Goal: Task Accomplishment & Management: Use online tool/utility

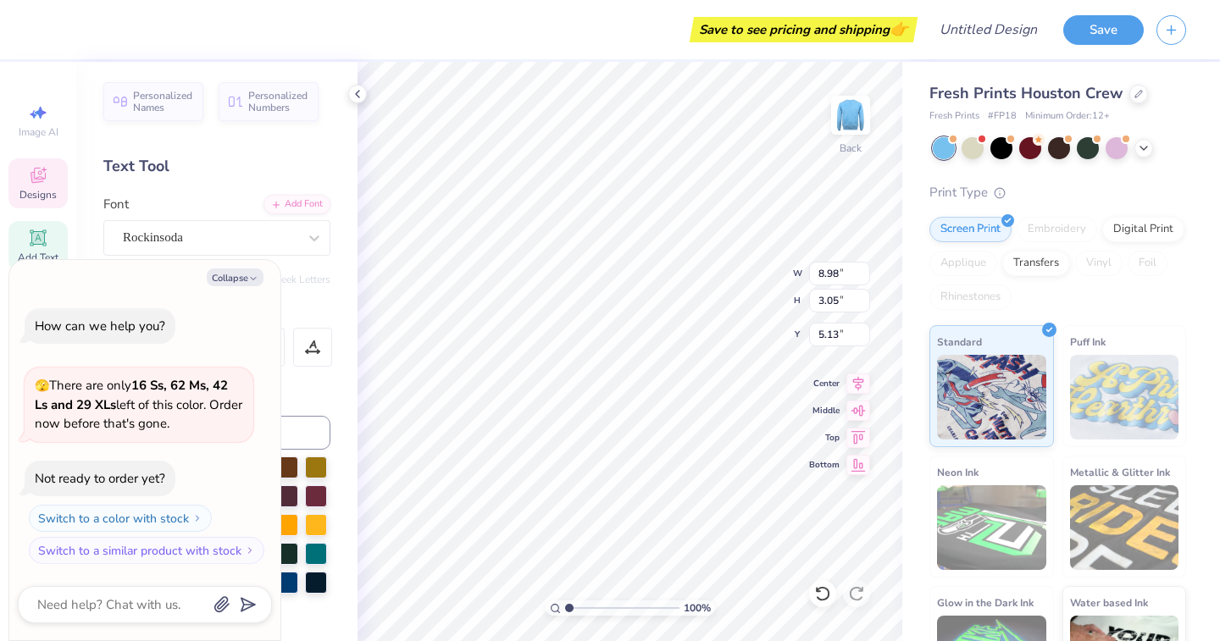
scroll to position [0, 1]
type textarea "x"
type textarea "KAPP"
type textarea "x"
type textarea "KAP"
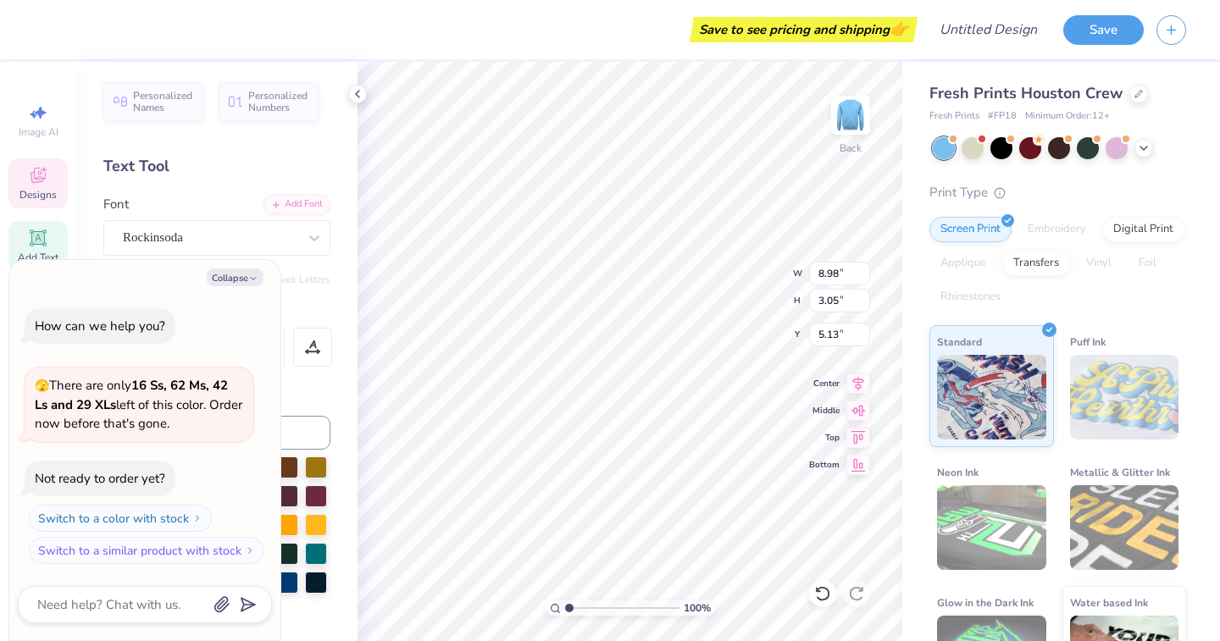
scroll to position [0, 0]
type textarea "x"
type textarea "KA"
type textarea "x"
type textarea "K"
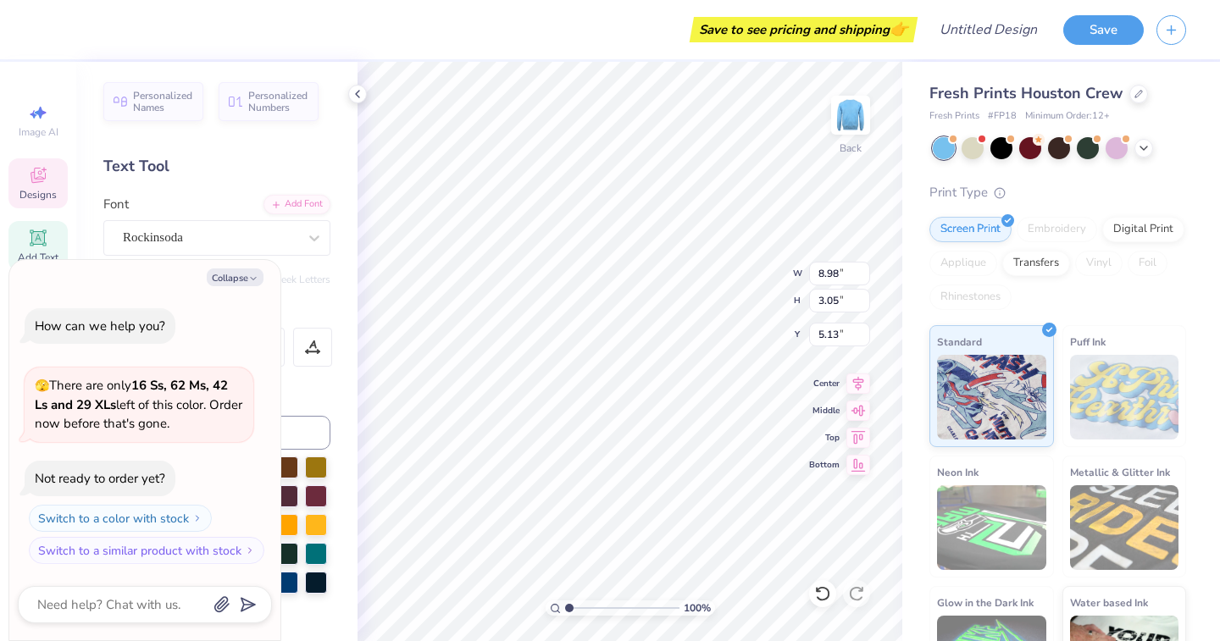
type textarea "x"
type textarea "T"
type textarea "x"
type textarea "Th"
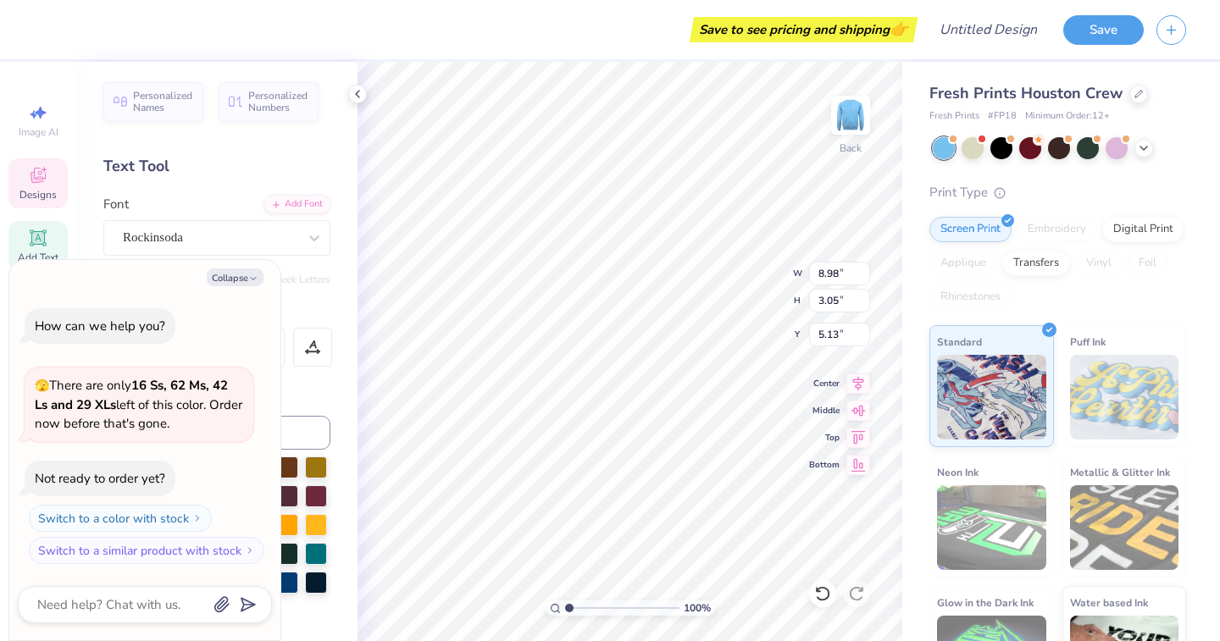
type textarea "x"
type textarea "The"
type textarea "x"
type textarea "Ther"
type textarea "x"
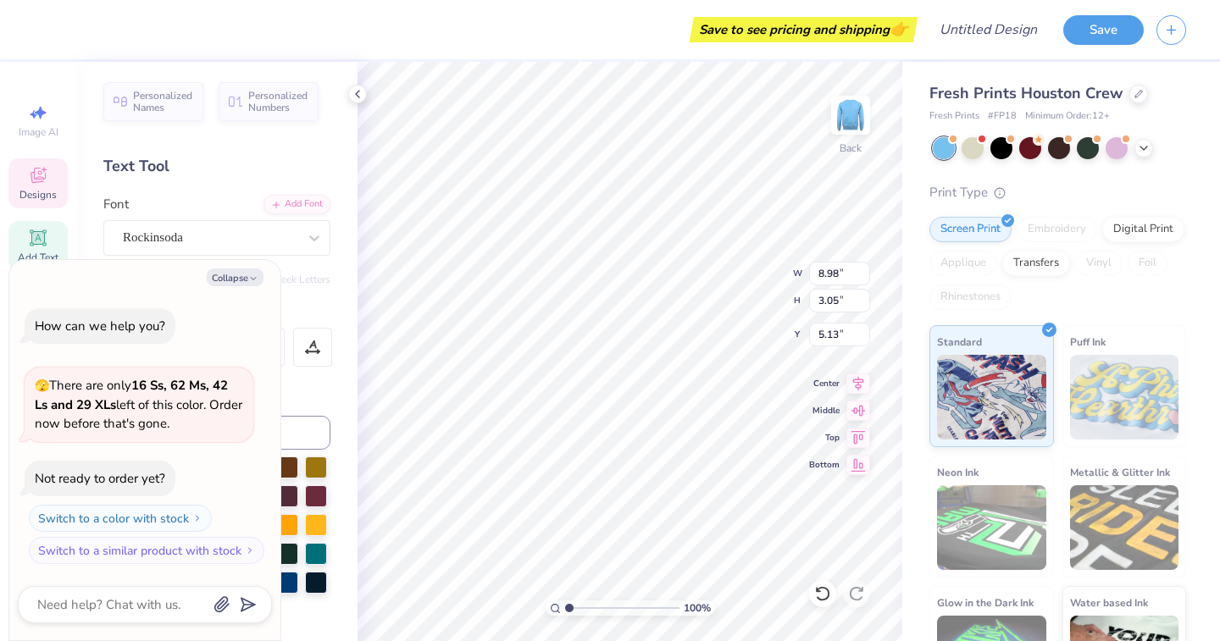
type textarea "Thera"
type textarea "x"
type textarea "Therap"
type textarea "x"
type textarea "Therapy"
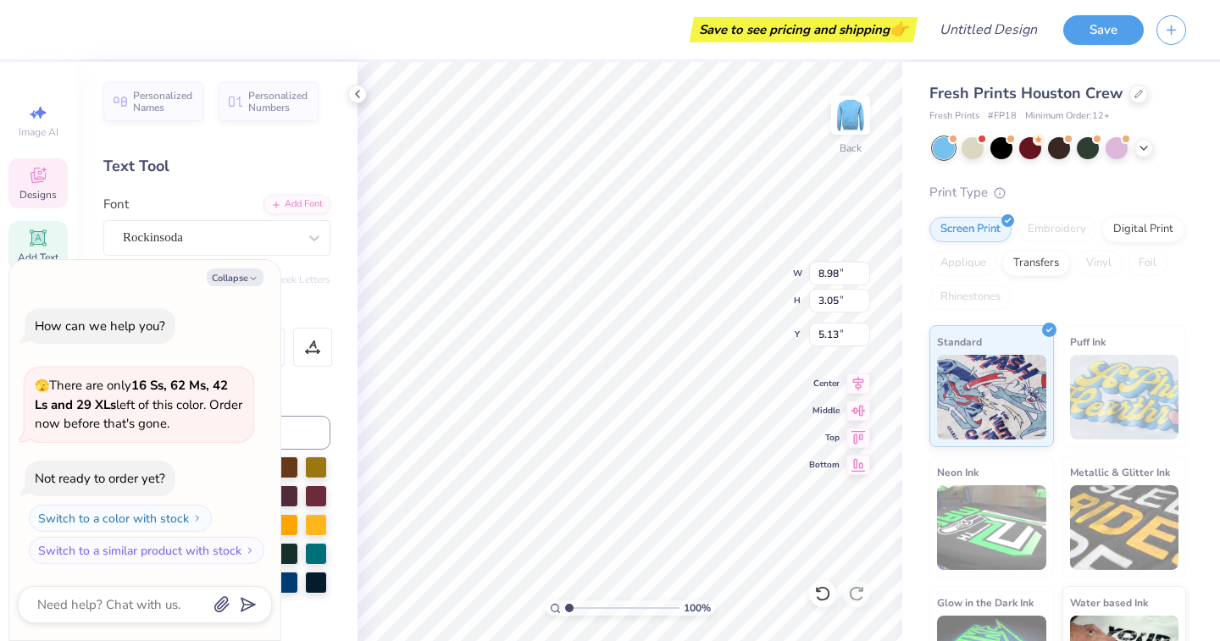
scroll to position [0, 2]
type textarea "x"
type input "8.38"
type input "3.04"
type input "8.49"
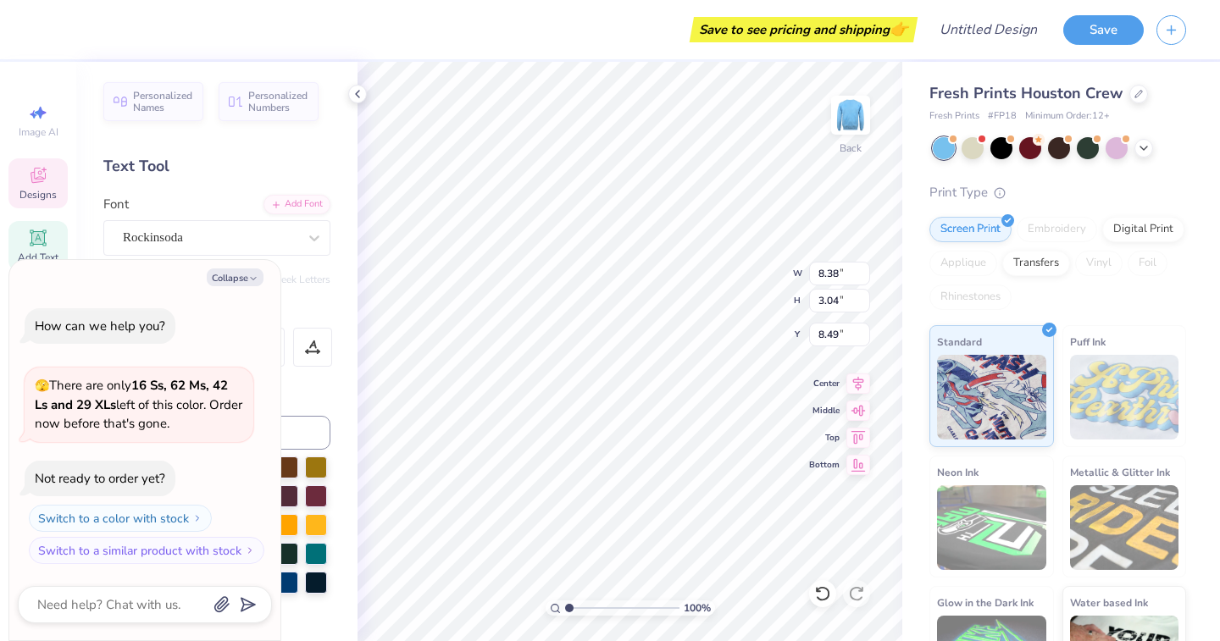
type textarea "x"
type textarea "DELT"
type textarea "x"
type textarea "DEL"
type textarea "x"
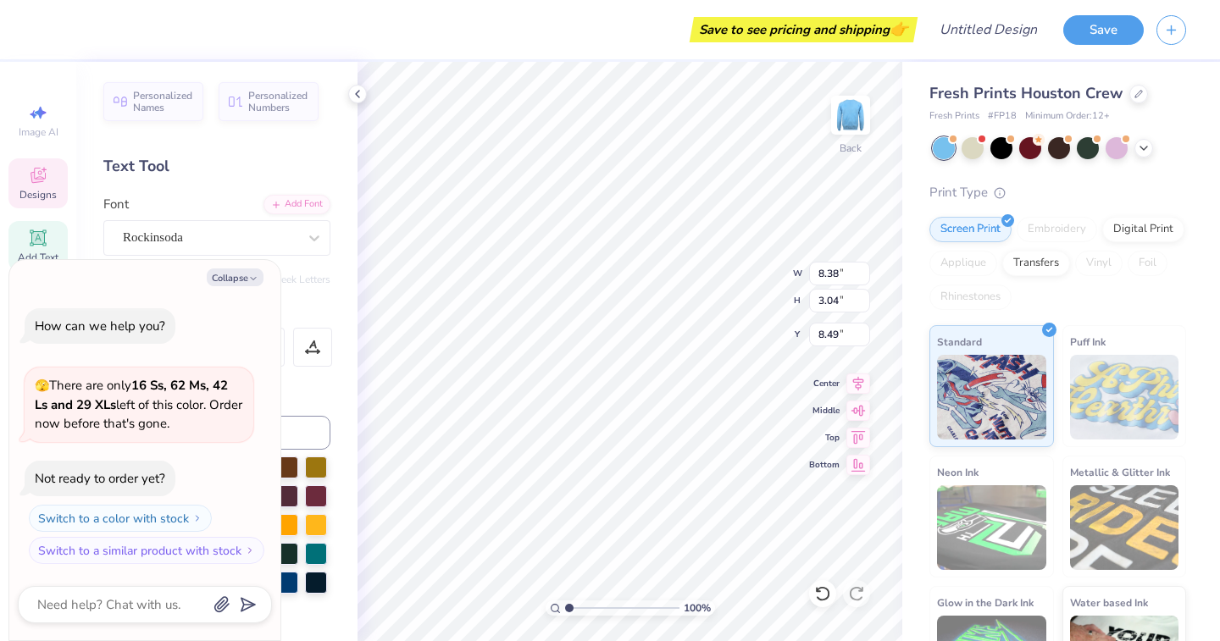
type textarea "DE"
type textarea "x"
type textarea "D"
type textarea "x"
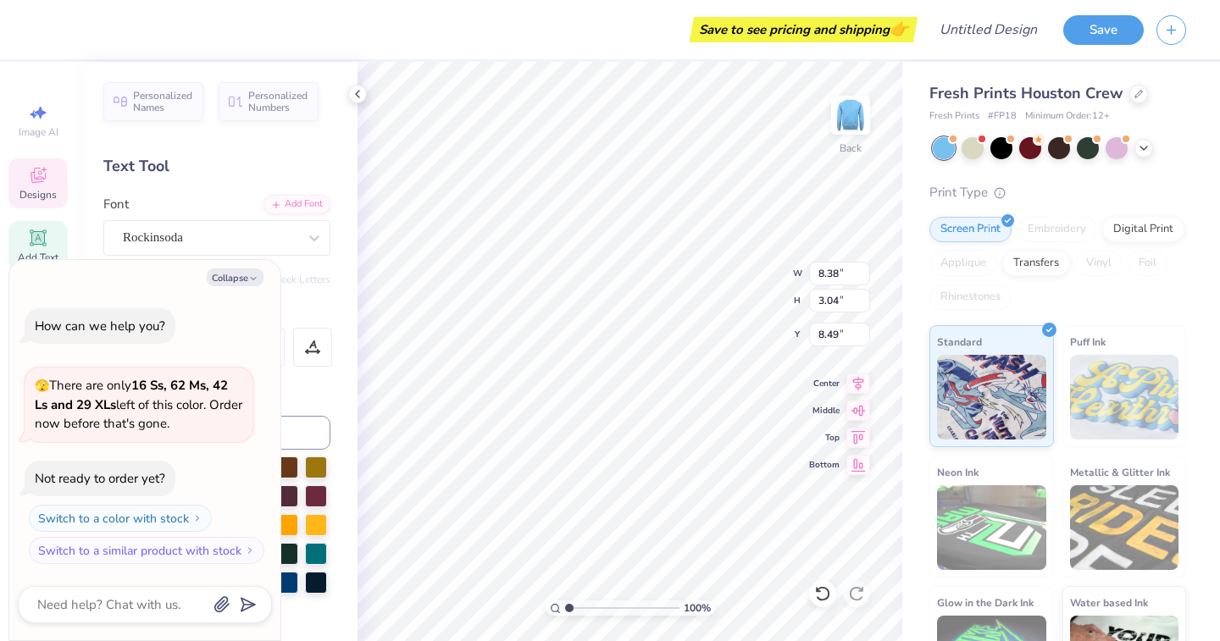
type textarea "w"
type textarea "x"
type textarea "wi"
type textarea "x"
type textarea "wit"
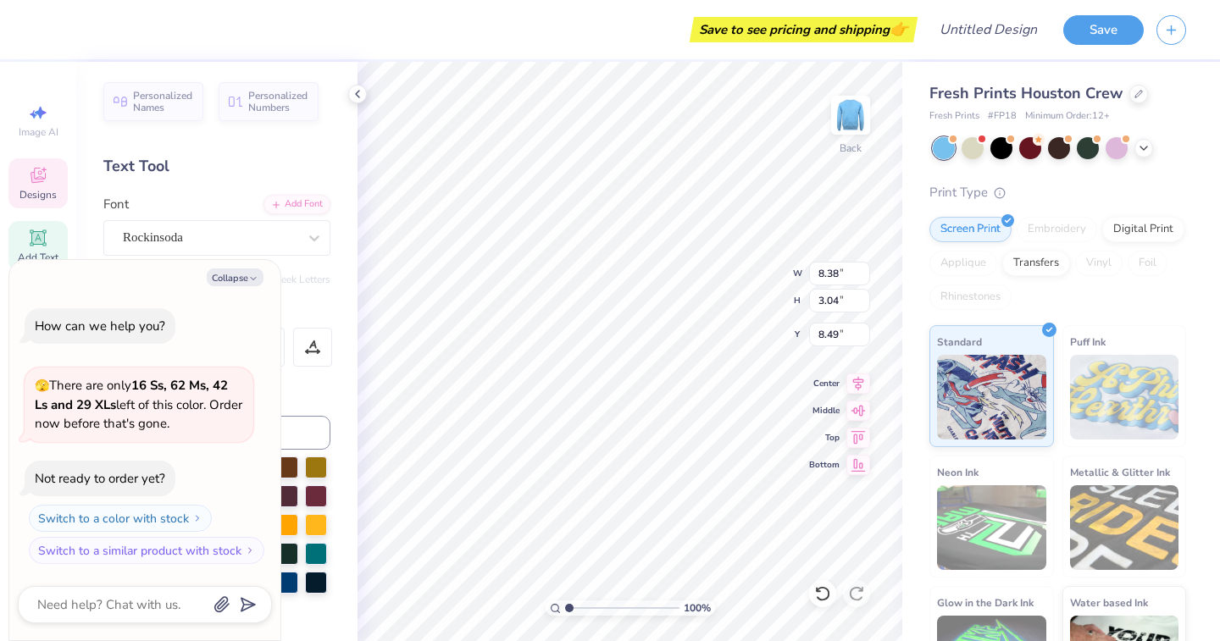
type textarea "x"
type textarea "with"
type textarea "x"
type textarea "with"
type textarea "x"
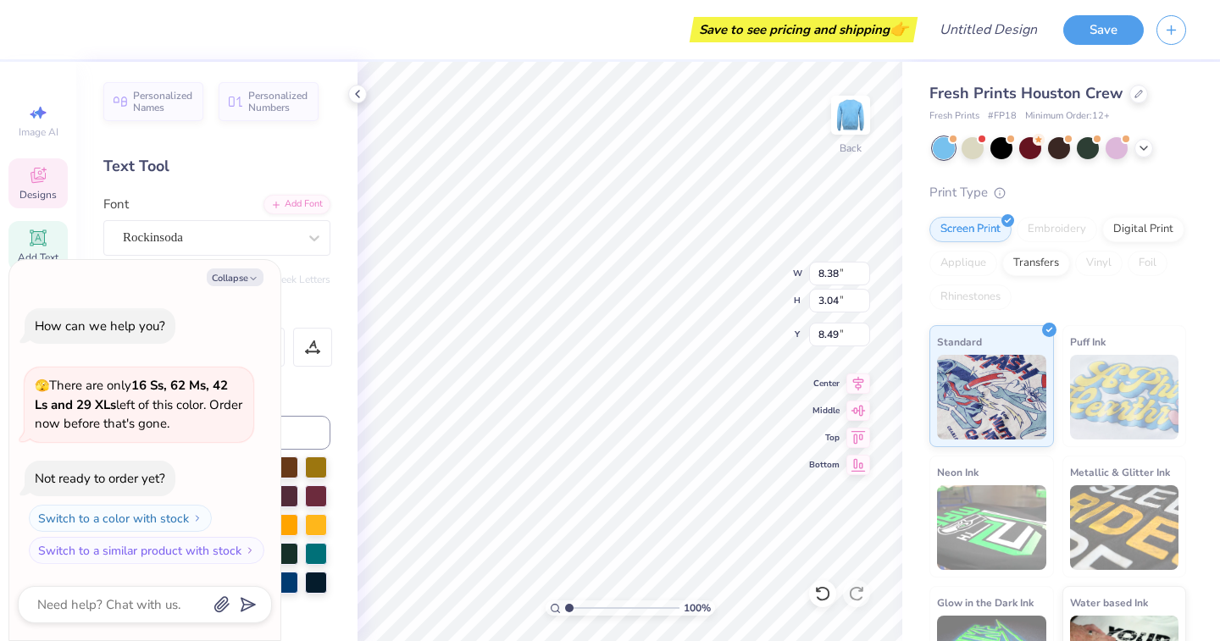
type textarea "with h"
type textarea "x"
type textarea "with he"
type textarea "x"
type textarea "with hea"
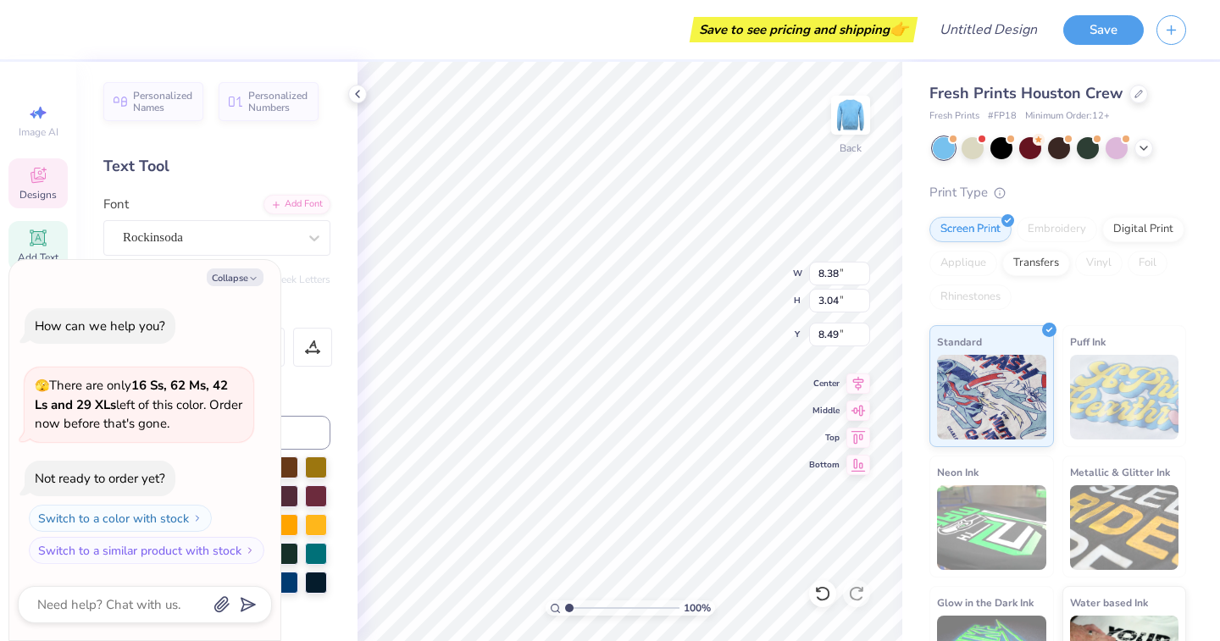
type textarea "x"
type textarea "with hear"
type textarea "x"
type textarea "with heart"
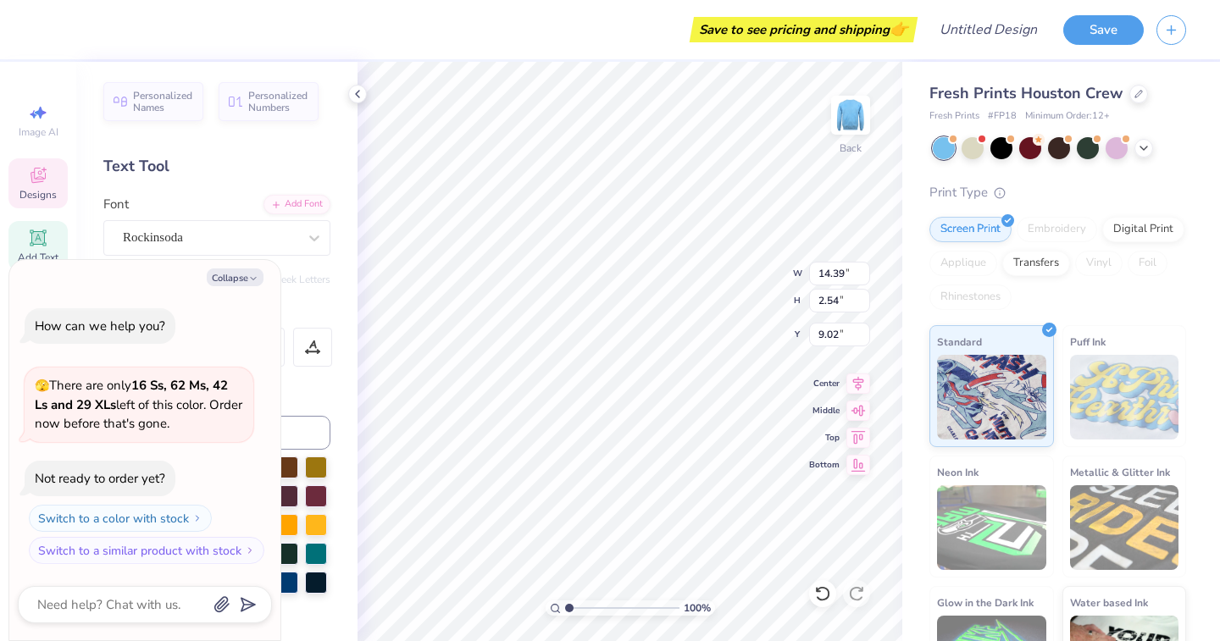
type textarea "x"
type input "12.54"
type input "2.21"
type input "9.35"
type textarea "x"
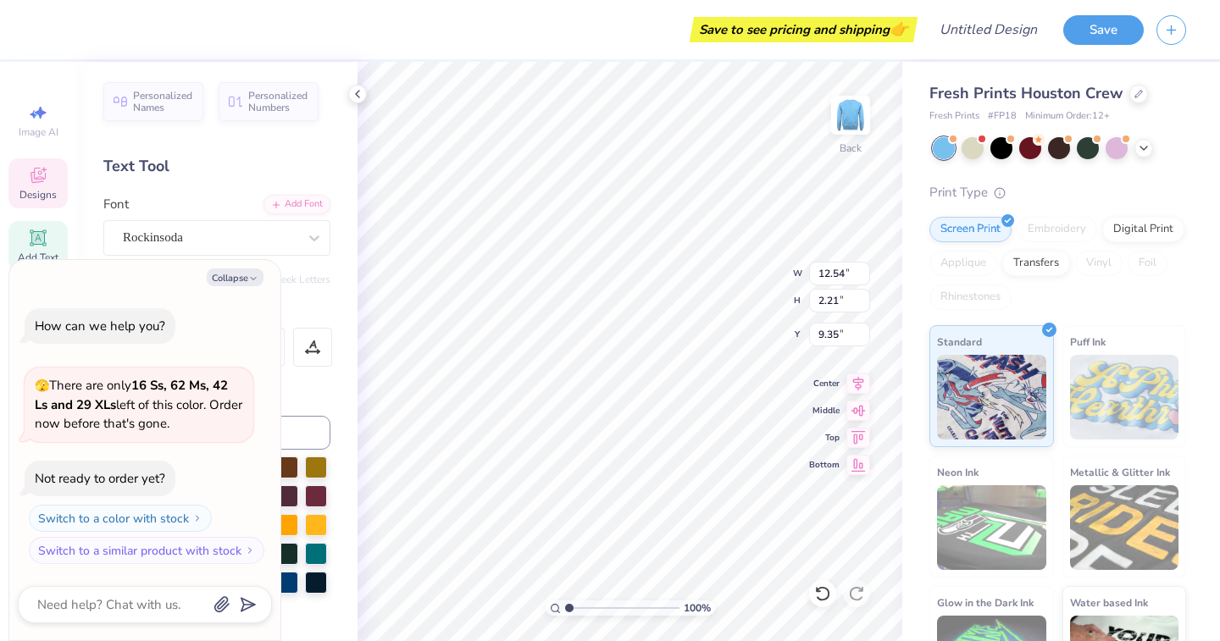
type input "11.78"
type input "2.08"
type textarea "x"
type input "8.80"
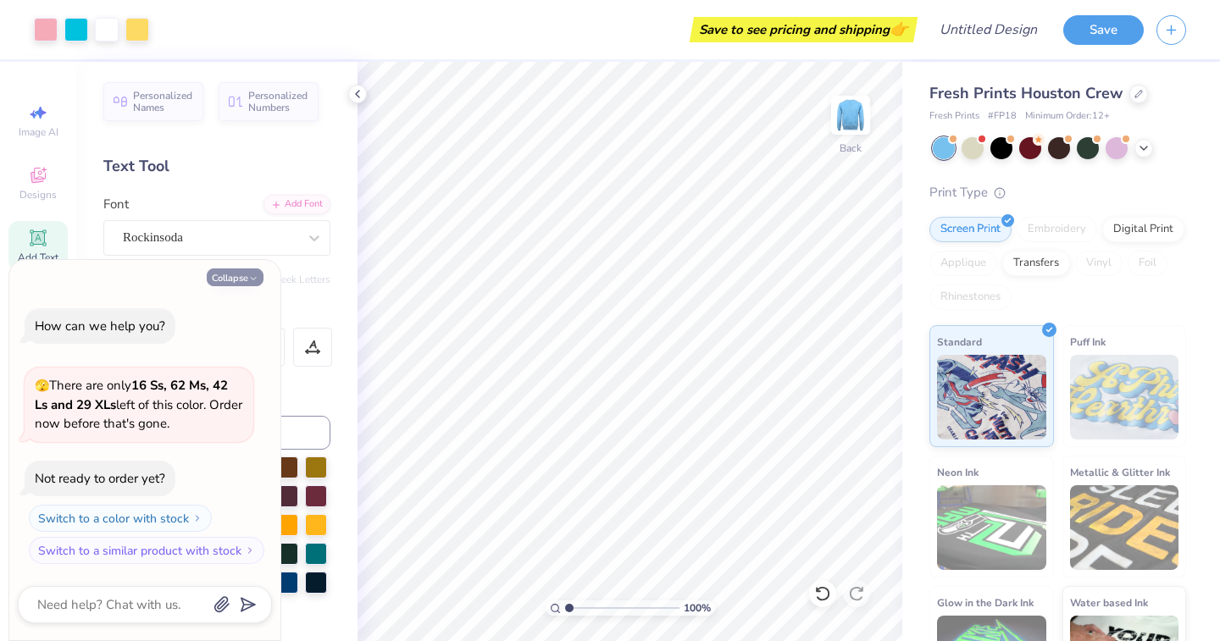
click at [249, 280] on icon "button" at bounding box center [253, 279] width 10 height 10
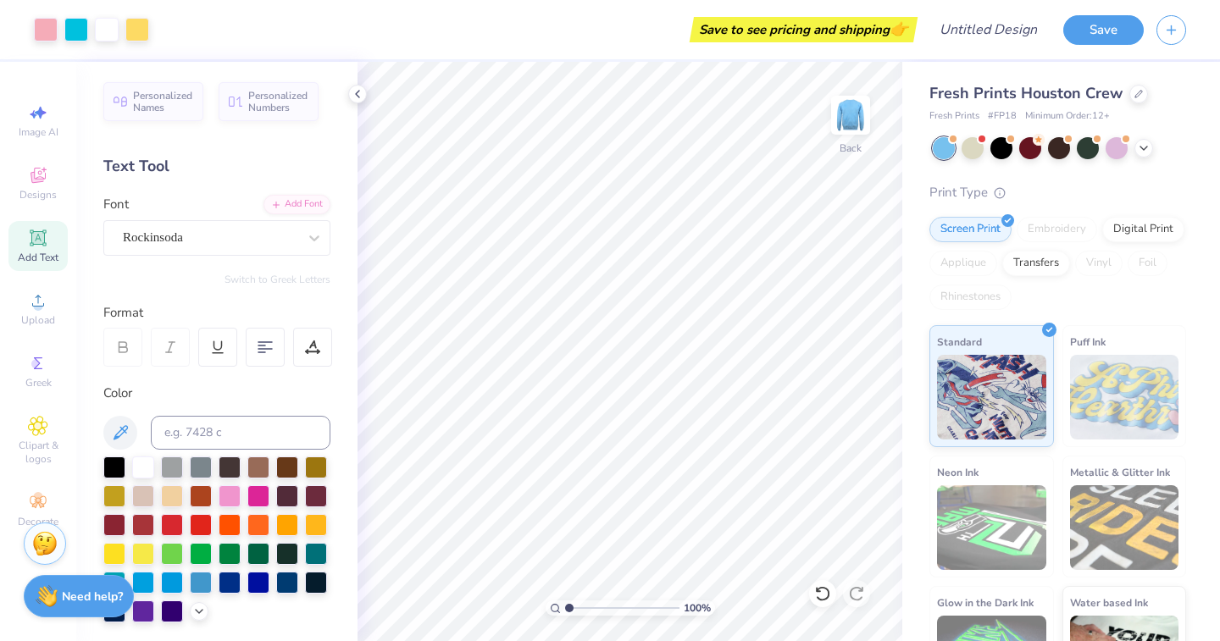
click at [1126, 93] on div "Fresh Prints Houston Crew" at bounding box center [1057, 93] width 257 height 23
click at [1136, 93] on icon at bounding box center [1138, 92] width 8 height 8
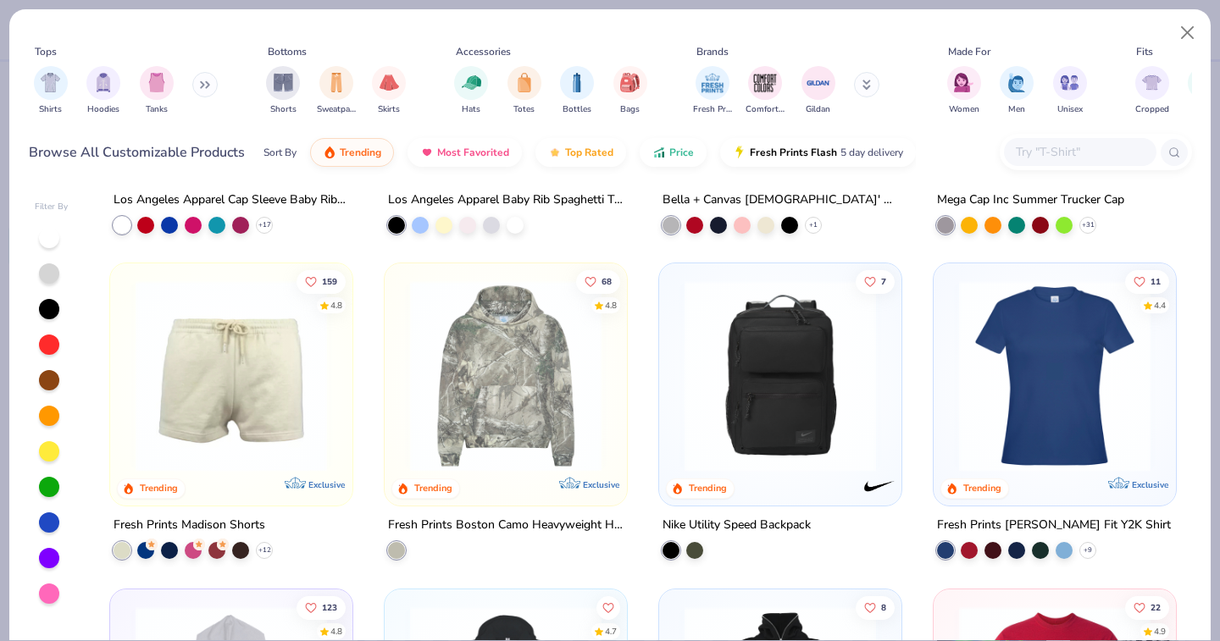
scroll to position [2220, 0]
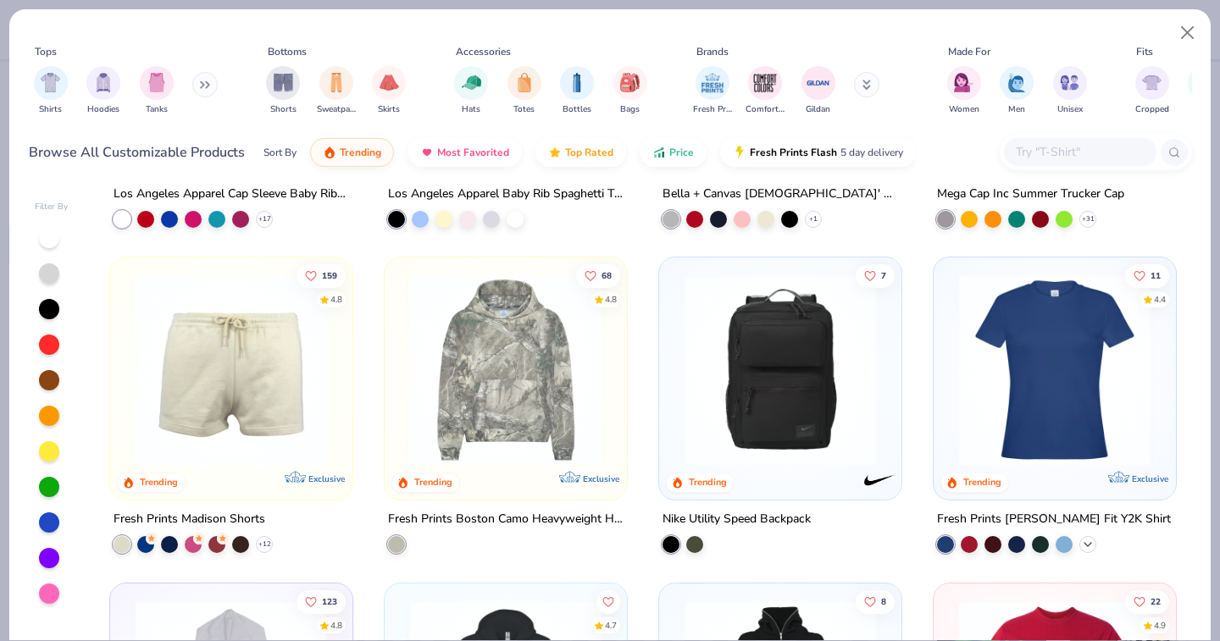
click at [1090, 543] on icon at bounding box center [1088, 545] width 14 height 14
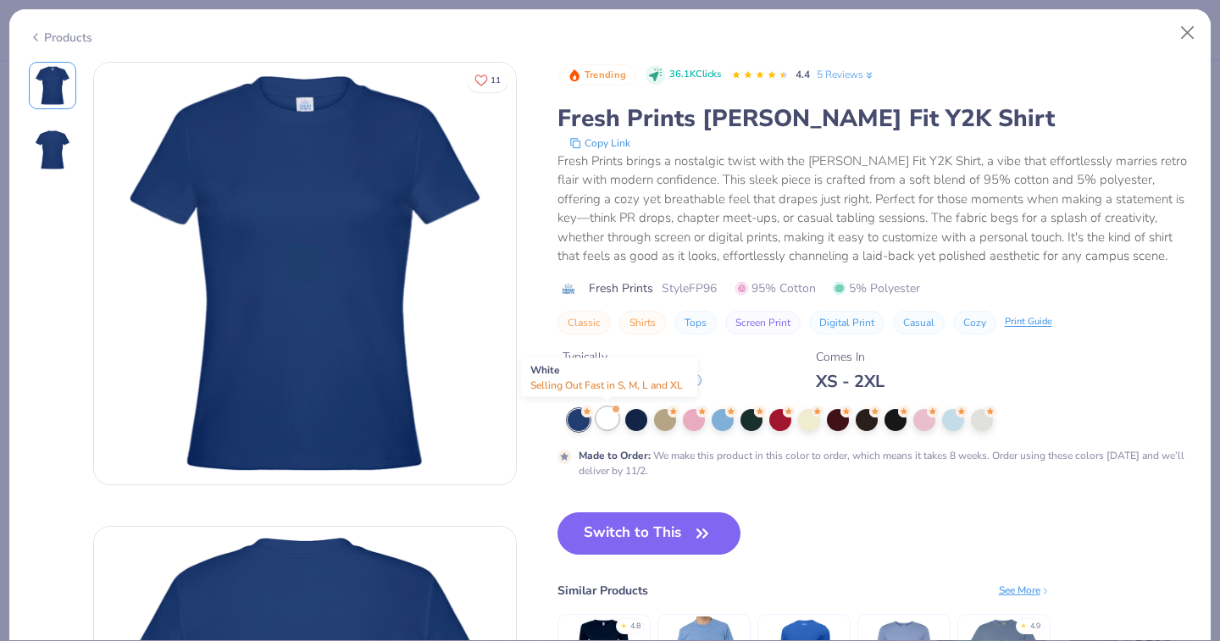
click at [606, 422] on div at bounding box center [607, 418] width 22 height 22
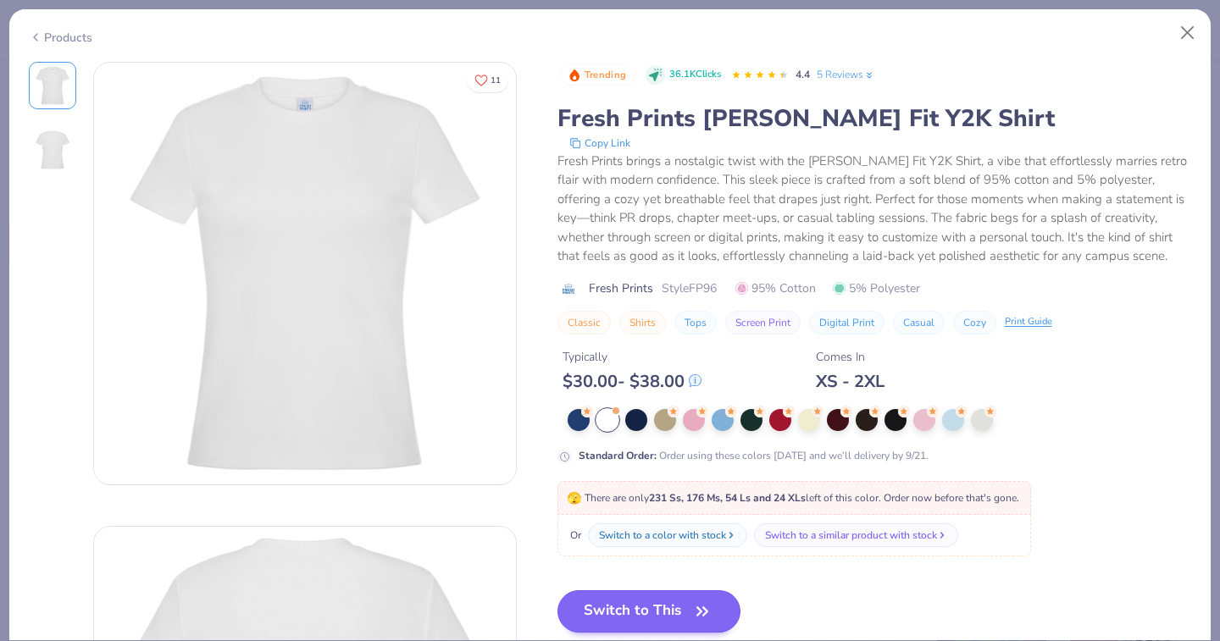
click at [699, 606] on icon "button" at bounding box center [702, 612] width 24 height 24
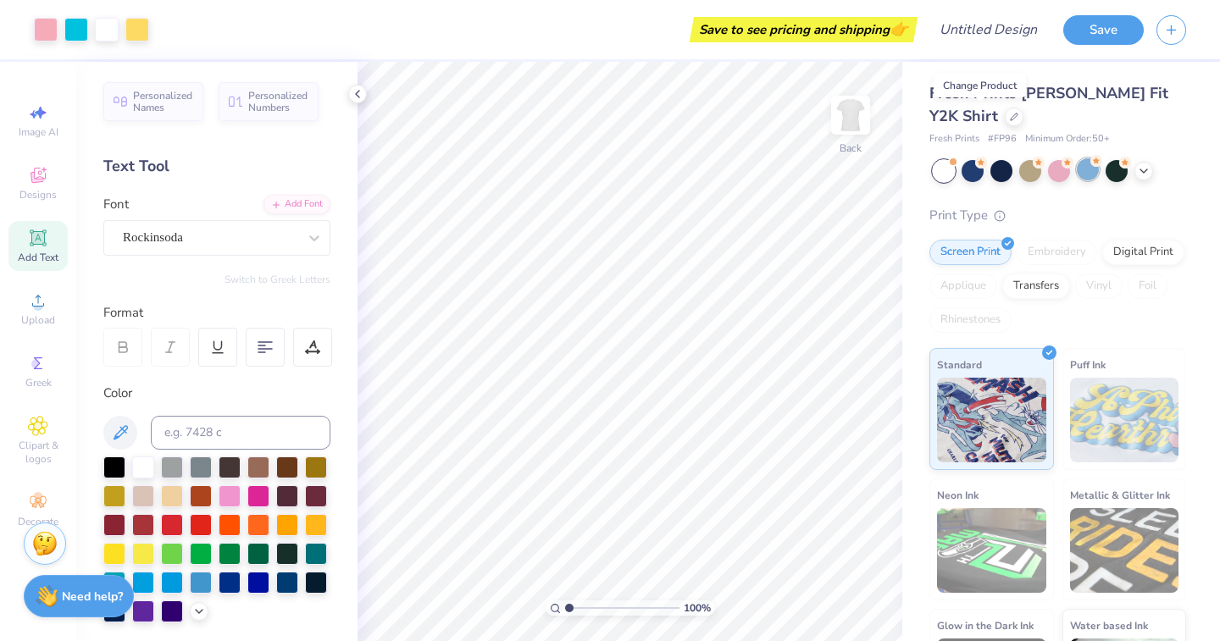
click at [1085, 172] on div at bounding box center [1088, 169] width 22 height 22
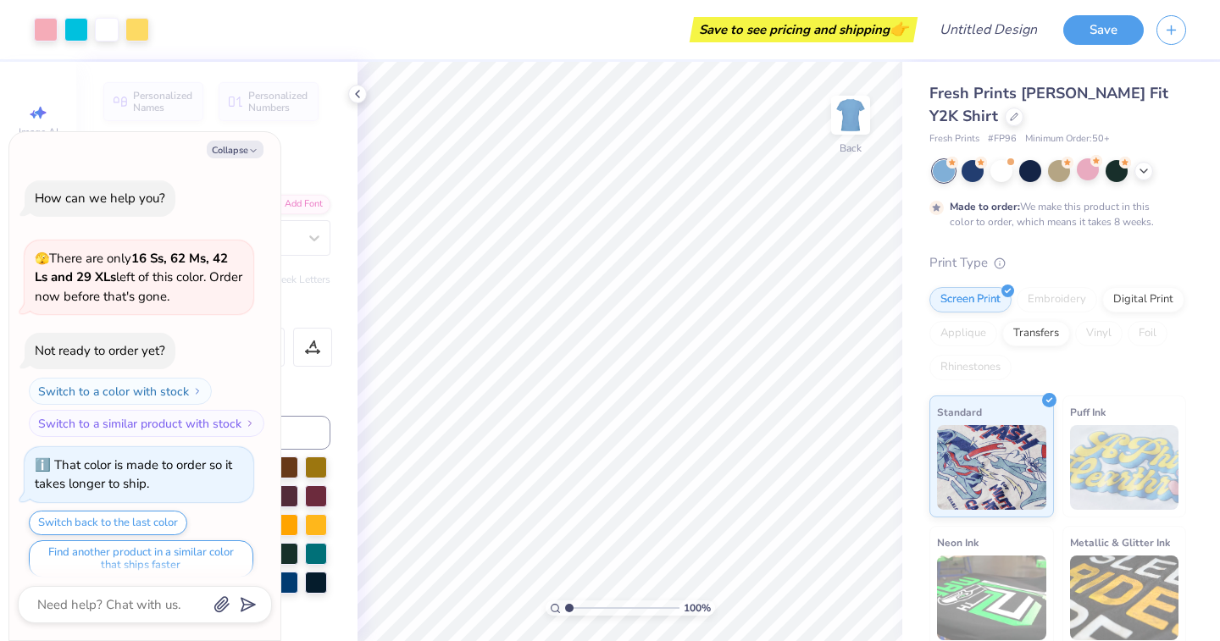
scroll to position [10, 0]
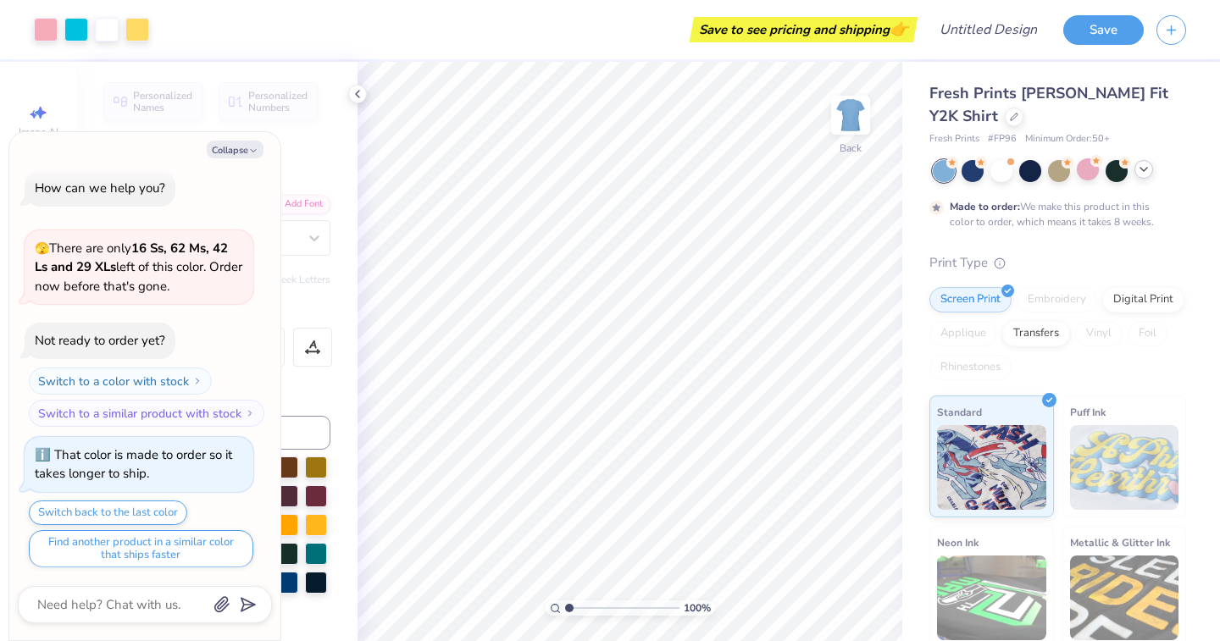
click at [1149, 178] on div at bounding box center [1143, 169] width 19 height 19
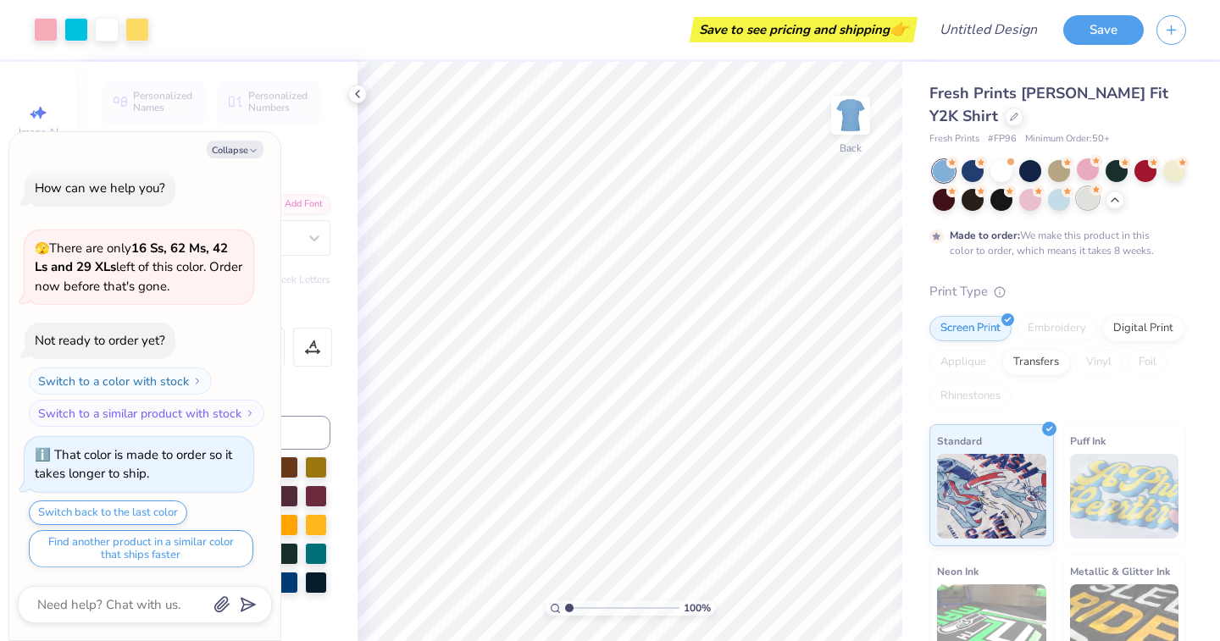
click at [1088, 203] on div at bounding box center [1088, 198] width 22 height 22
click at [1088, 202] on div at bounding box center [1088, 198] width 22 height 22
click at [1115, 201] on icon at bounding box center [1115, 198] width 14 height 14
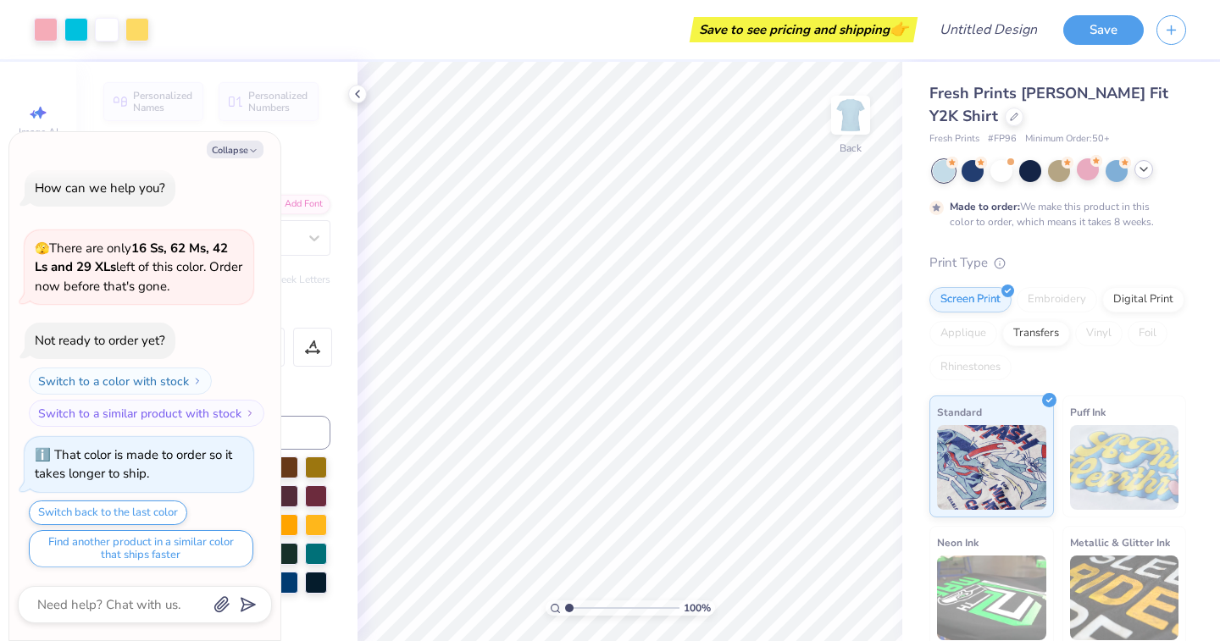
click at [1149, 179] on div at bounding box center [1059, 171] width 253 height 22
click at [231, 149] on button "Collapse" at bounding box center [235, 150] width 57 height 18
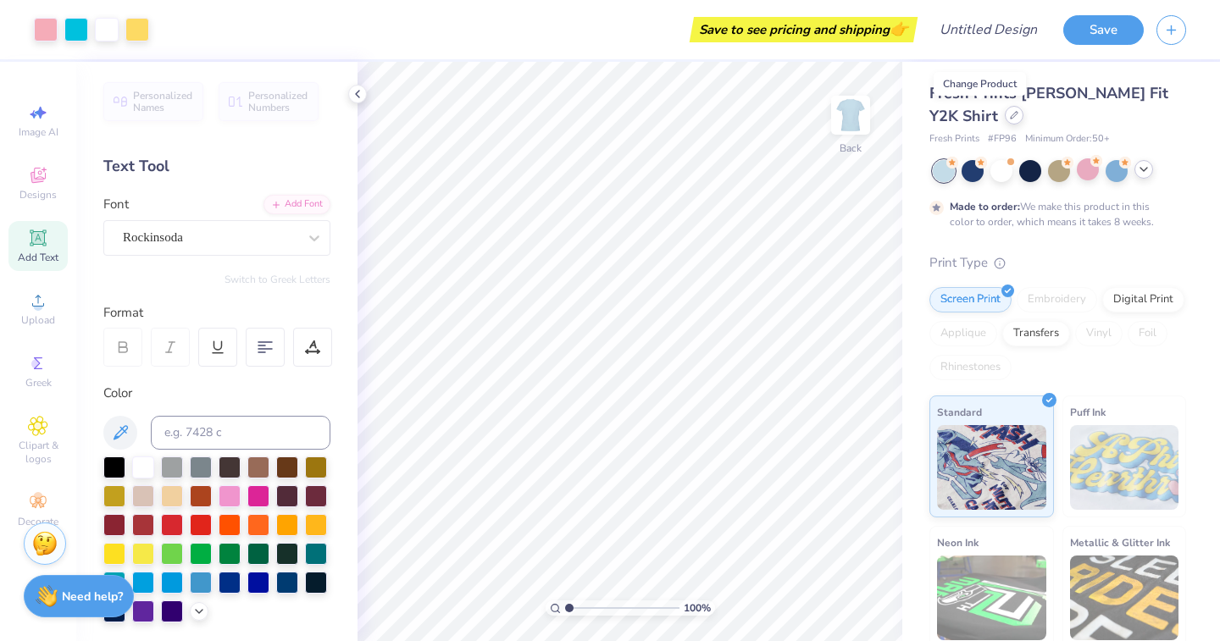
click at [1010, 114] on icon at bounding box center [1014, 115] width 8 height 8
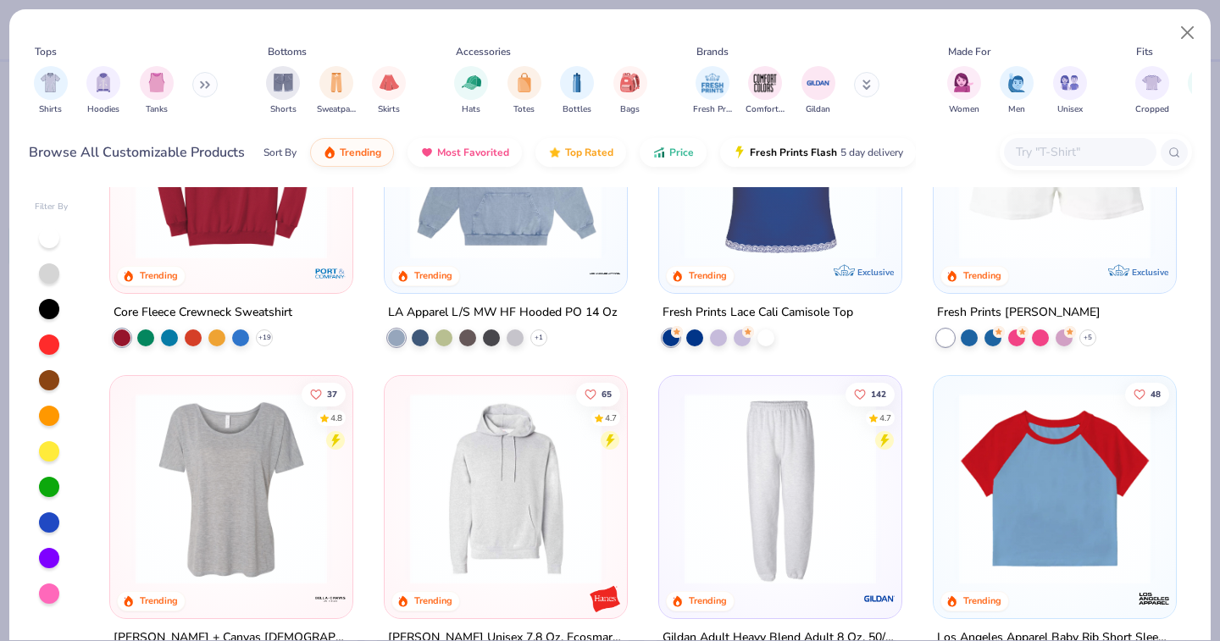
scroll to position [3479, 0]
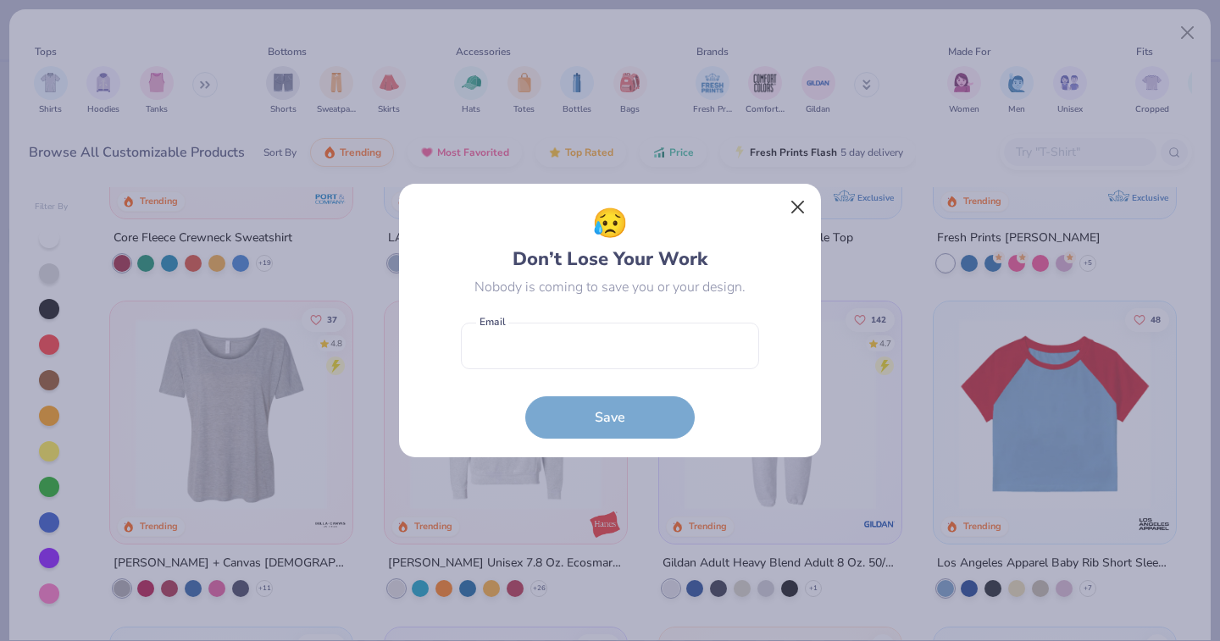
click at [800, 202] on button "Close" at bounding box center [798, 207] width 32 height 32
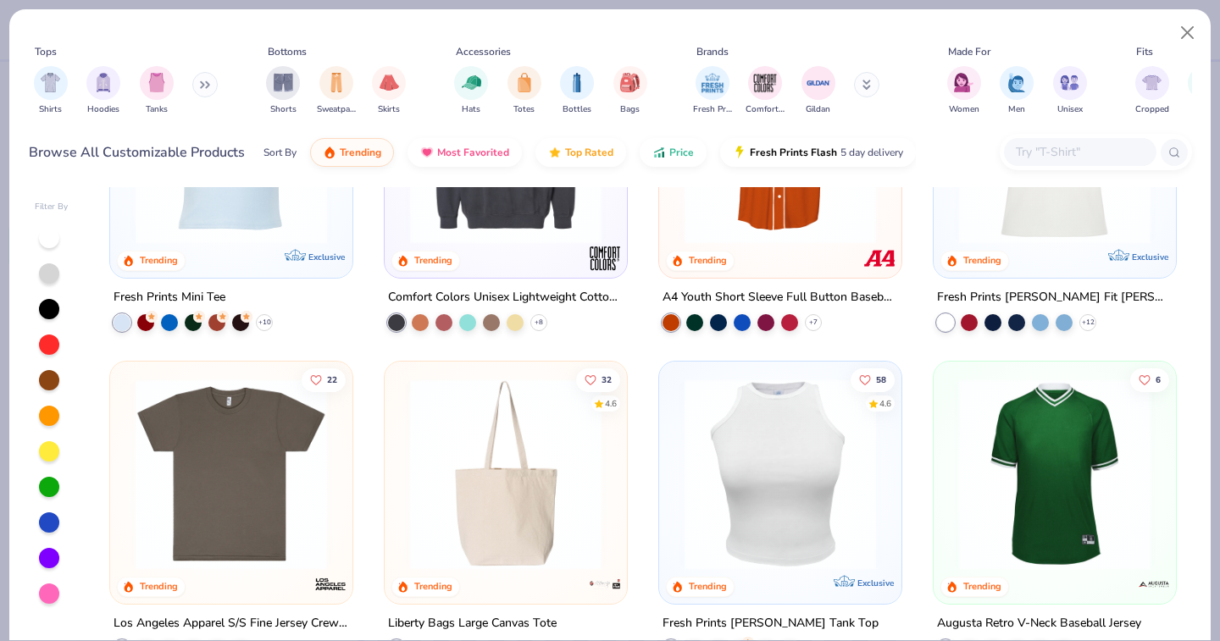
scroll to position [4293, 0]
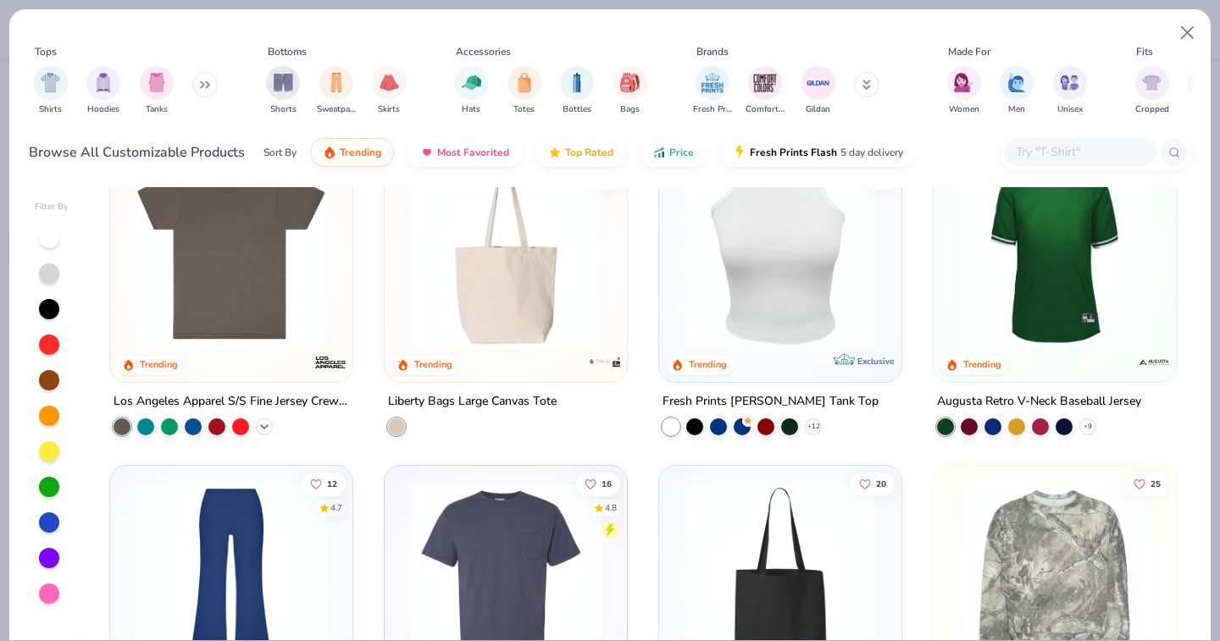
click at [266, 429] on icon at bounding box center [264, 426] width 14 height 14
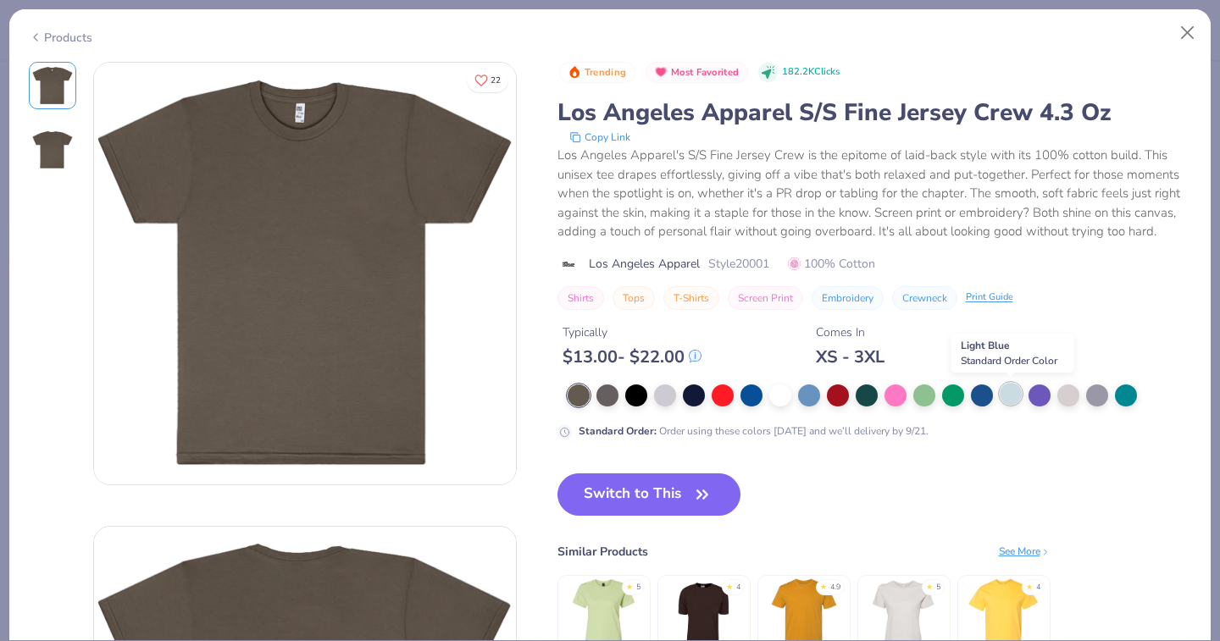
click at [1010, 398] on div at bounding box center [1010, 394] width 22 height 22
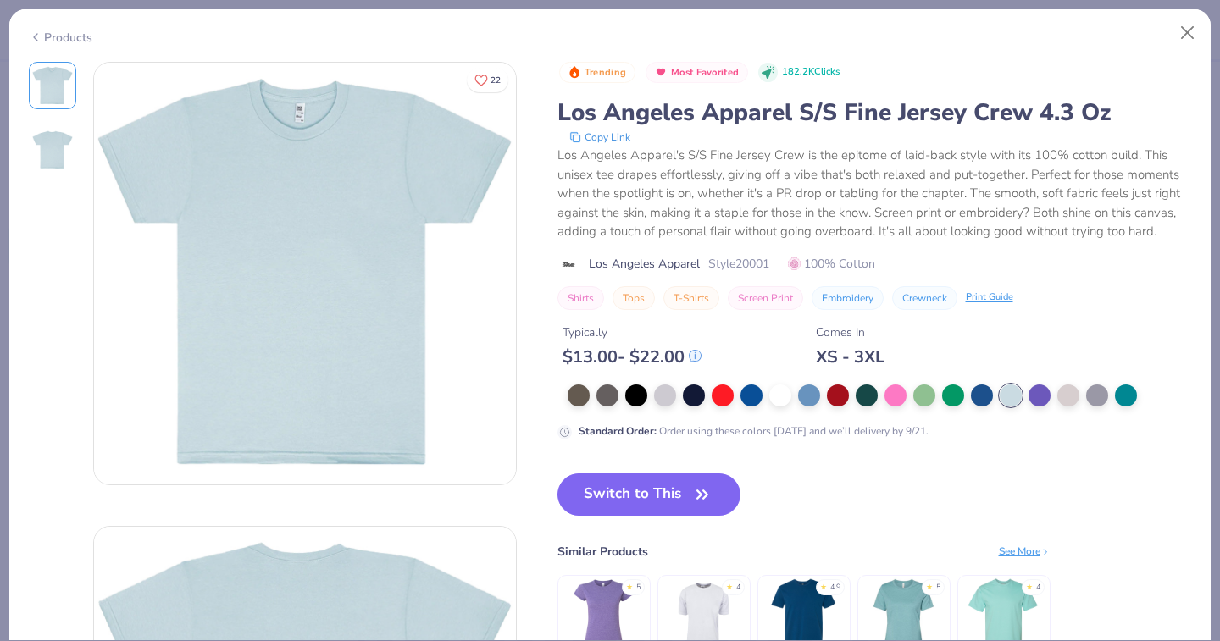
click at [675, 467] on div "Trending Most Favorited 182.2K Clicks Los Angeles Apparel S/S Fine Jersey Crew …" at bounding box center [874, 382] width 634 height 640
click at [671, 494] on button "Switch to This" at bounding box center [649, 494] width 184 height 42
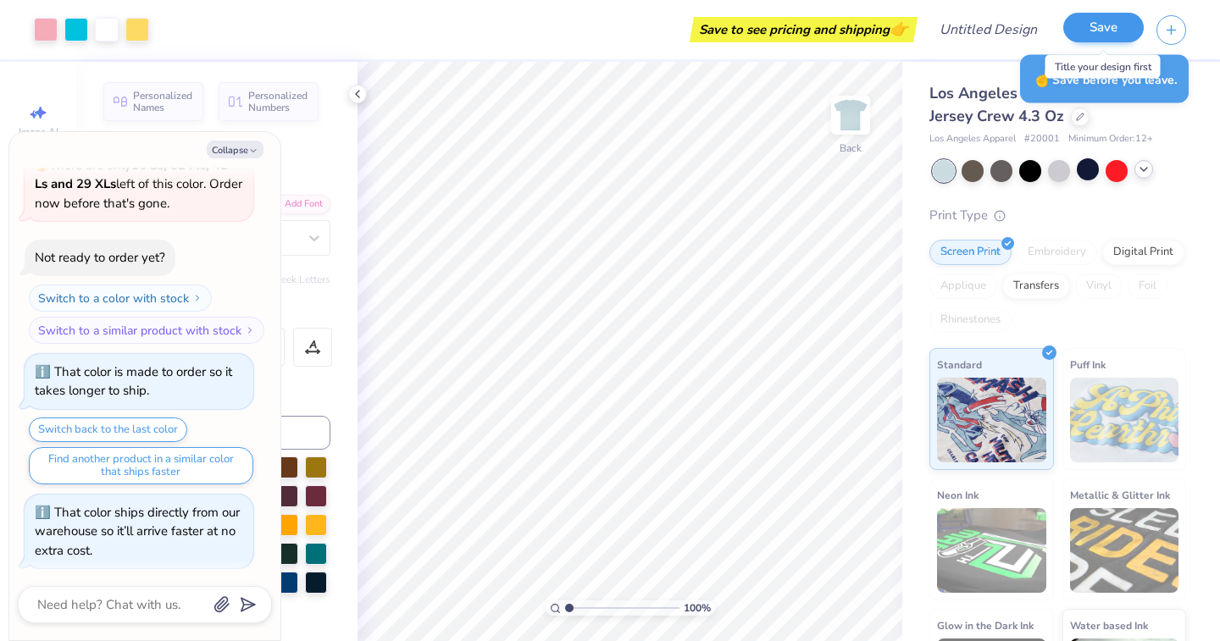
click at [1126, 27] on button "Save" at bounding box center [1103, 28] width 80 height 30
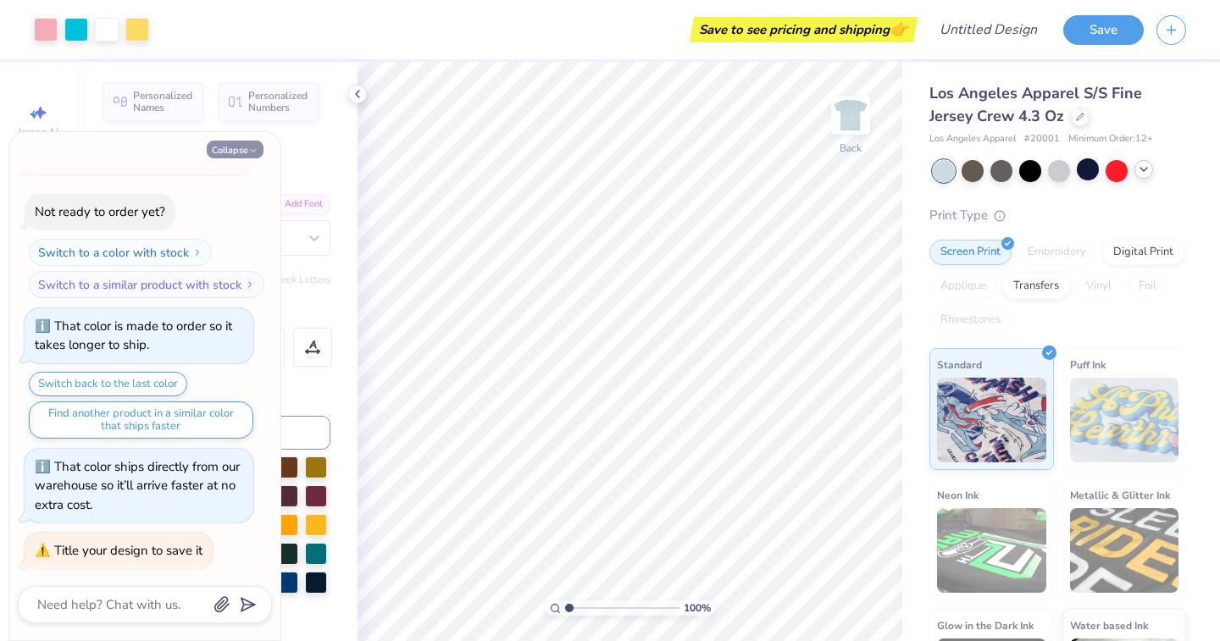
click at [241, 141] on button "Collapse" at bounding box center [235, 150] width 57 height 18
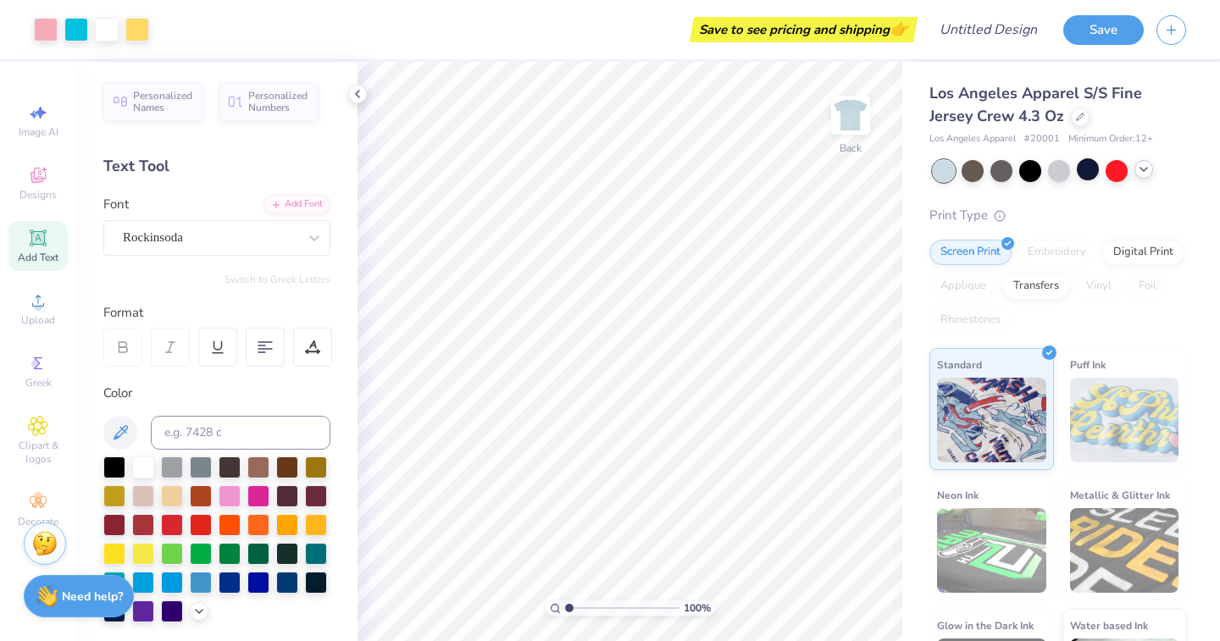
type textarea "x"
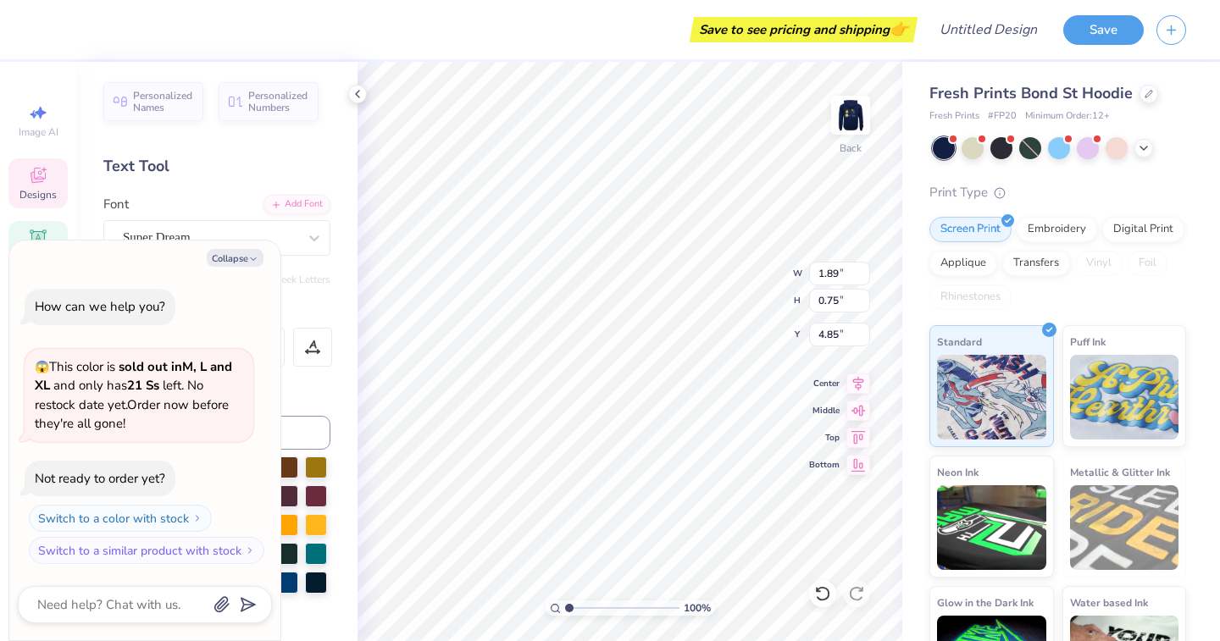
type textarea "x"
type textarea "KK"
type textarea "x"
type textarea "K"
type textarea "x"
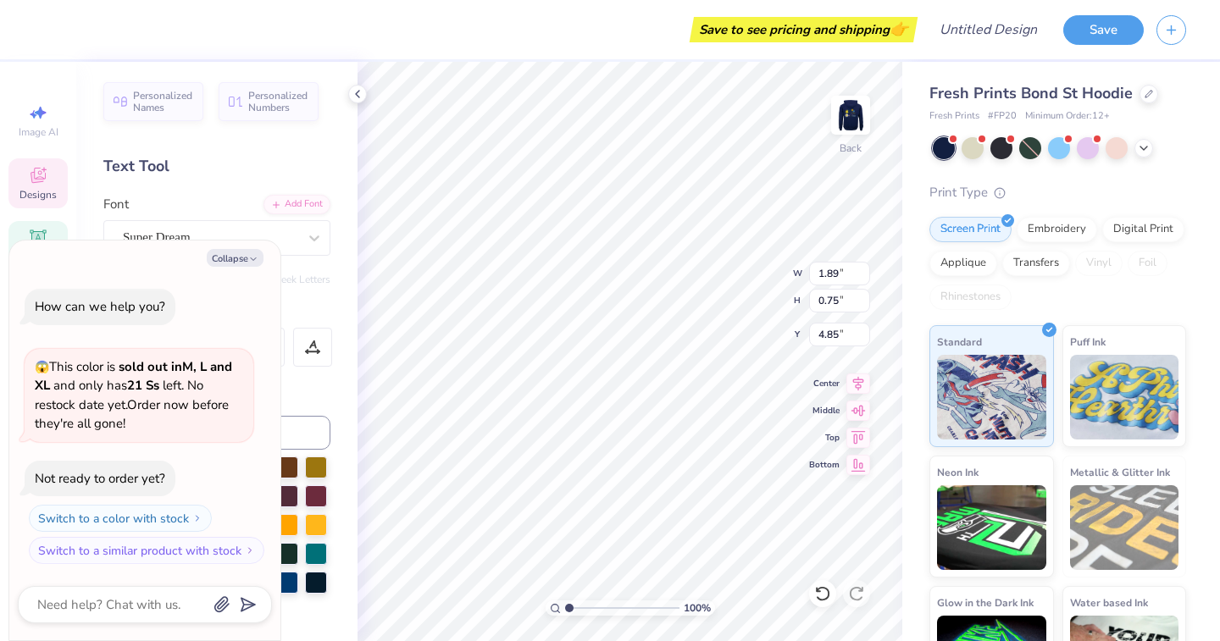
type textarea "x"
type textarea "O"
type textarea "x"
type textarea "OT"
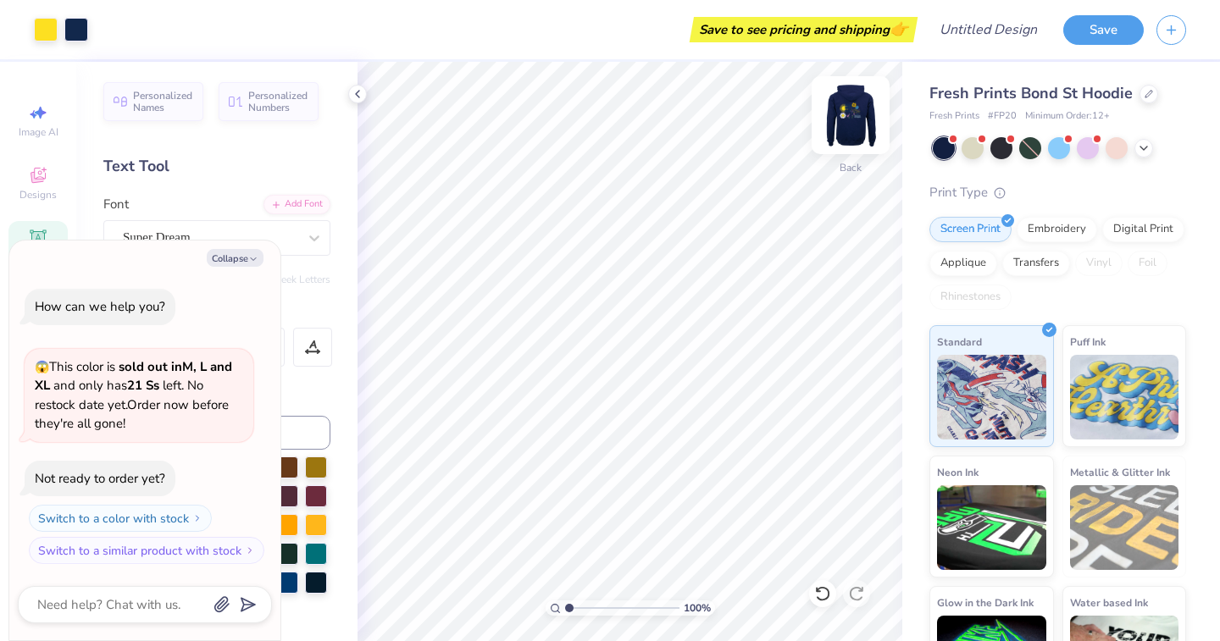
click at [848, 120] on img at bounding box center [850, 115] width 68 height 68
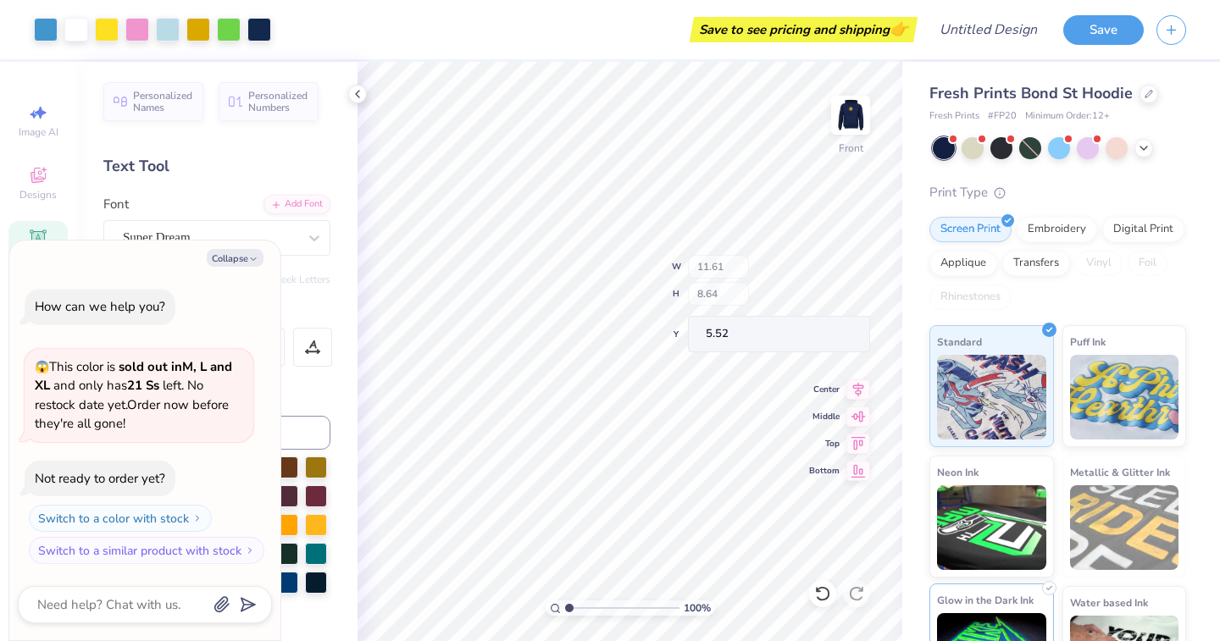
type textarea "x"
type input "4.95"
type input "4.13"
type input "6.26"
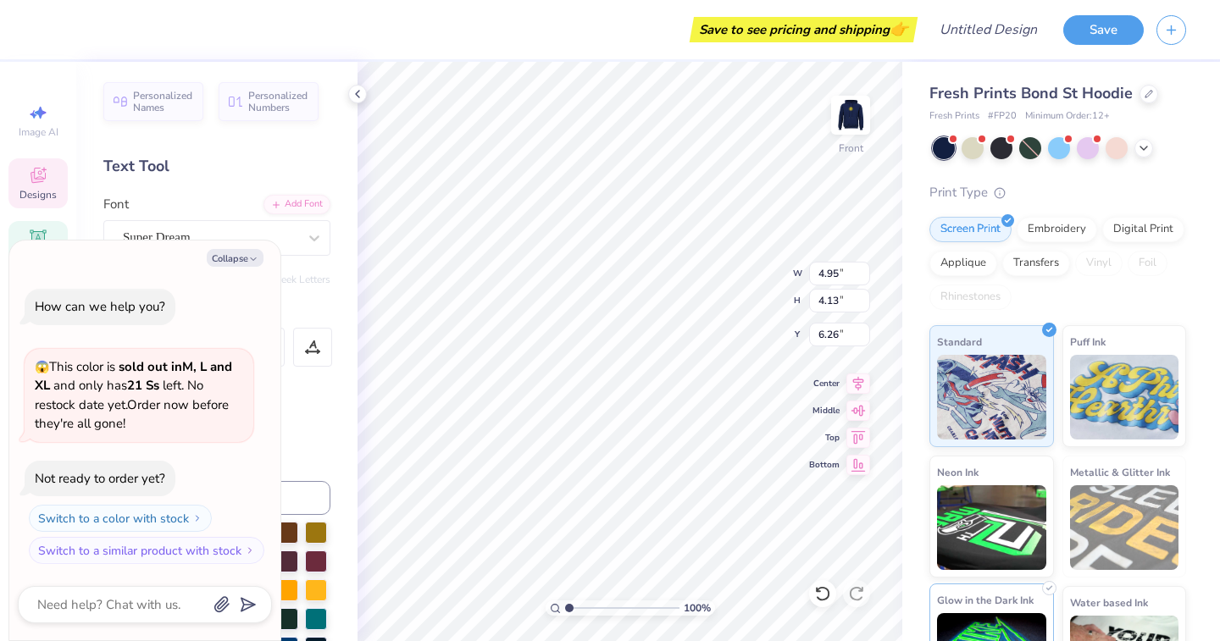
scroll to position [1, 2]
type textarea "x"
type textarea "Kappa State of Min"
type textarea "x"
type textarea "Kappa State of Mi"
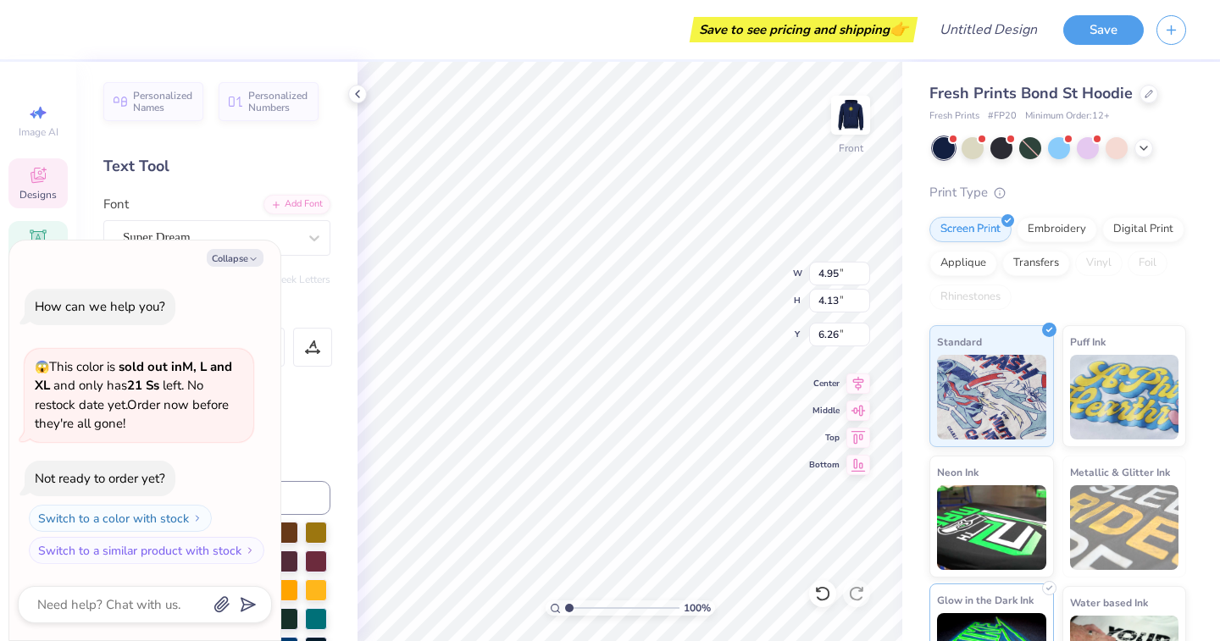
type textarea "x"
type textarea "Kappa State of M"
type textarea "x"
type textarea "Kappa State of"
type textarea "x"
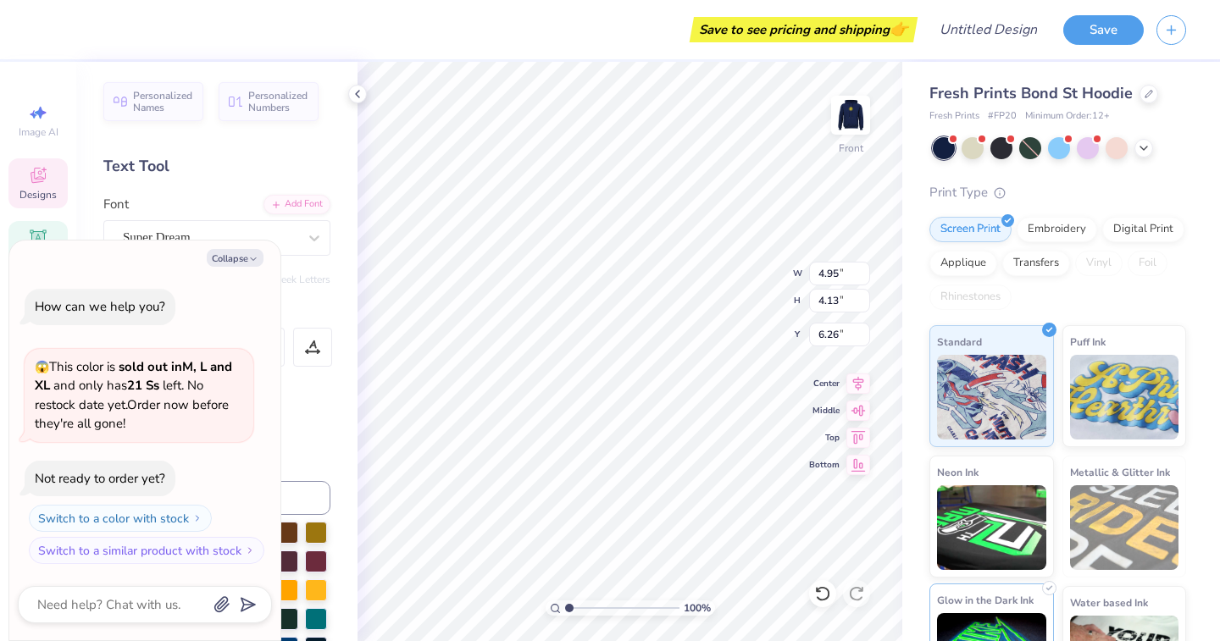
type textarea "Kappa State of"
type textarea "x"
type textarea "Kappa State o"
type textarea "x"
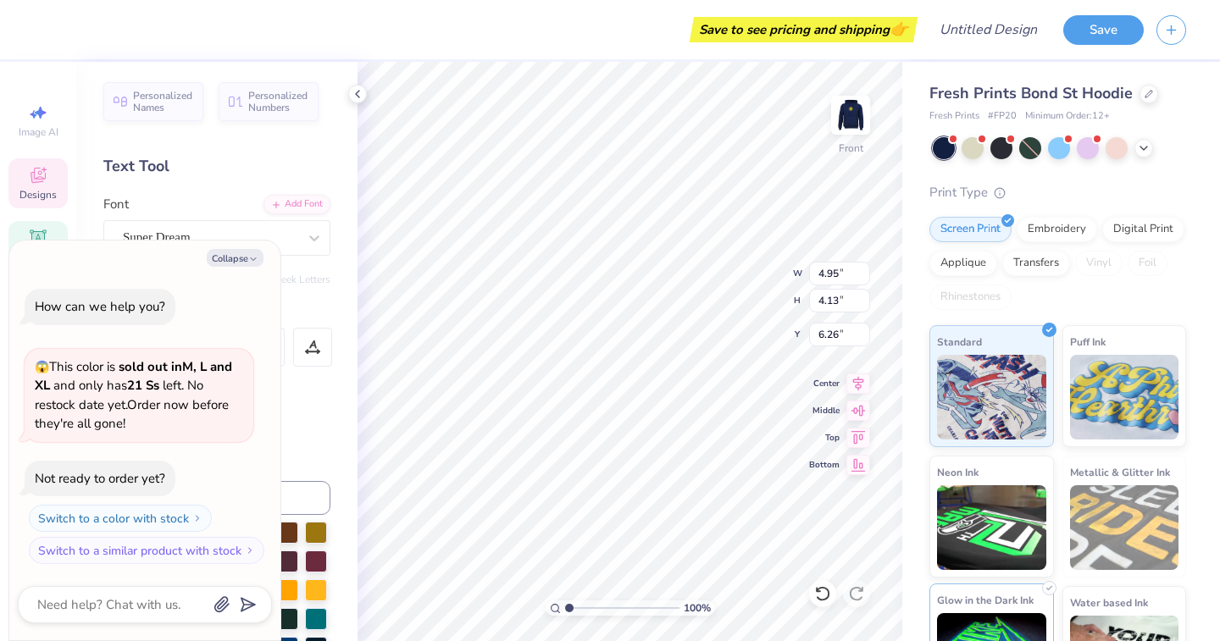
type textarea "Kappa State"
type textarea "x"
type textarea "Kappa State"
type textarea "x"
type textarea "Kappa Stat"
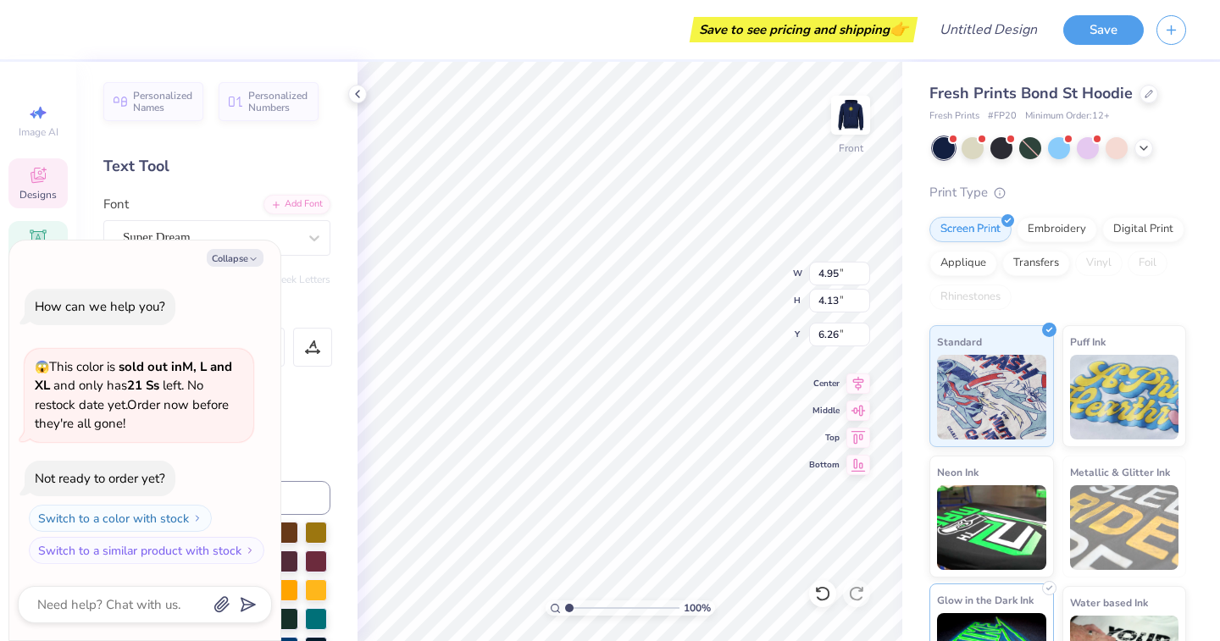
type textarea "x"
type textarea "Kappa Sta"
type textarea "x"
type textarea "Kappa St"
type textarea "x"
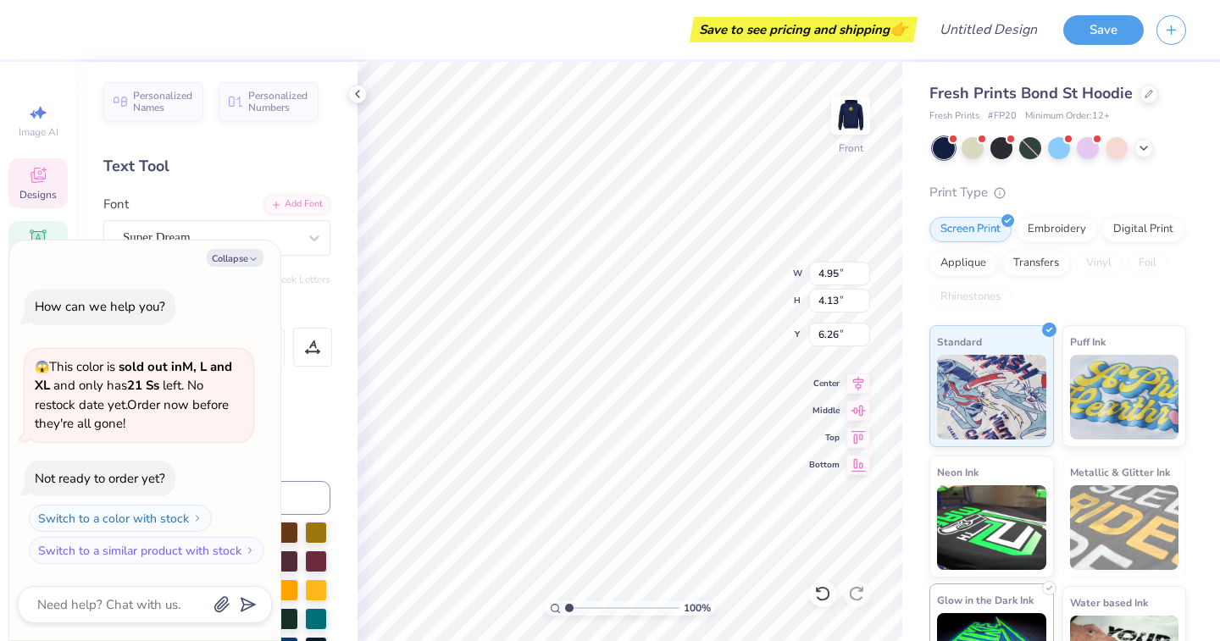
type textarea "Kappa S"
type textarea "x"
type textarea "Kappa"
type textarea "x"
type textarea "Kappa"
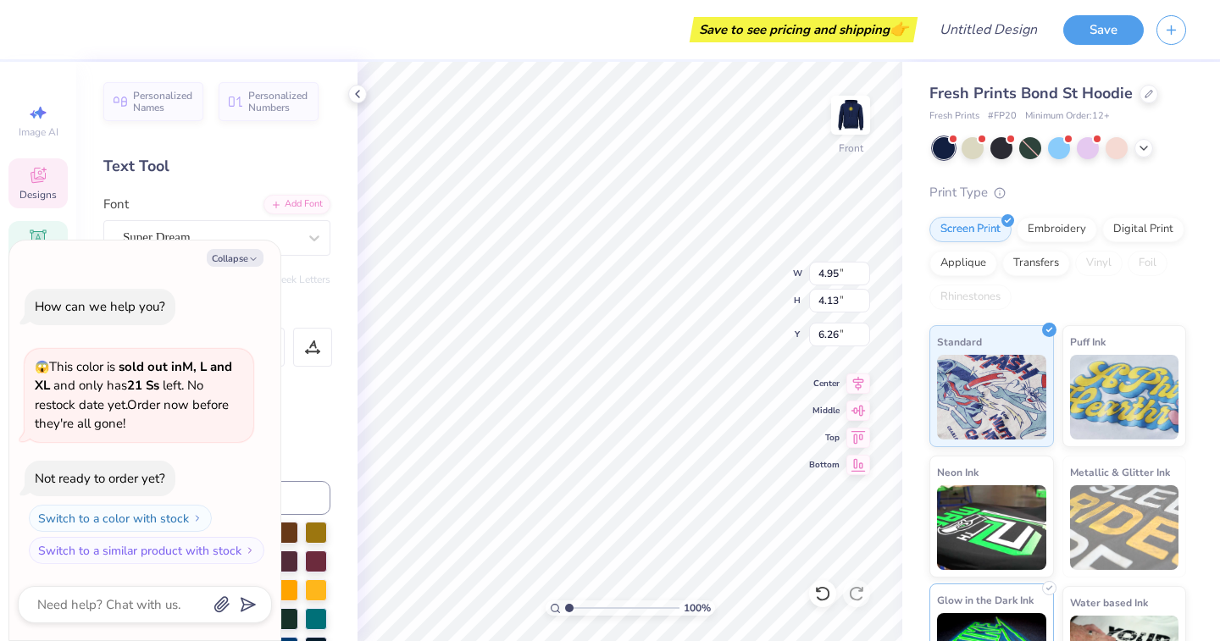
type textarea "x"
type textarea "Kapp"
type textarea "x"
type textarea "Kap"
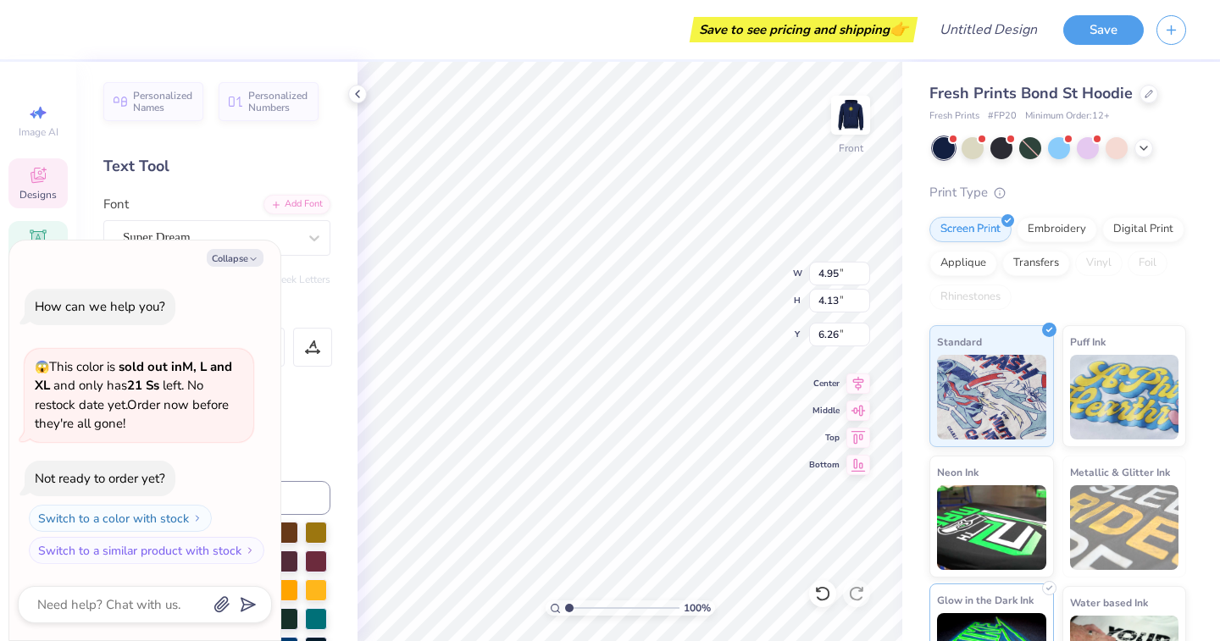
type textarea "x"
type textarea "Ka"
type textarea "x"
type textarea "K"
type textarea "x"
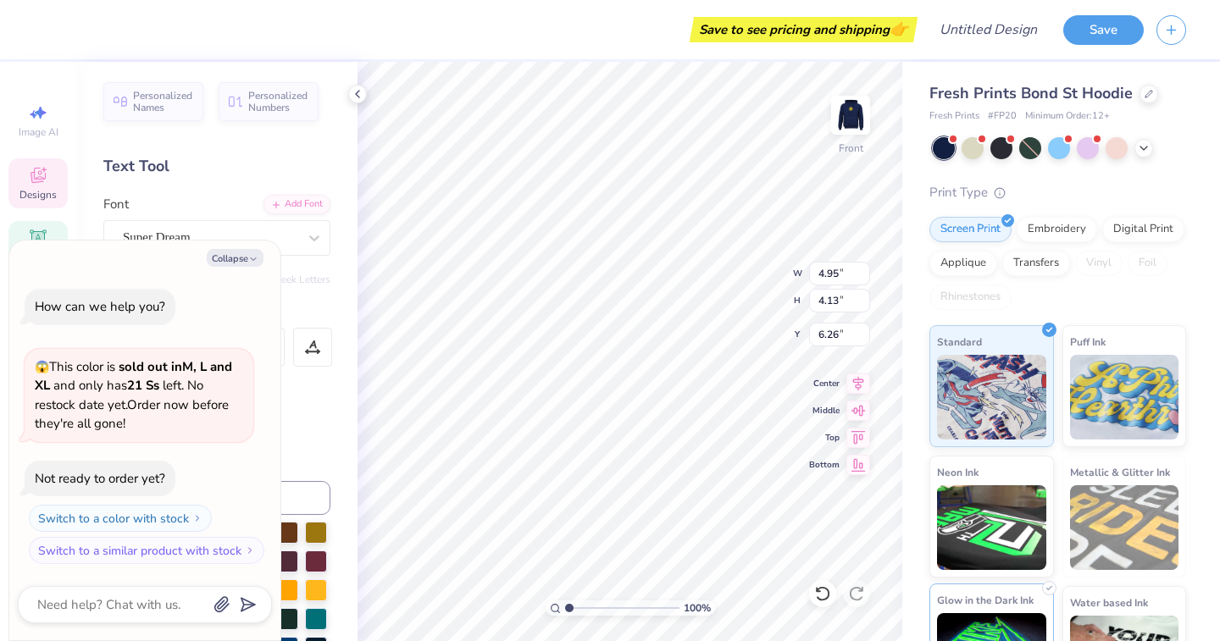
type textarea "x"
type textarea "H"
type textarea "x"
type textarea "Ha"
type textarea "x"
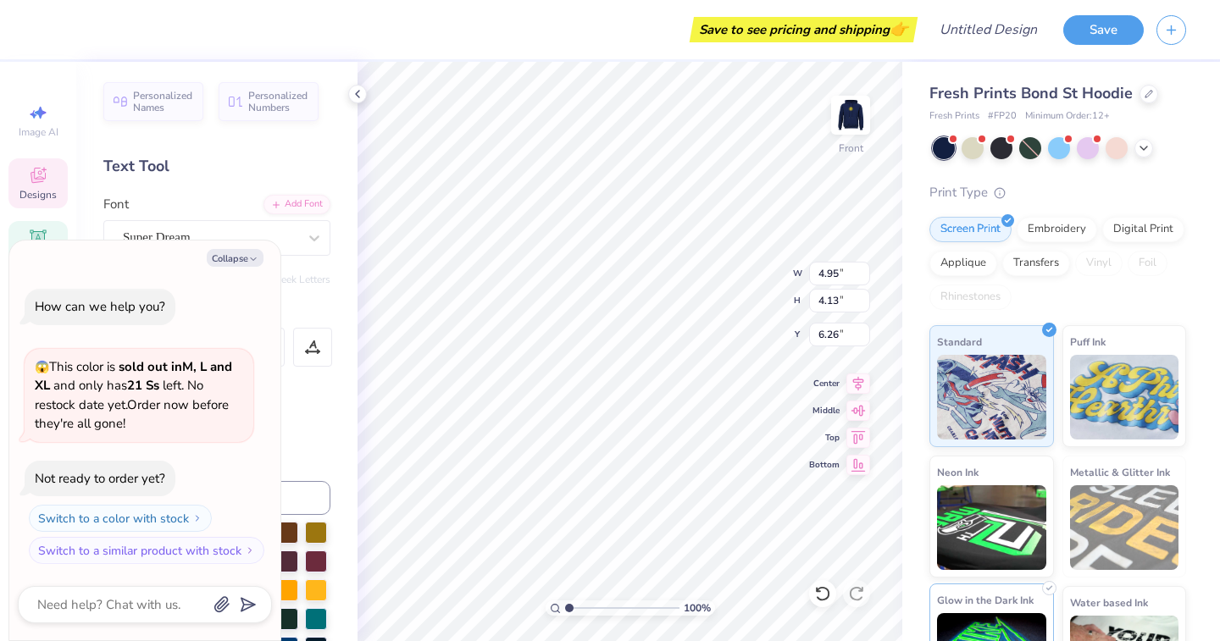
type textarea "Han"
type textarea "x"
type textarea "Hand"
type textarea "x"
type textarea "Hands"
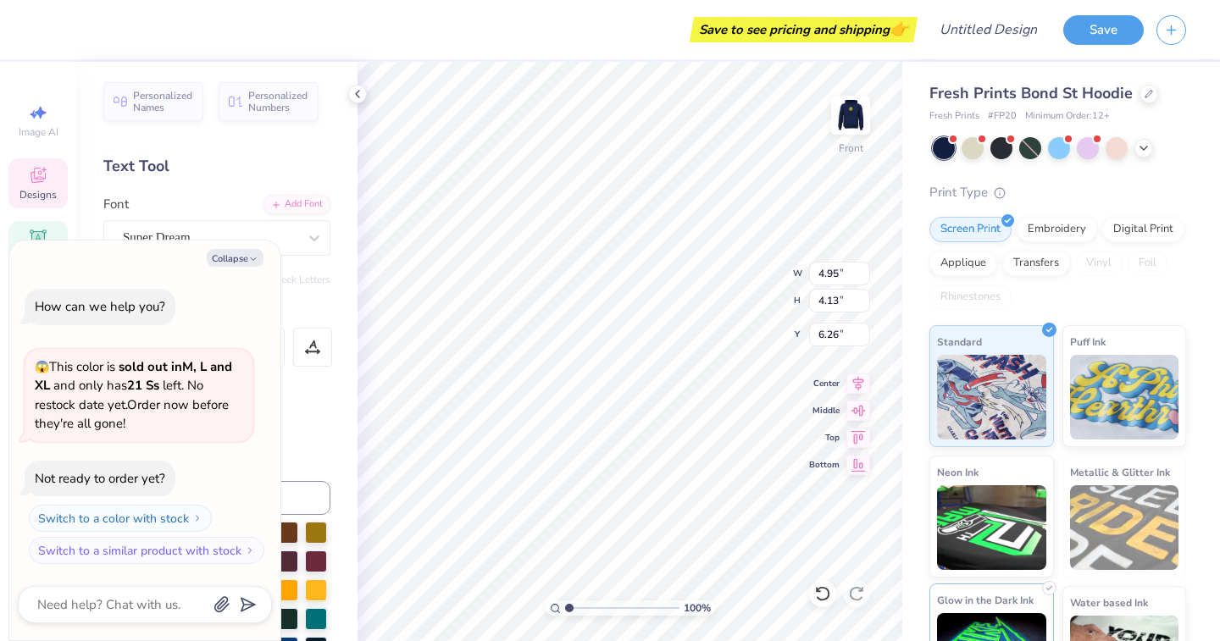
scroll to position [1, 1]
type textarea "x"
type textarea "Hands"
type textarea "x"
type textarea "Hands T"
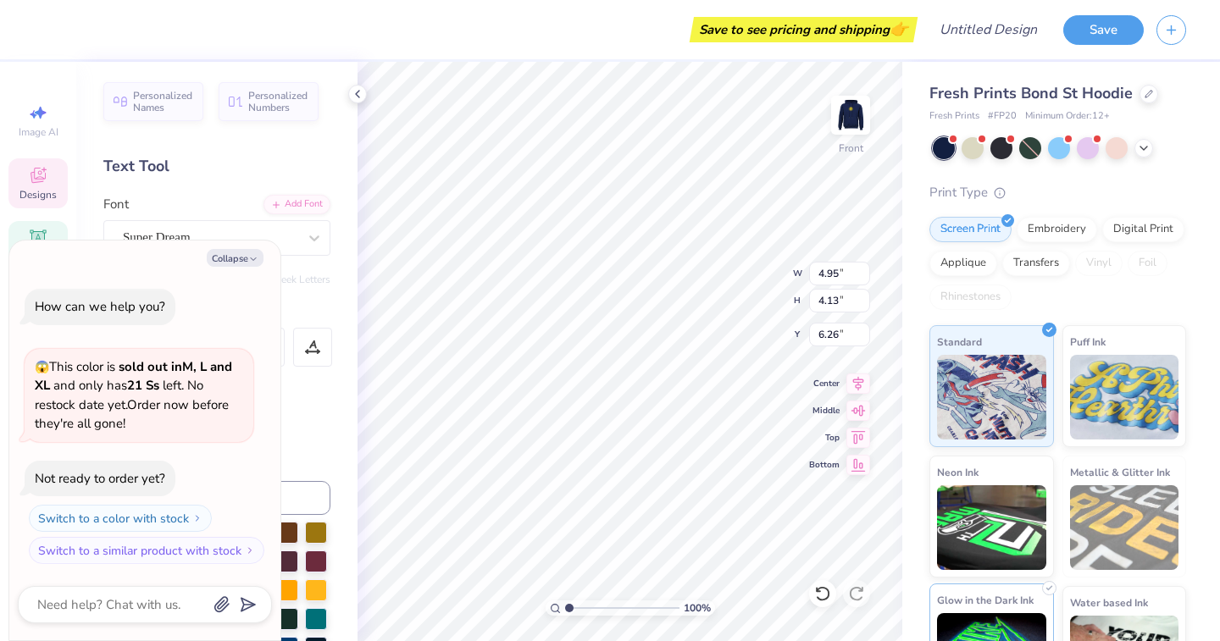
type textarea "x"
type textarea "Hands Th"
type textarea "x"
type textarea "Hands Tha"
type textarea "x"
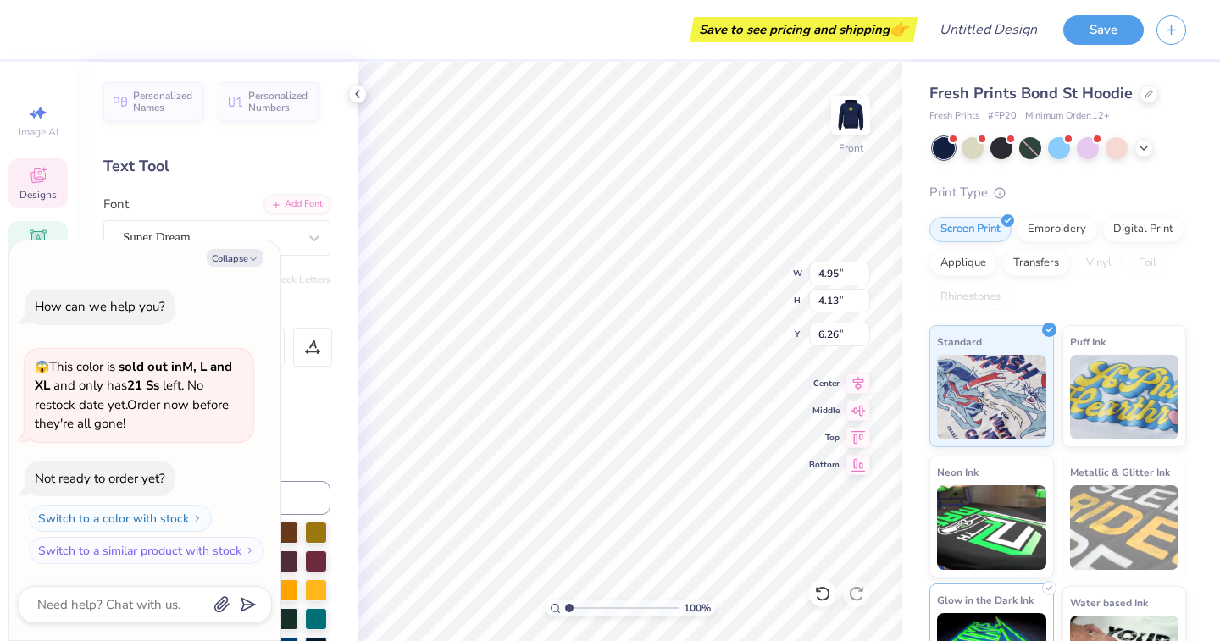
type textarea "Hands That"
type textarea "x"
type textarea "Hands That"
type textarea "x"
type textarea "Hands That"
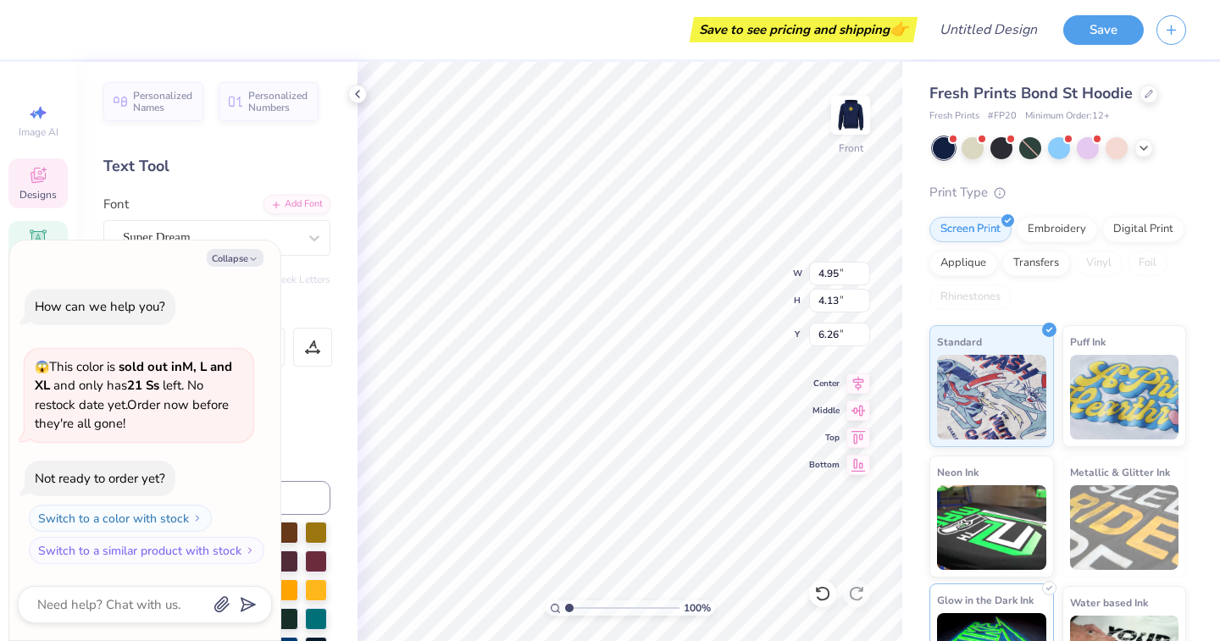
type textarea "x"
type textarea "Hands That H"
type textarea "x"
type textarea "Hands That He"
type textarea "x"
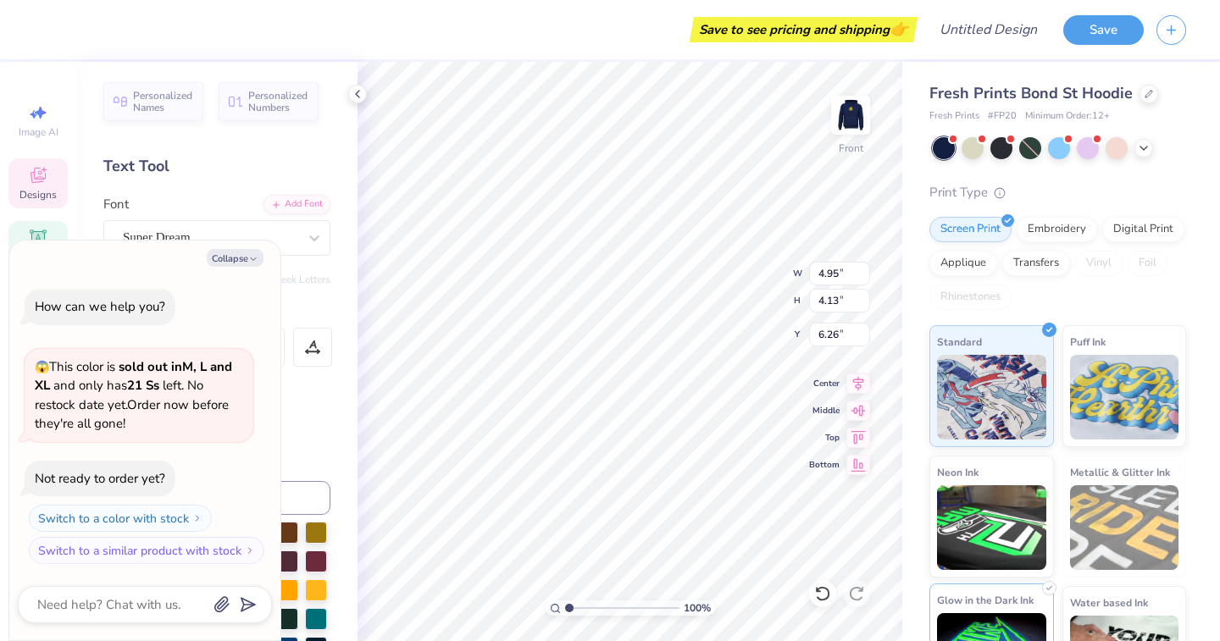
type textarea "Hands That Hea"
type textarea "x"
type textarea "Hands That Heal"
type textarea "x"
type input "3.40"
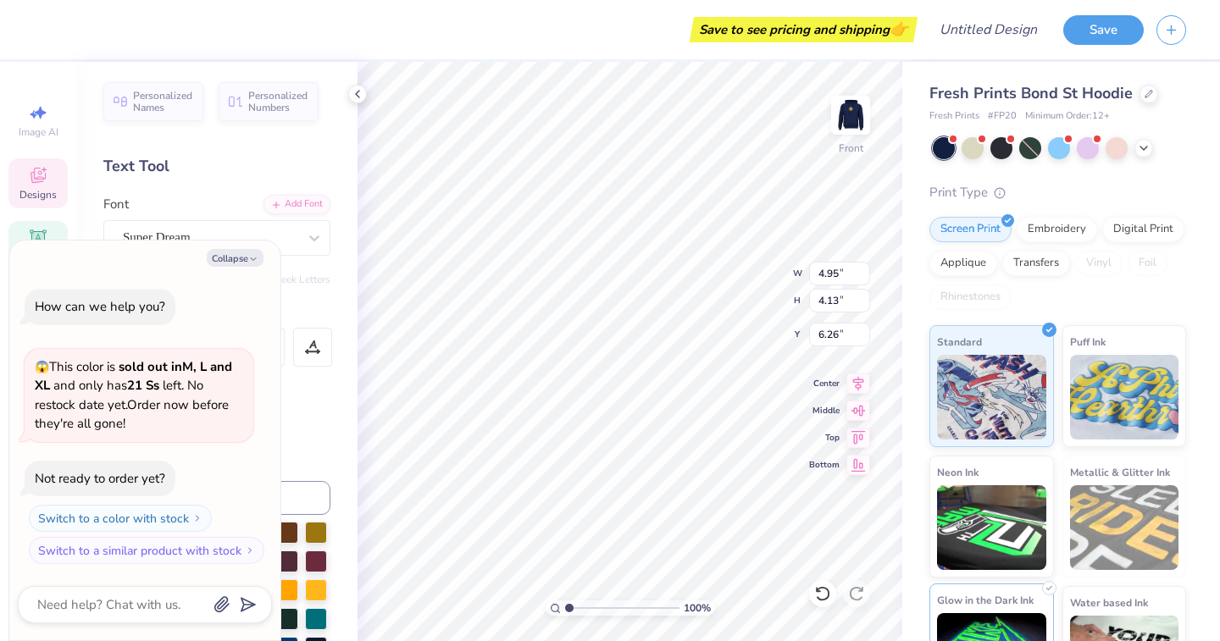
type input "0.60"
type input "13.17"
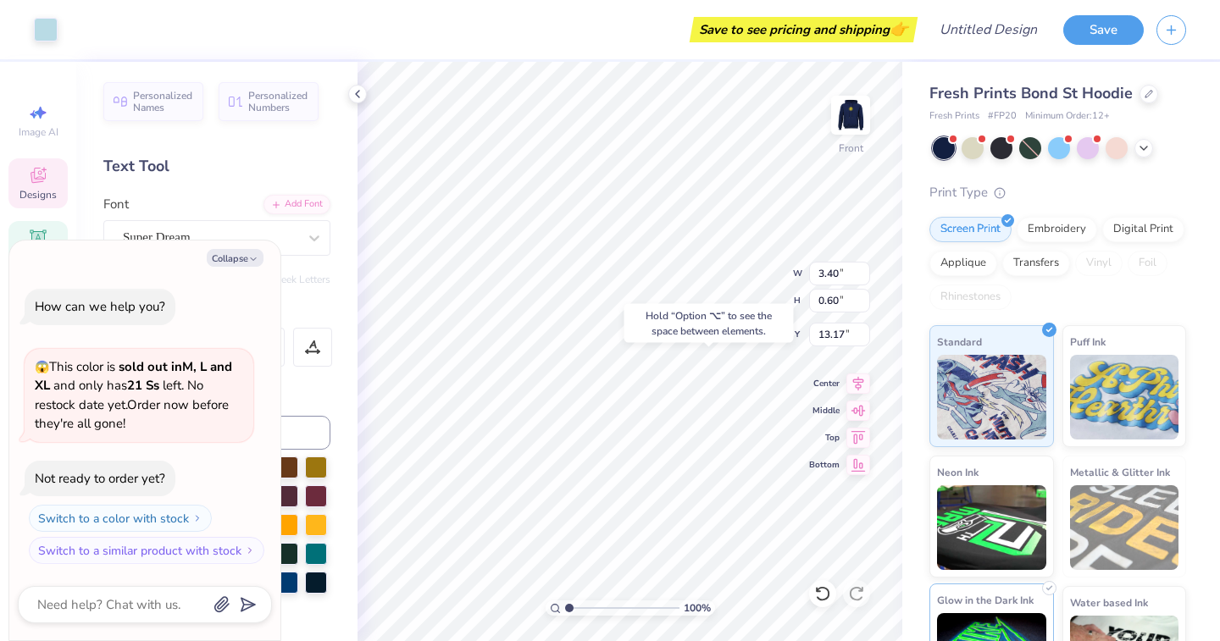
type textarea "x"
type input "13.18"
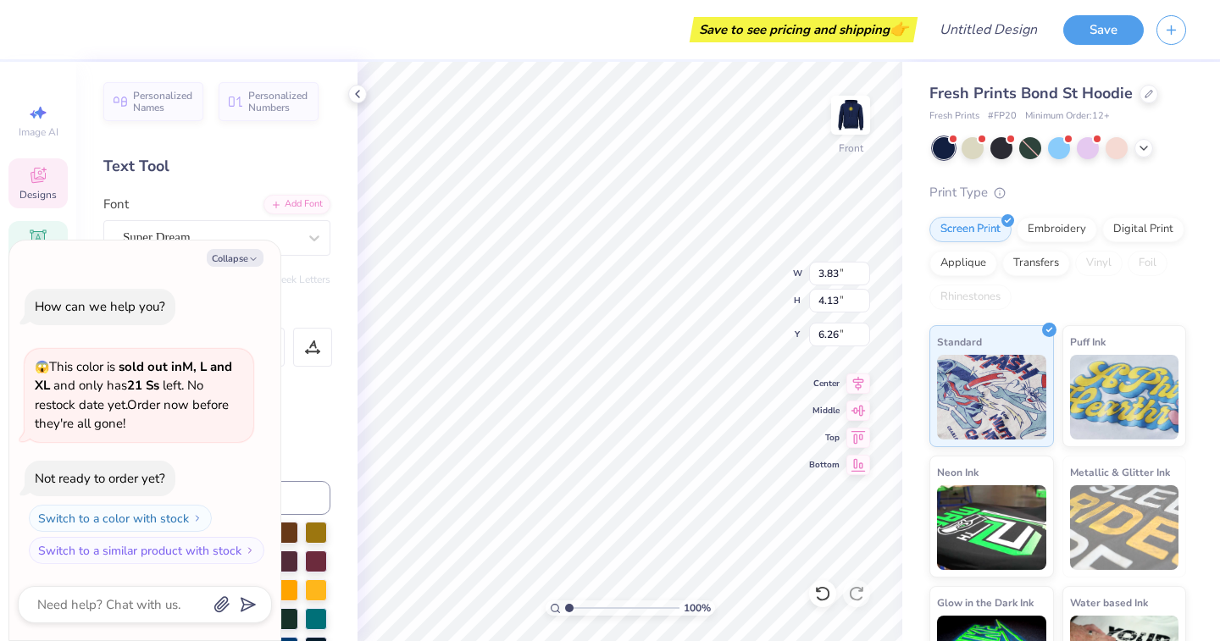
type textarea "x"
type input "6.71"
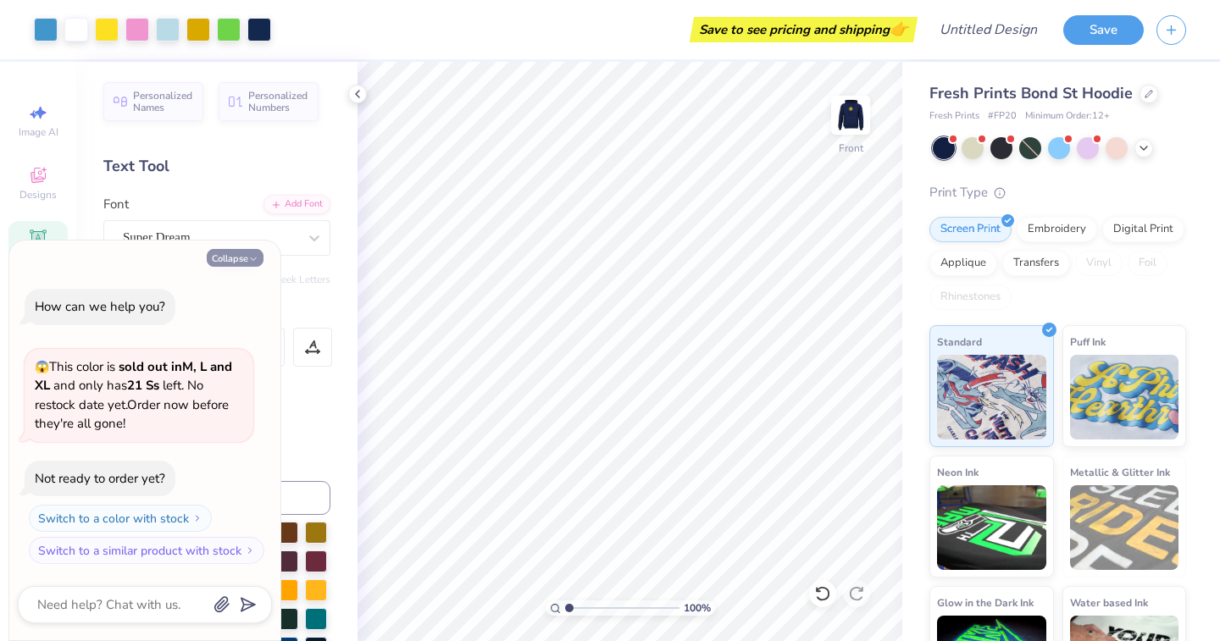
click at [248, 263] on icon "button" at bounding box center [253, 259] width 10 height 10
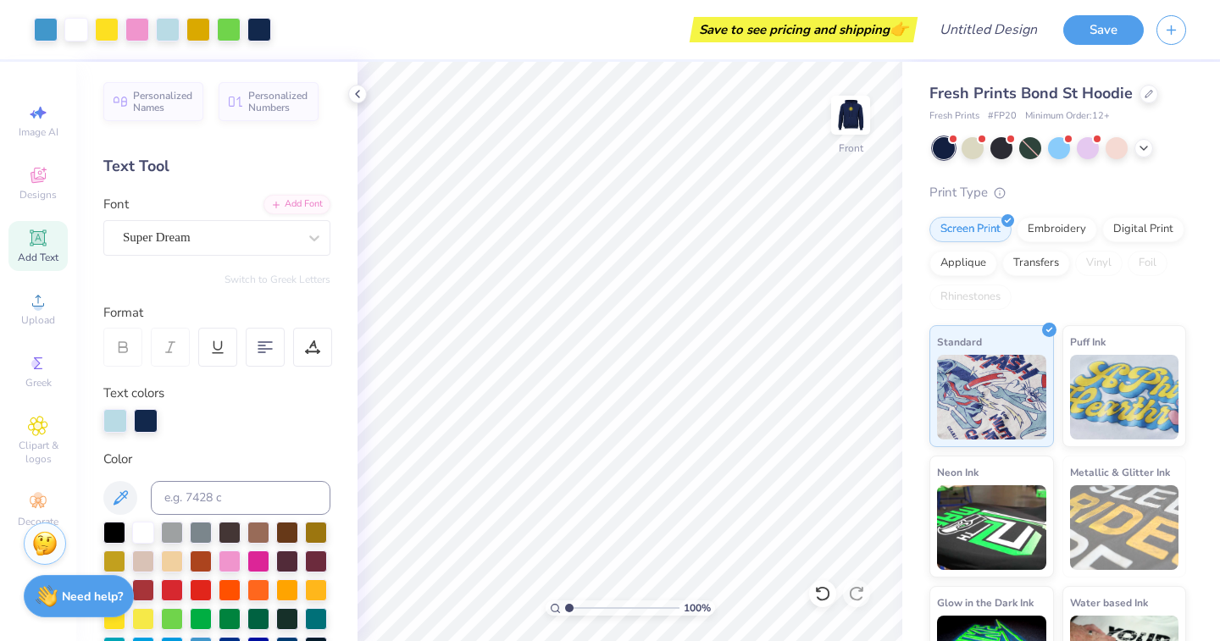
type textarea "x"
click at [1148, 93] on icon at bounding box center [1148, 92] width 8 height 8
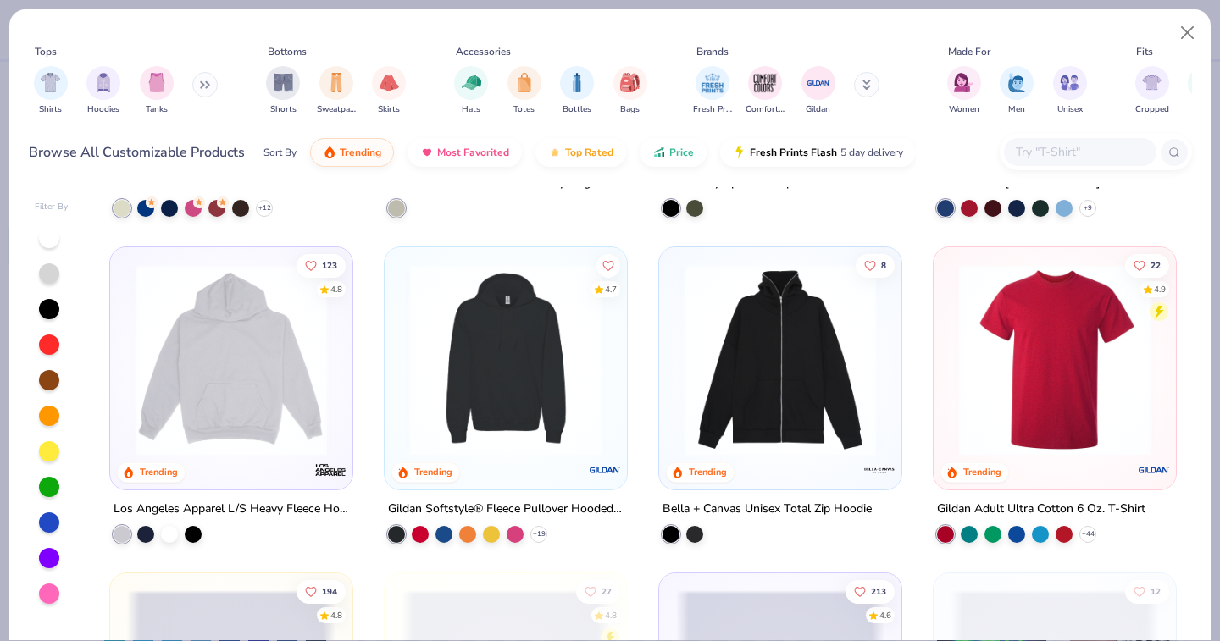
scroll to position [2503, 0]
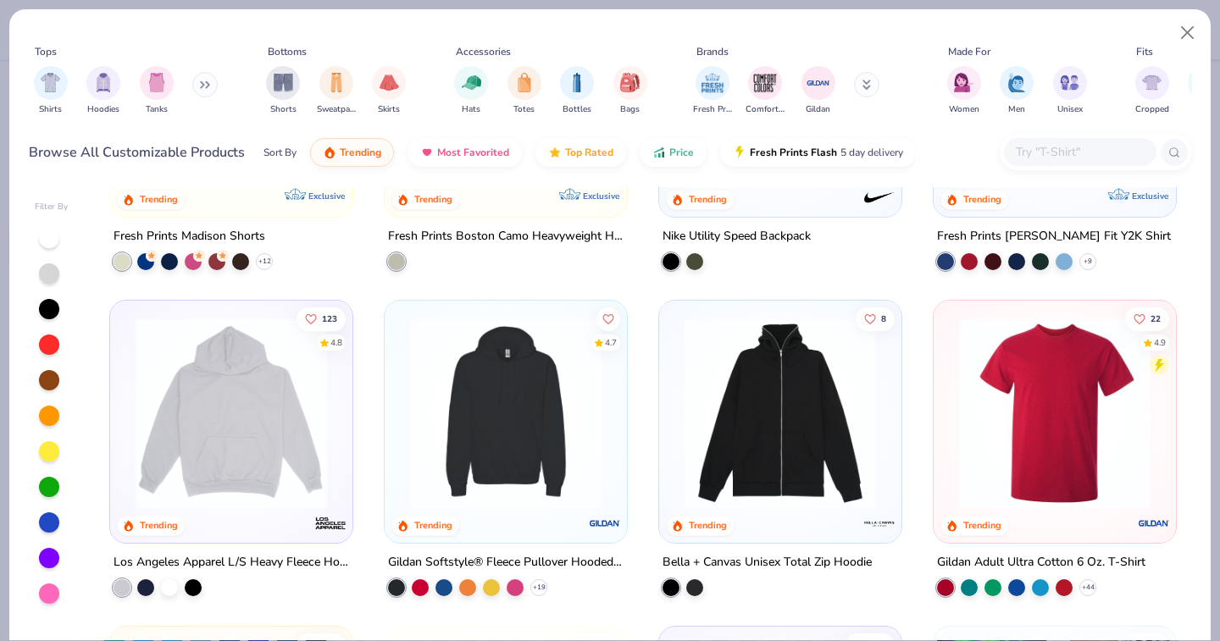
click at [265, 431] on img at bounding box center [231, 413] width 208 height 191
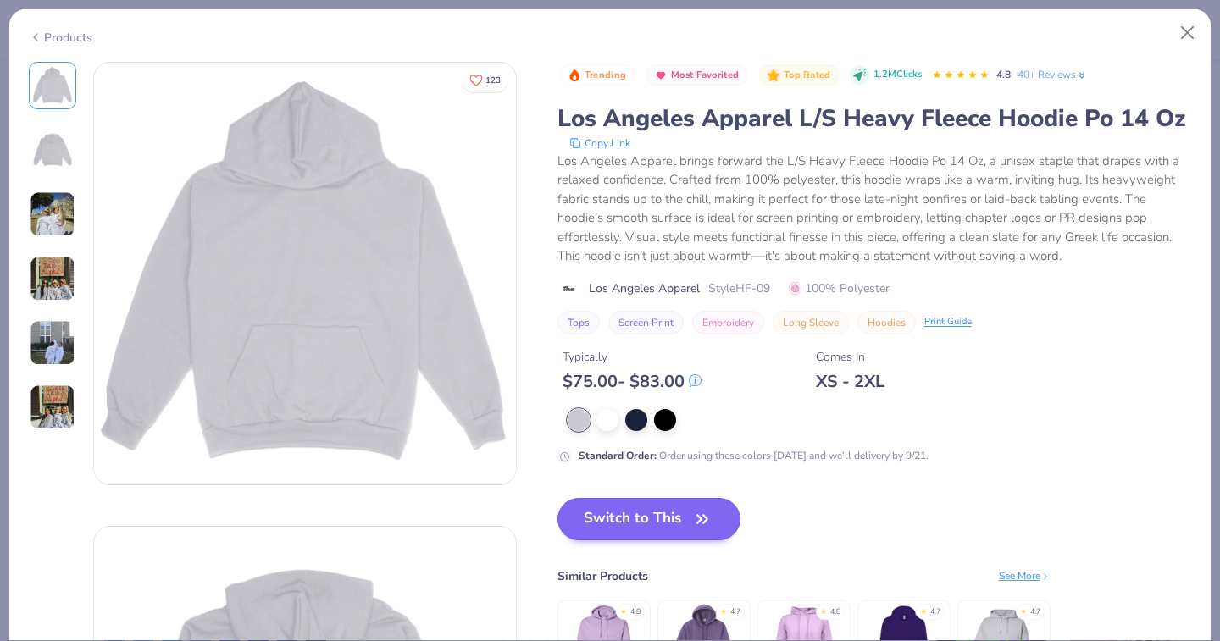
click at [610, 514] on button "Switch to This" at bounding box center [649, 519] width 184 height 42
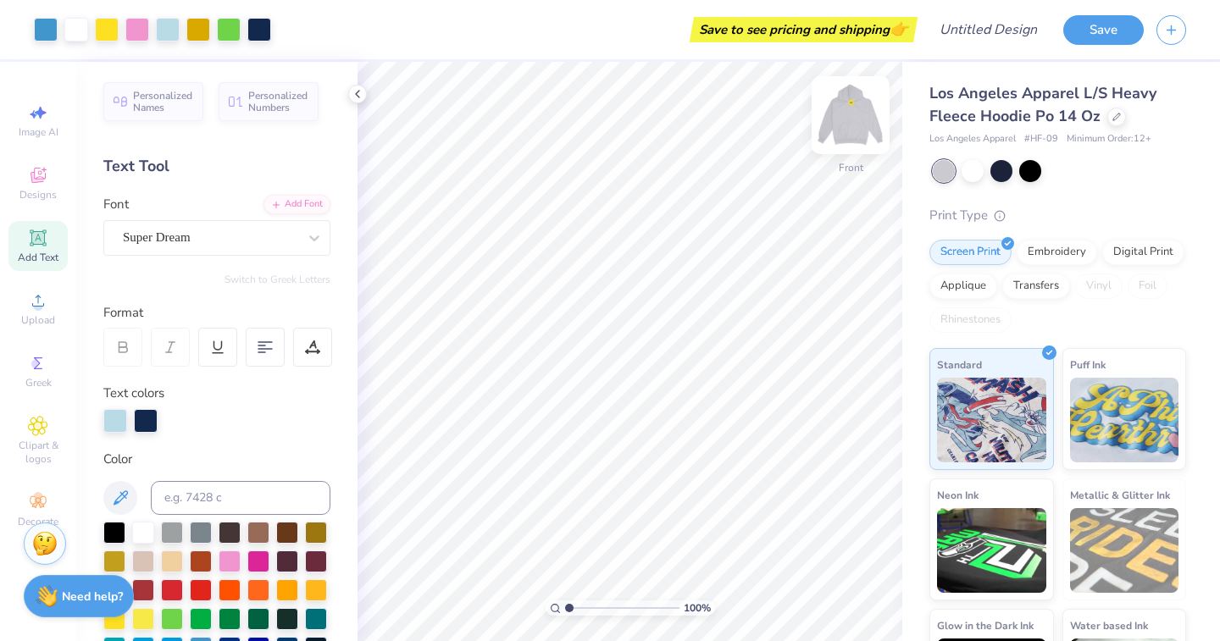
click at [853, 103] on img at bounding box center [850, 115] width 68 height 68
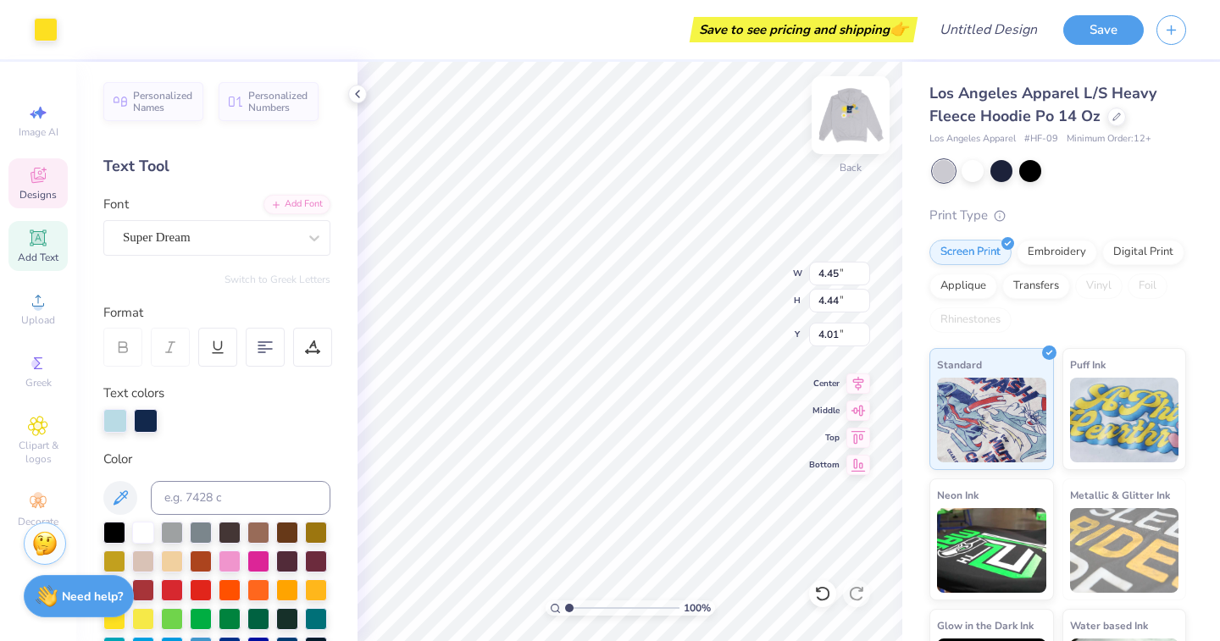
type input "4.01"
type input "1.26"
type input "0.75"
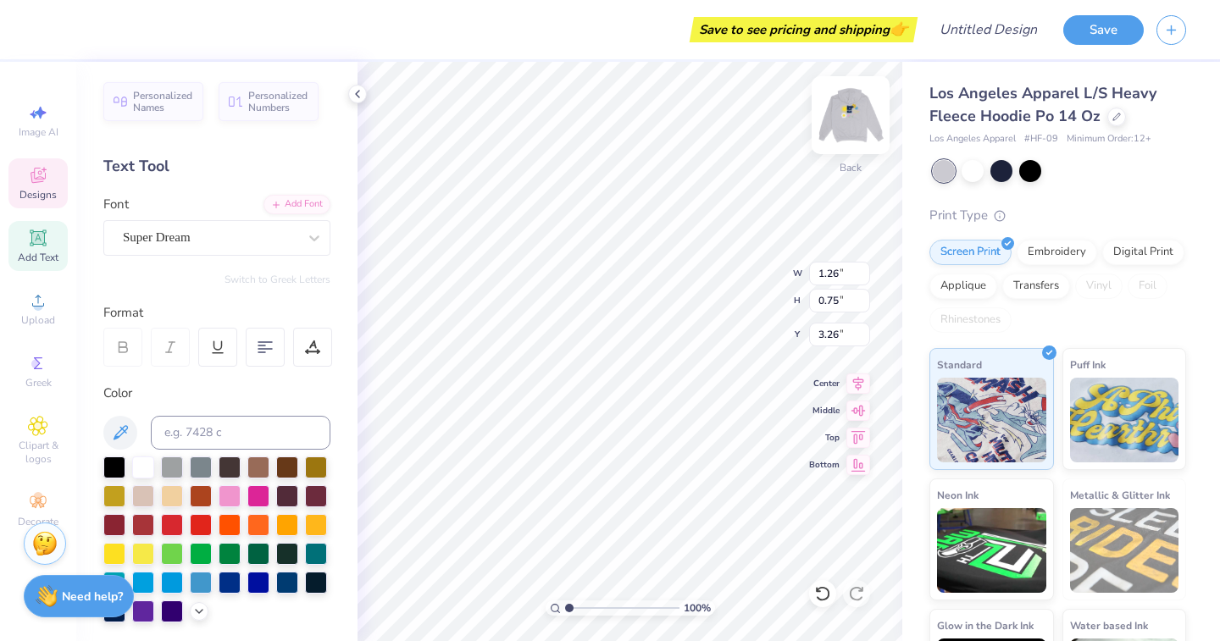
type input "5.86"
click at [844, 123] on img at bounding box center [850, 115] width 68 height 68
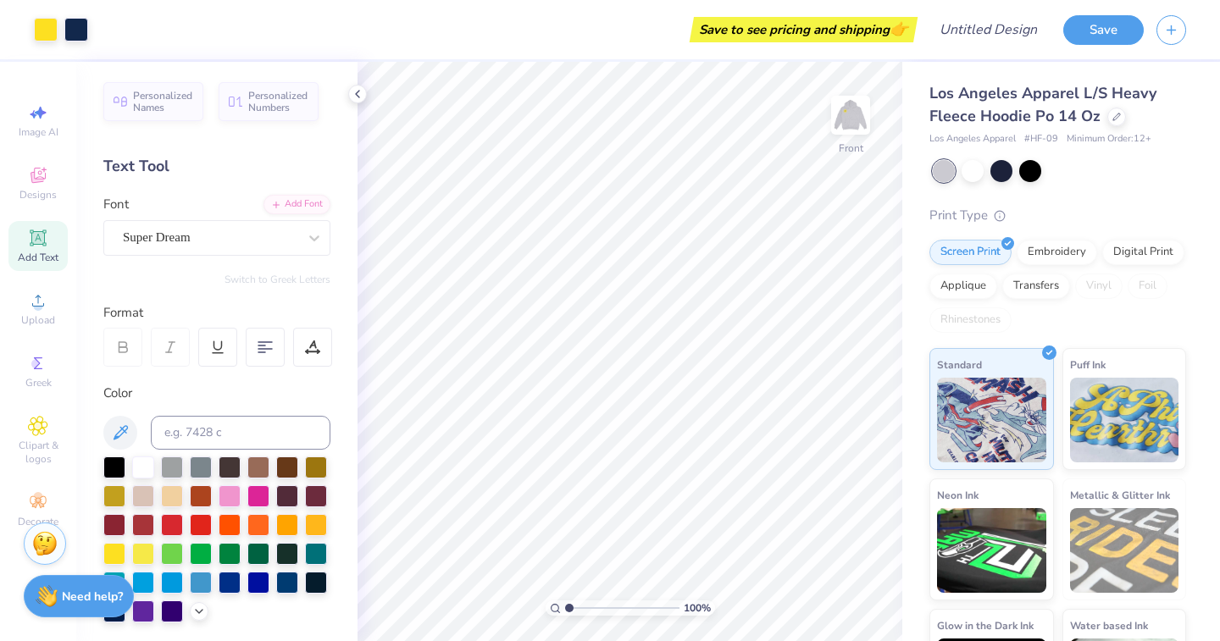
click at [844, 123] on img at bounding box center [850, 115] width 34 height 34
click at [855, 125] on img at bounding box center [850, 115] width 68 height 68
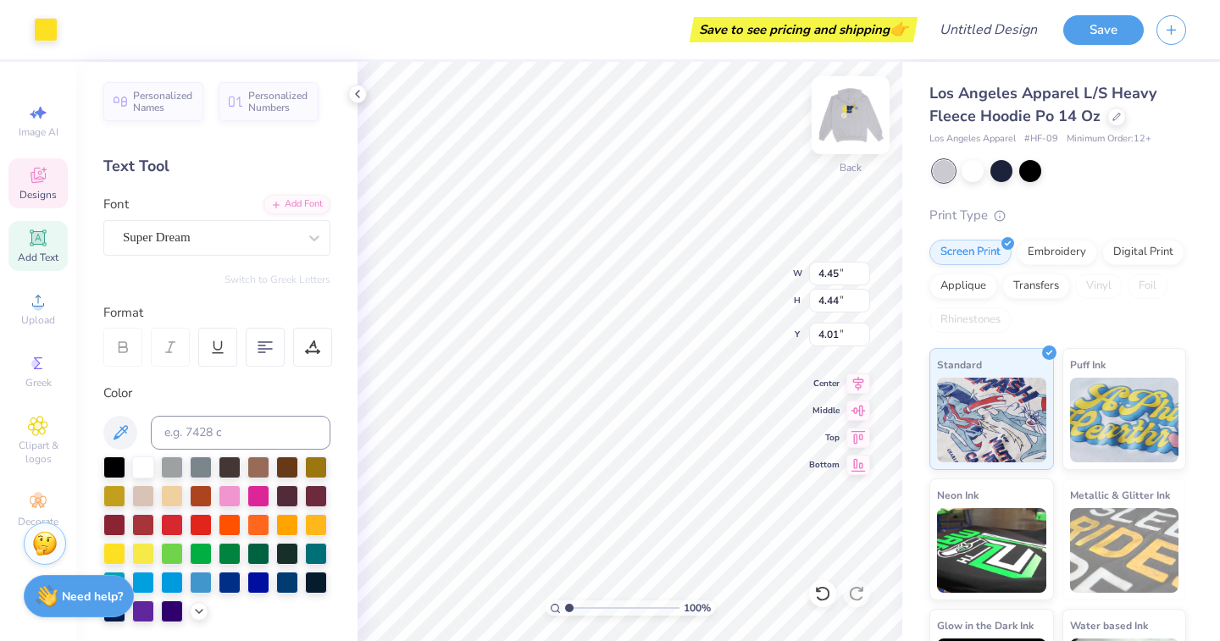
click at [857, 119] on img at bounding box center [850, 115] width 68 height 68
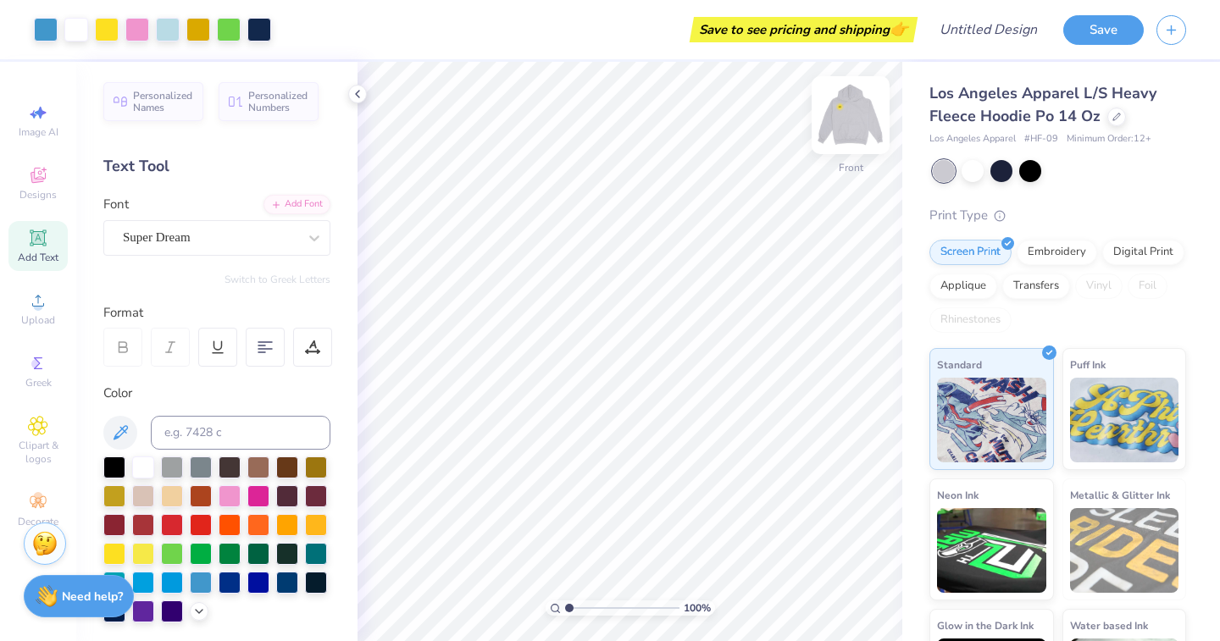
click at [857, 128] on img at bounding box center [850, 115] width 68 height 68
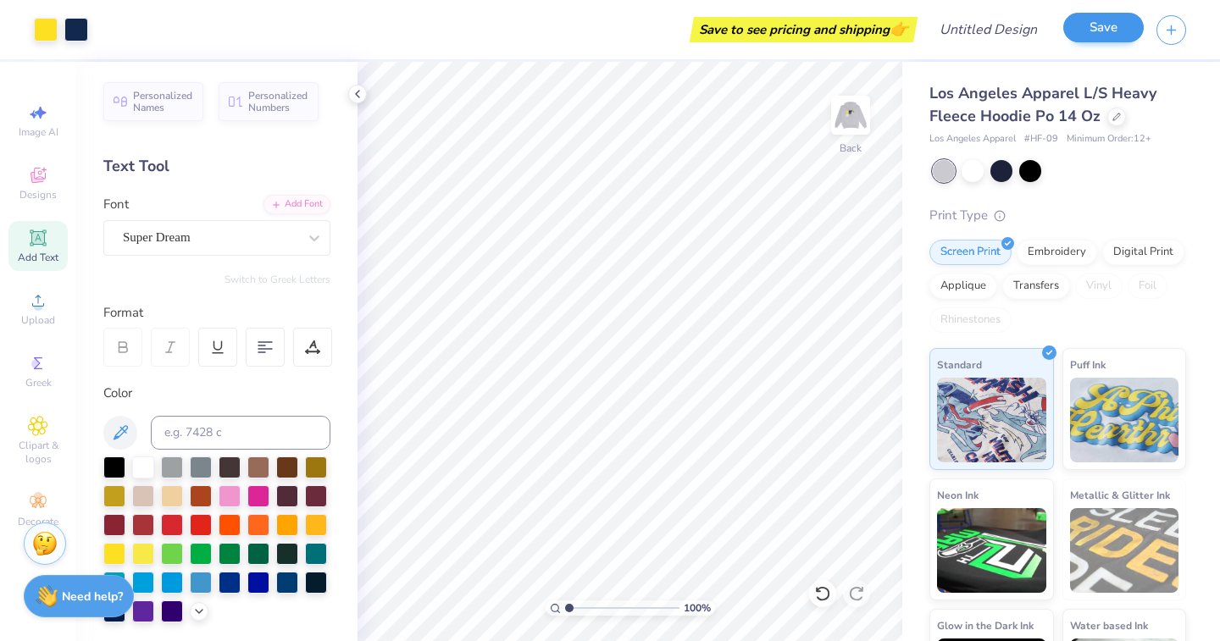
click at [1106, 42] on button "Save" at bounding box center [1103, 28] width 80 height 30
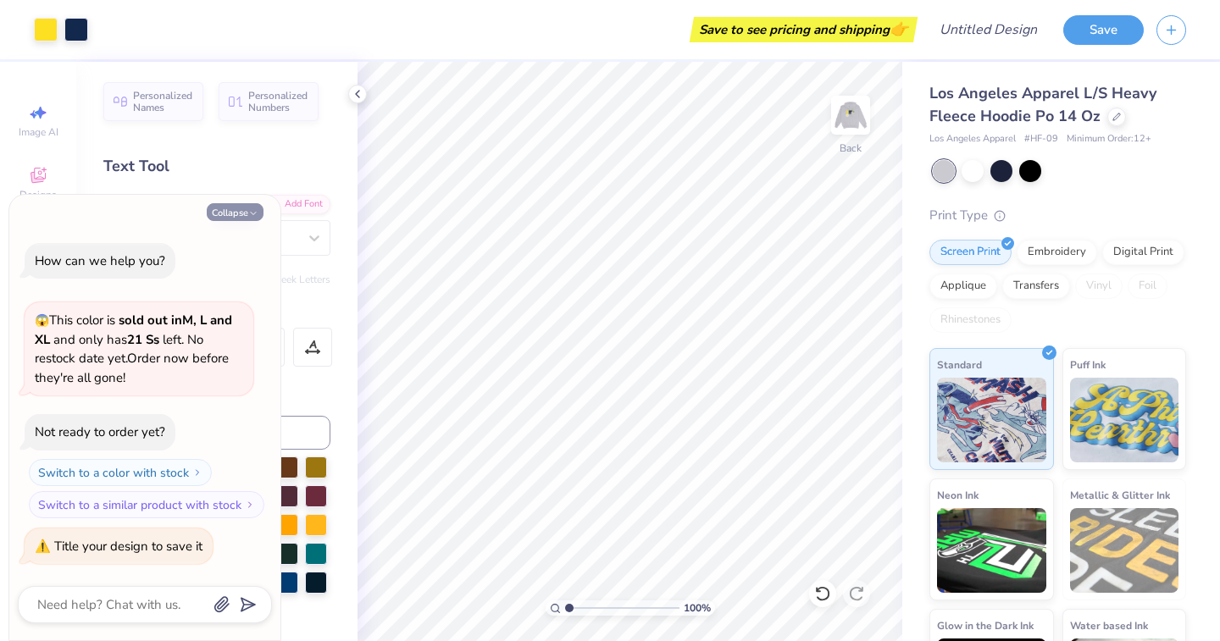
click at [228, 218] on button "Collapse" at bounding box center [235, 212] width 57 height 18
type textarea "x"
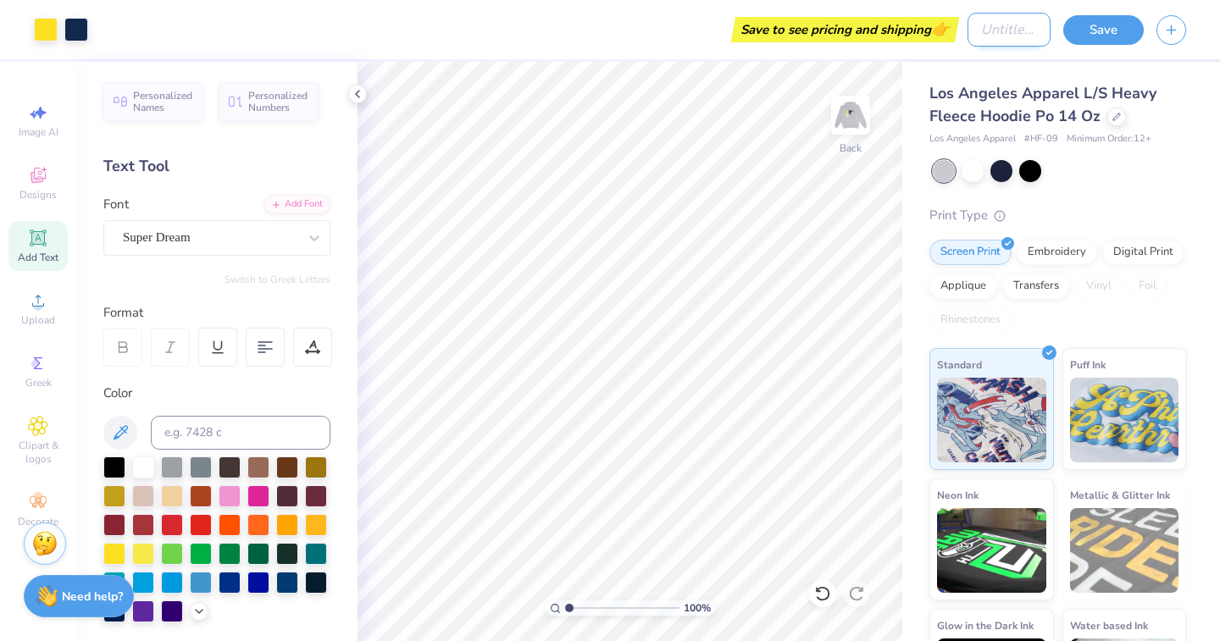
click at [1005, 29] on input "Design Title" at bounding box center [1008, 30] width 83 height 34
type input "OT"
click at [1091, 26] on button "Save" at bounding box center [1103, 28] width 80 height 30
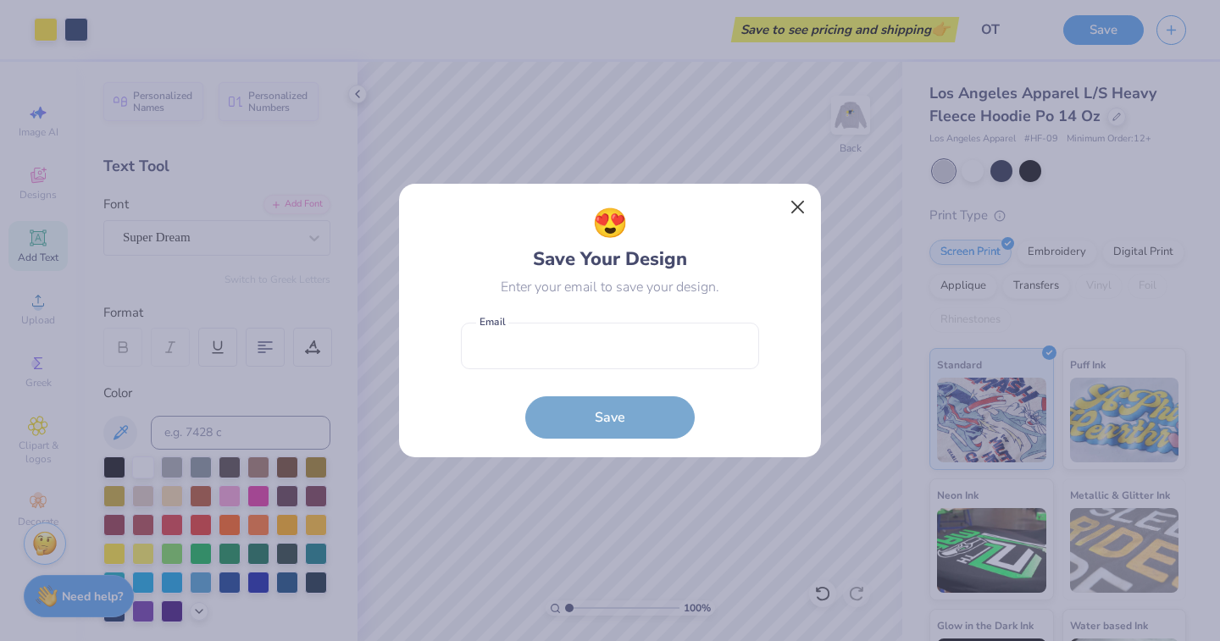
click at [797, 209] on button "Close" at bounding box center [798, 207] width 32 height 32
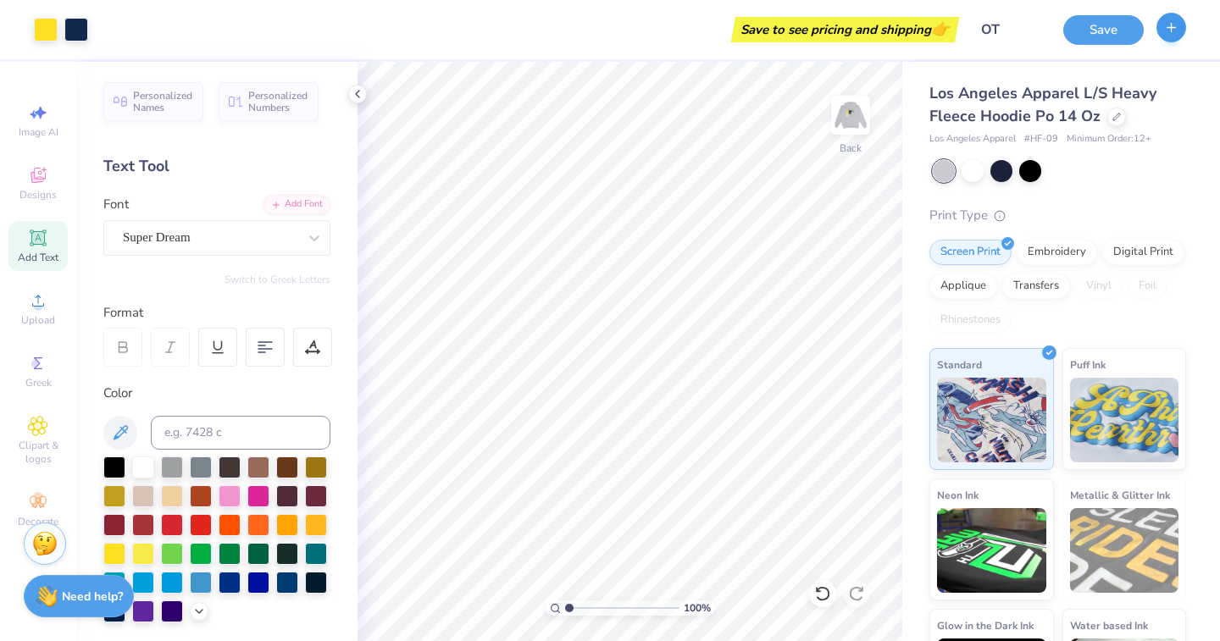
click at [1180, 28] on button "button" at bounding box center [1171, 28] width 30 height 30
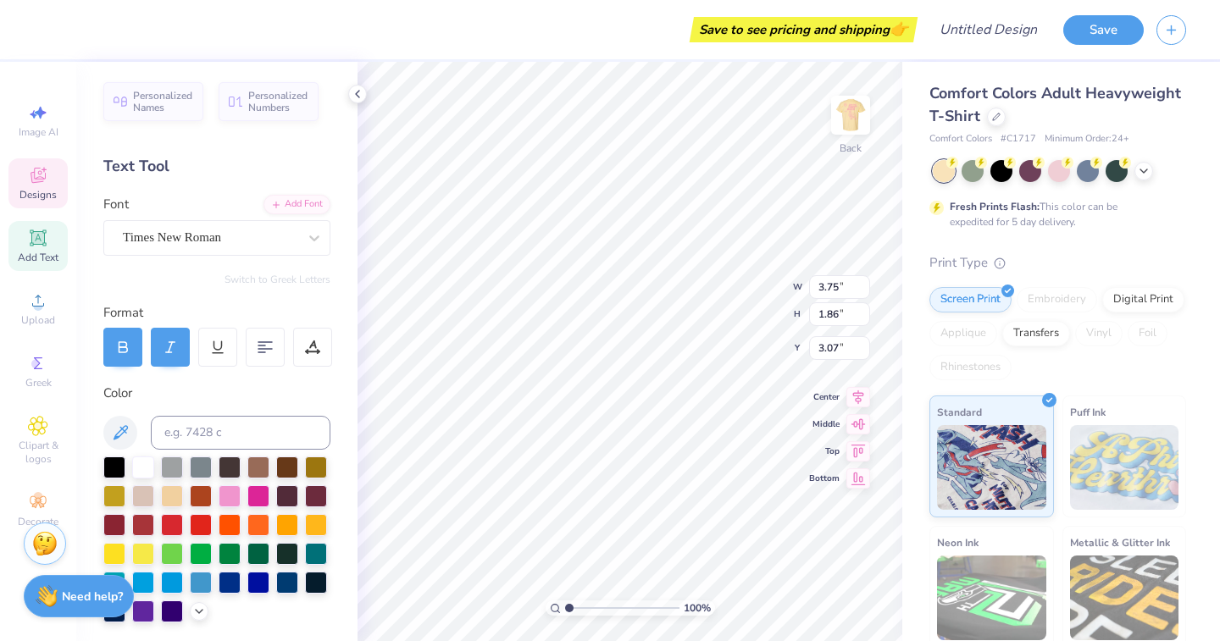
type textarea "K"
type textarea "OT"
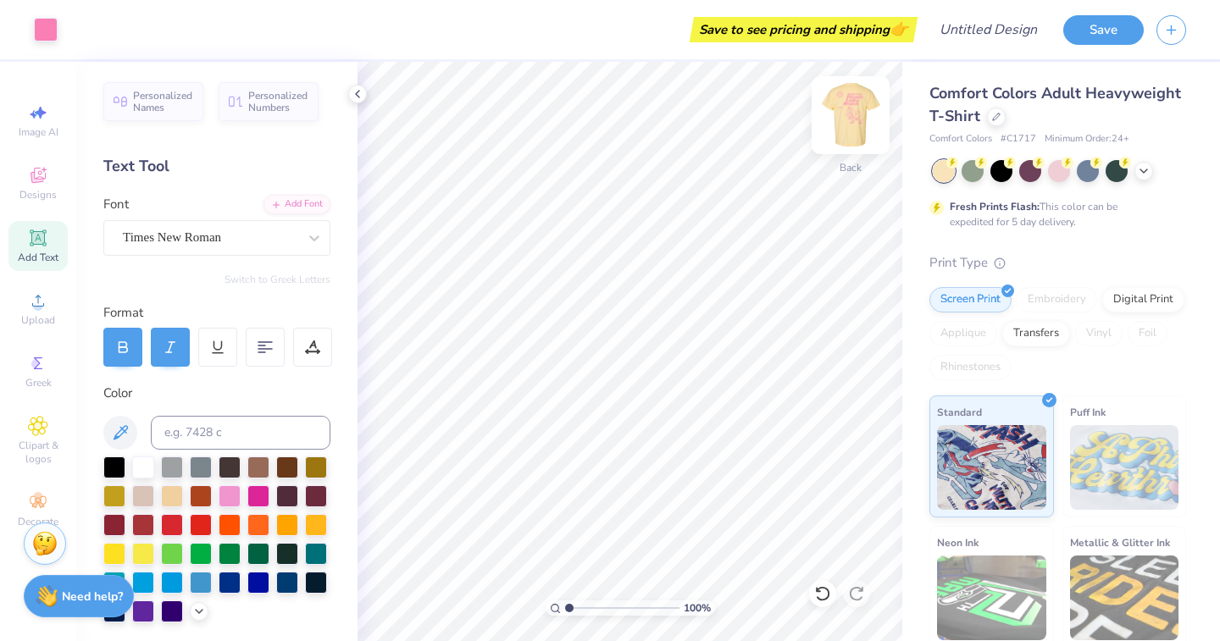
click at [862, 104] on img at bounding box center [850, 115] width 68 height 68
type input "6.84"
type input "1.43"
type input "7.86"
type input "6.12"
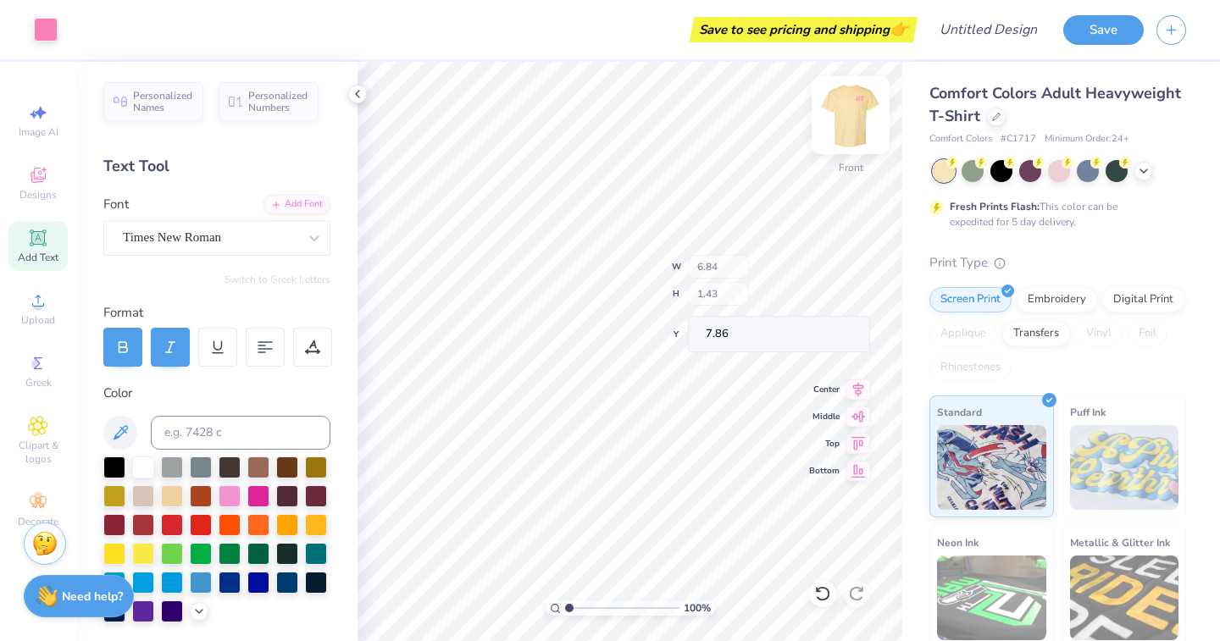
type input "6.34"
type input "6.42"
type input "1.00"
type input "3.84"
type textarea "F"
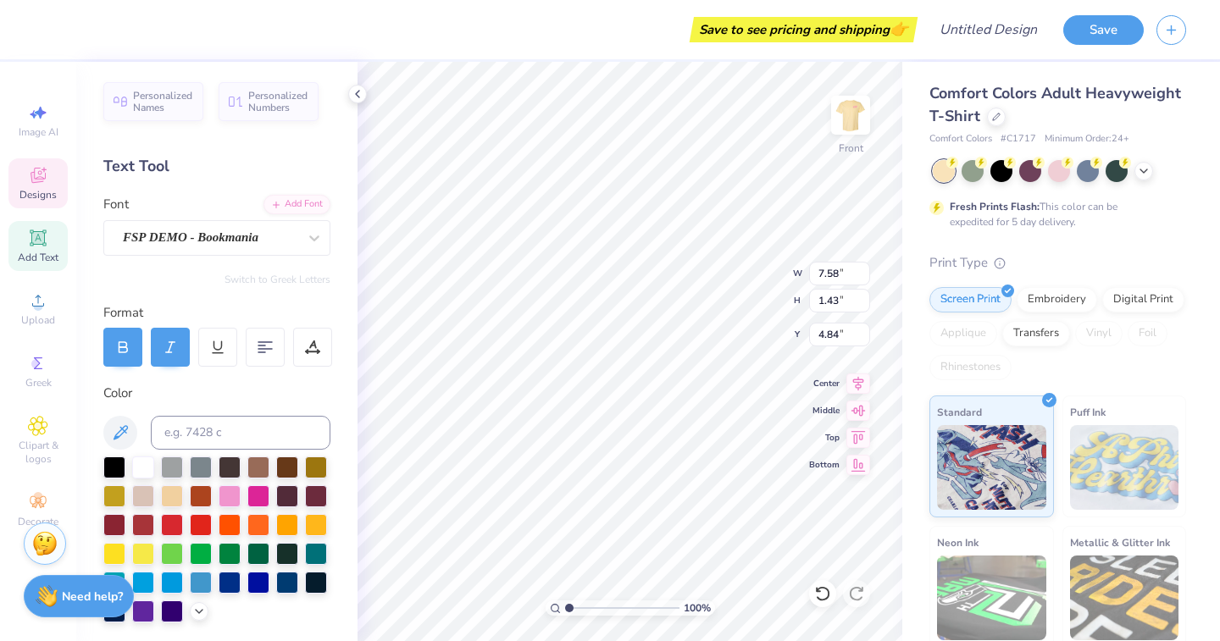
scroll to position [1, 1]
type textarea "Power In Purpose"
type input "6.84"
type input "7.86"
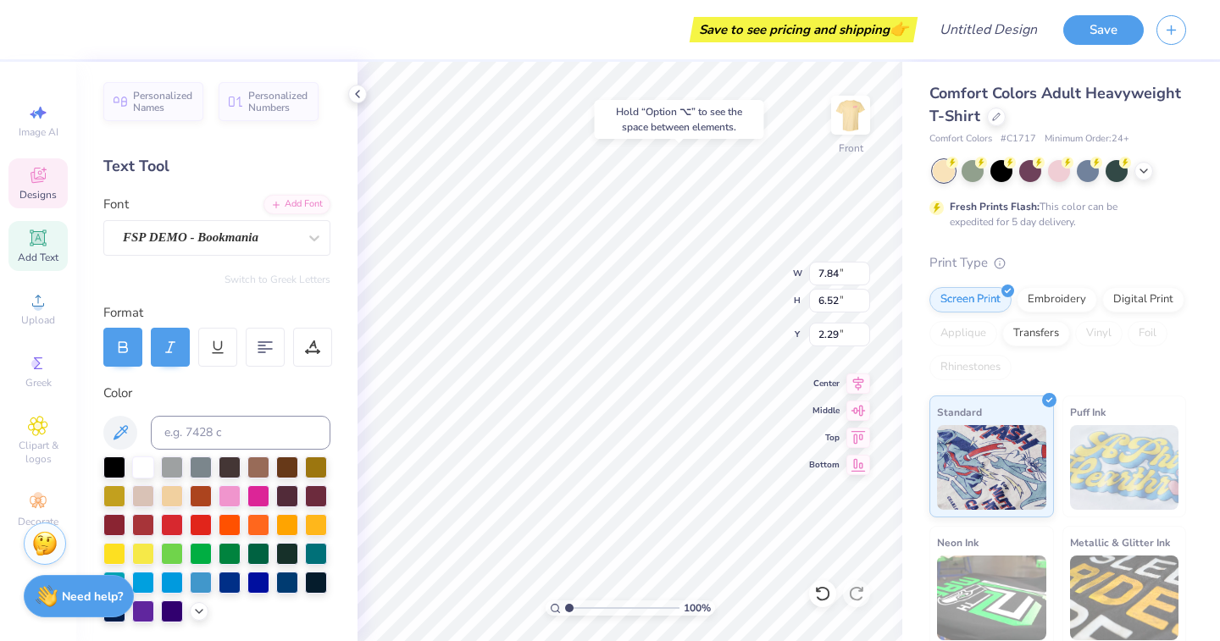
type input "3.57"
type input "2.46"
type input "0.70"
type input "10.09"
type textarea "Power In Purpose"
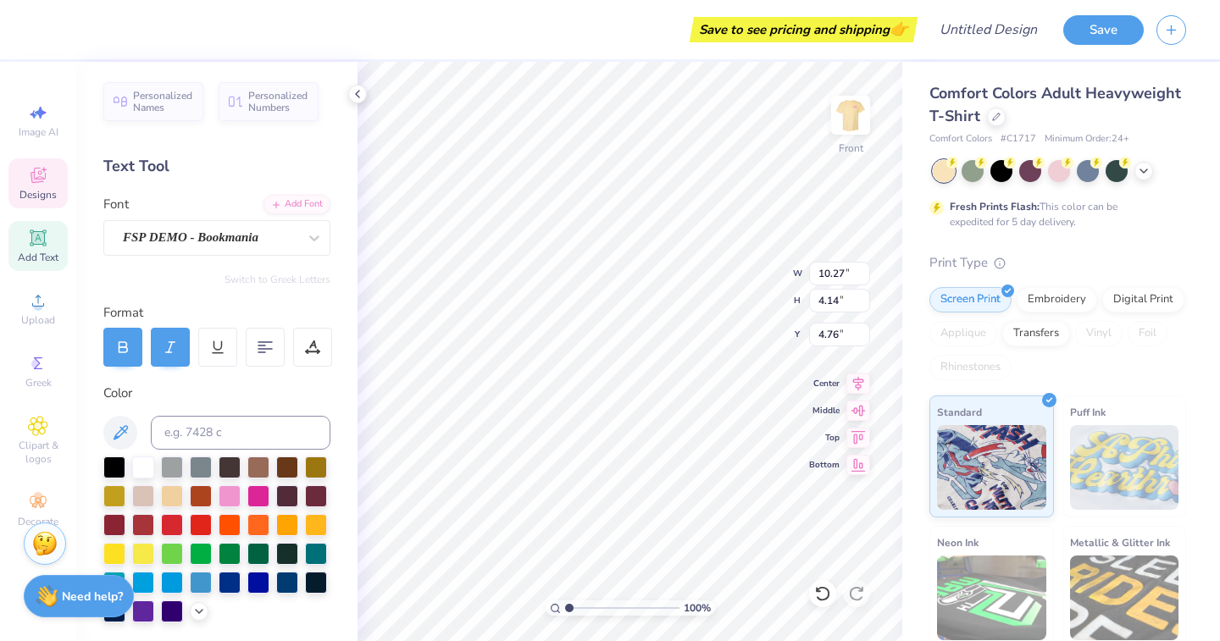
type input "5.74"
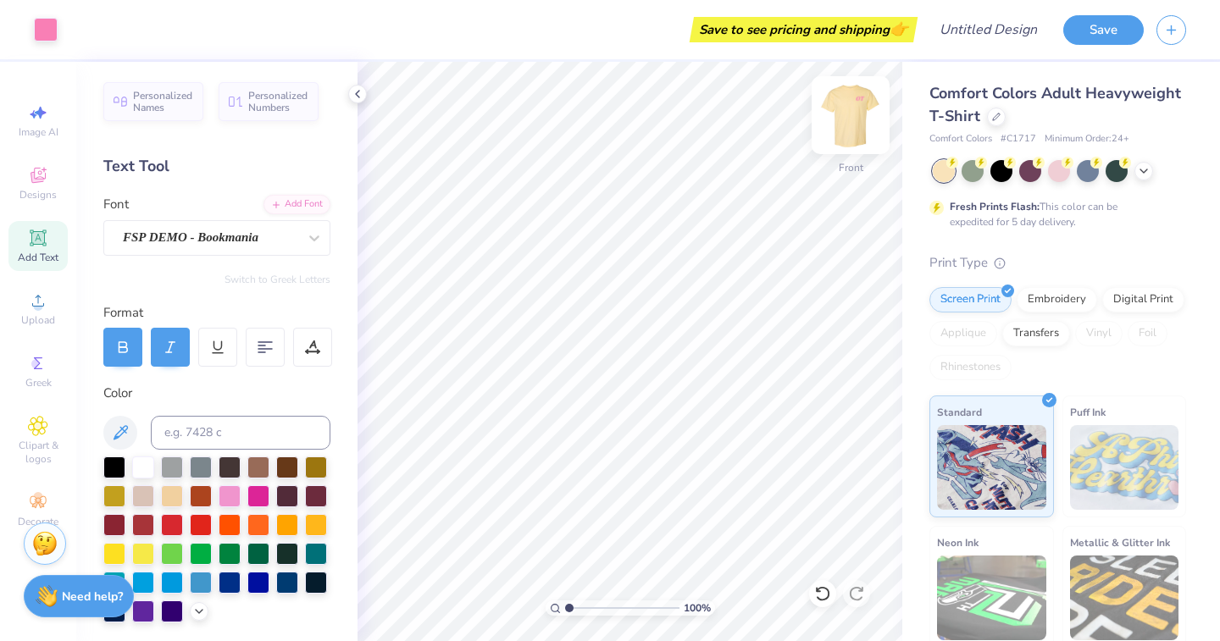
click at [854, 113] on img at bounding box center [850, 115] width 68 height 68
click at [836, 118] on img at bounding box center [850, 115] width 68 height 68
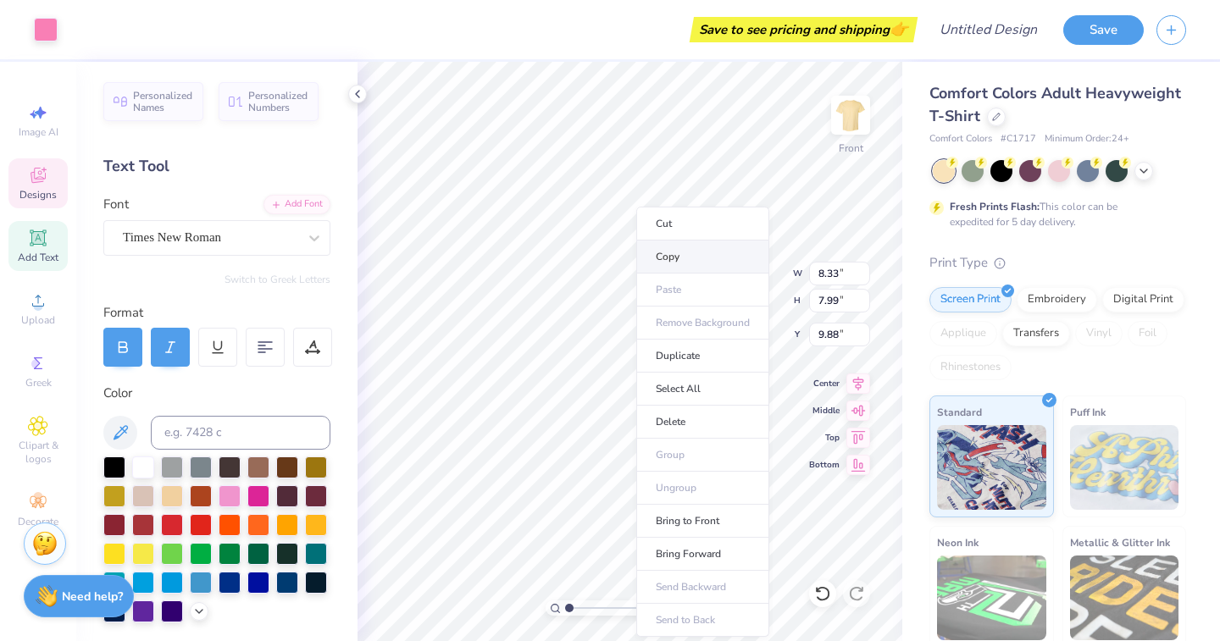
click at [677, 259] on li "Copy" at bounding box center [702, 257] width 133 height 33
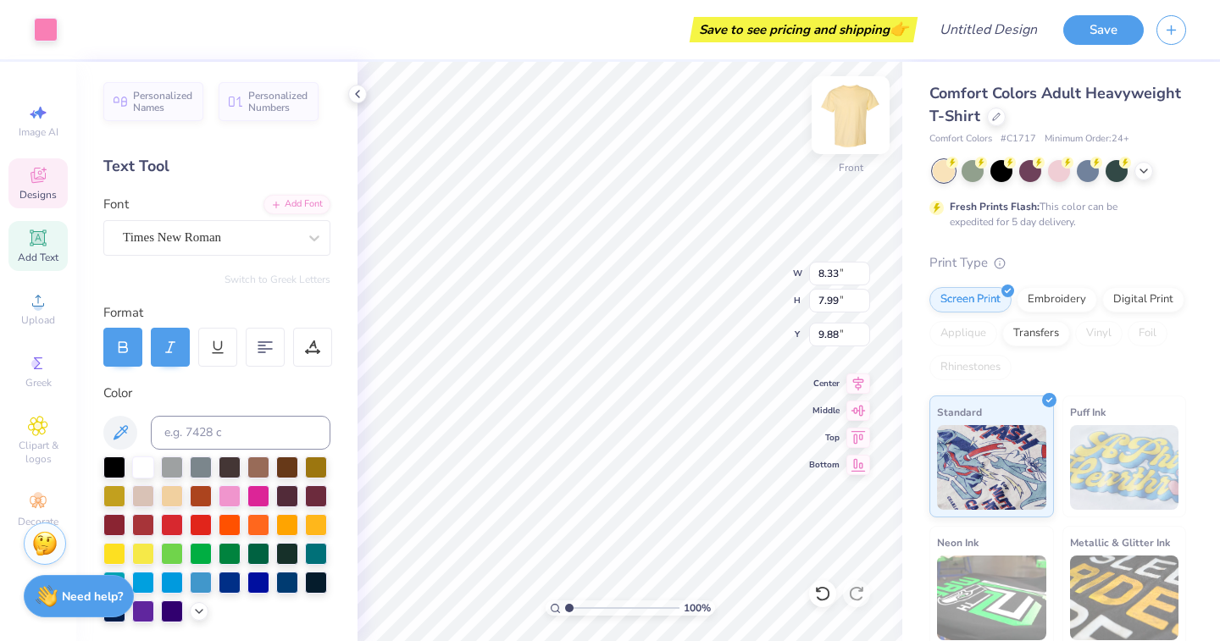
click at [855, 111] on img at bounding box center [850, 115] width 68 height 68
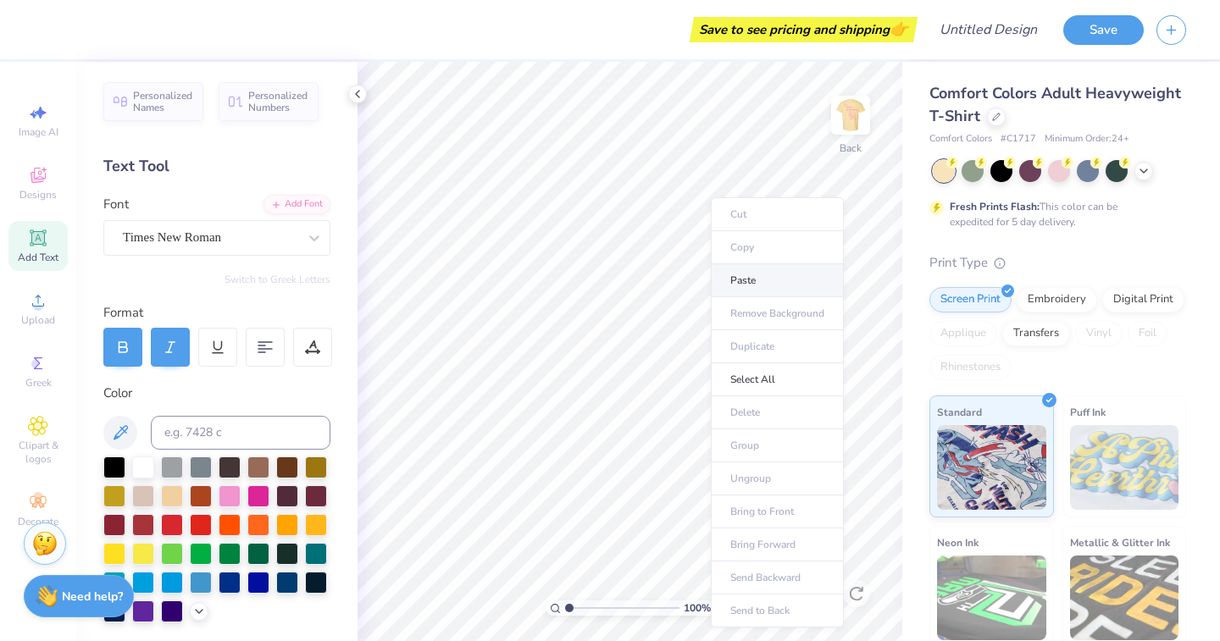
click at [744, 273] on li "Paste" at bounding box center [777, 280] width 133 height 33
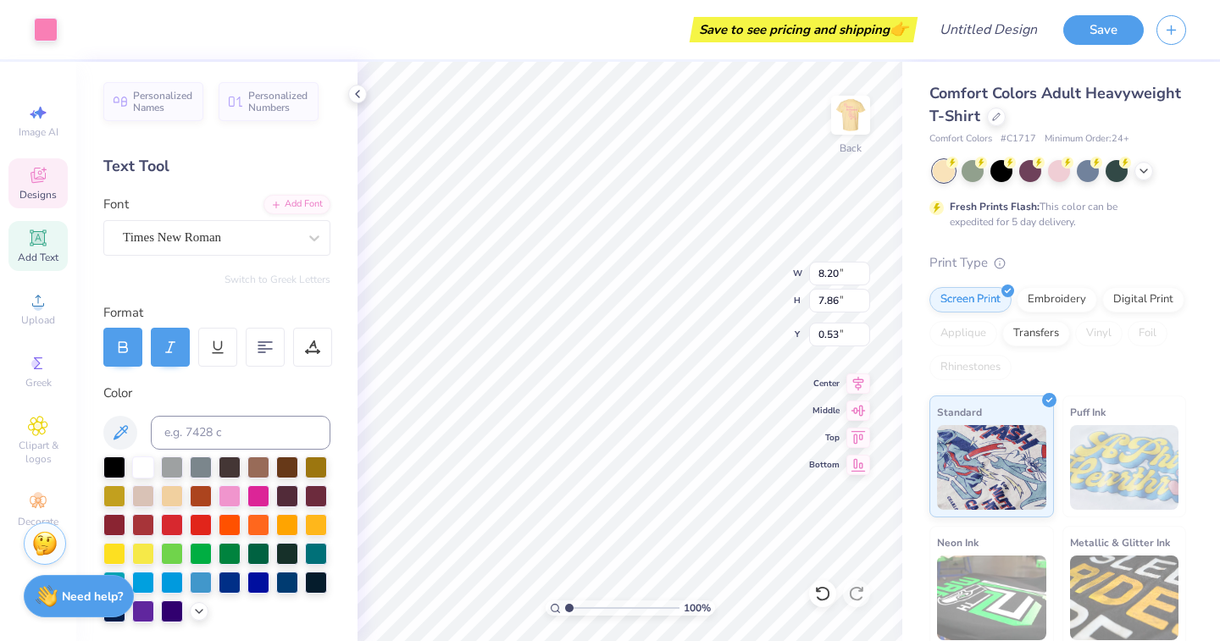
type input "4.20"
type input "4.03"
type input "2.36"
type input "3.09"
type input "2.96"
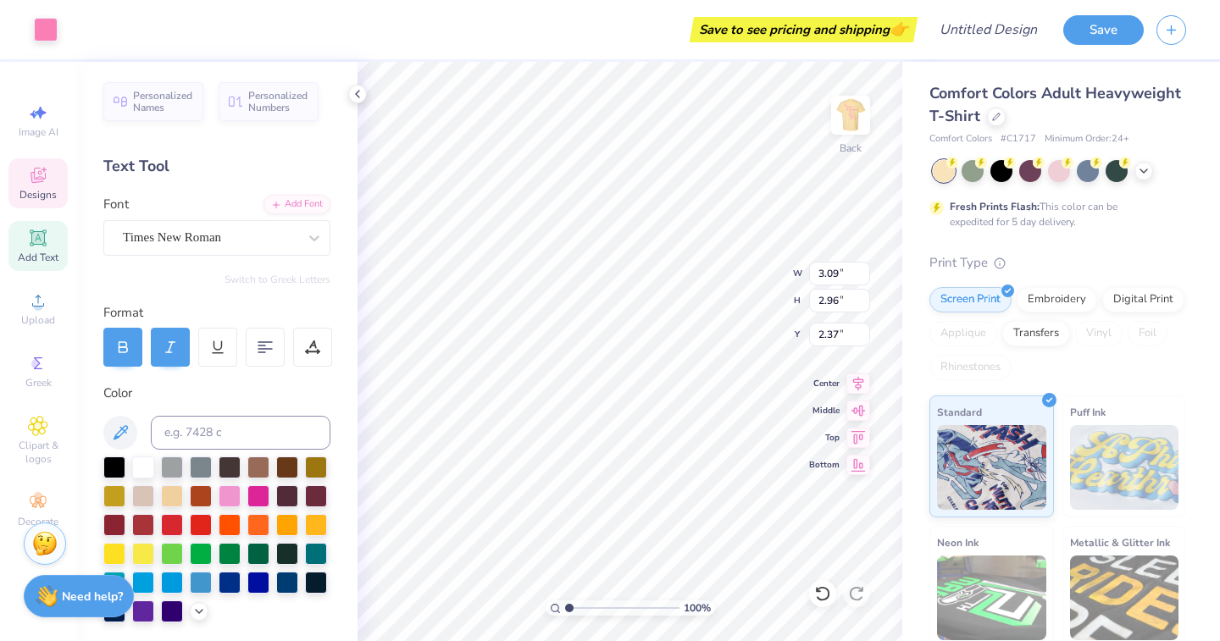
type input "1.79"
type input "2.41"
type input "12.10"
type input "11.61"
type input "0.89"
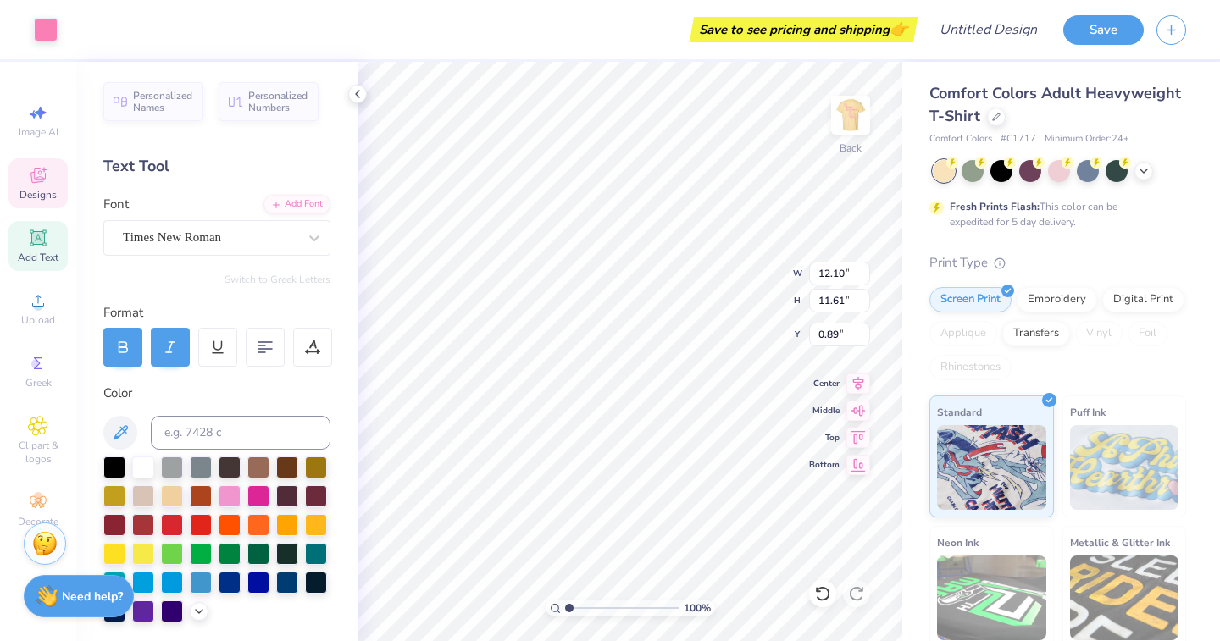
type input "4.34"
type input "4.16"
type input "1.71"
type input "3.47"
type input "3.33"
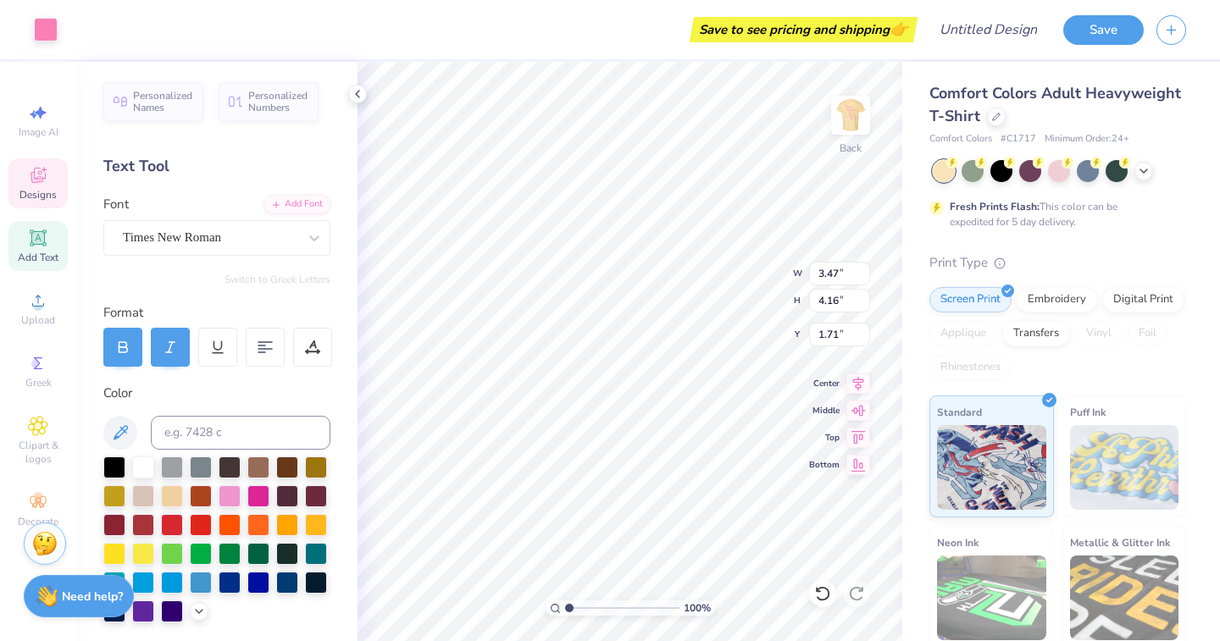
type input "2.54"
type input "2.72"
type input "2.61"
type input "2.05"
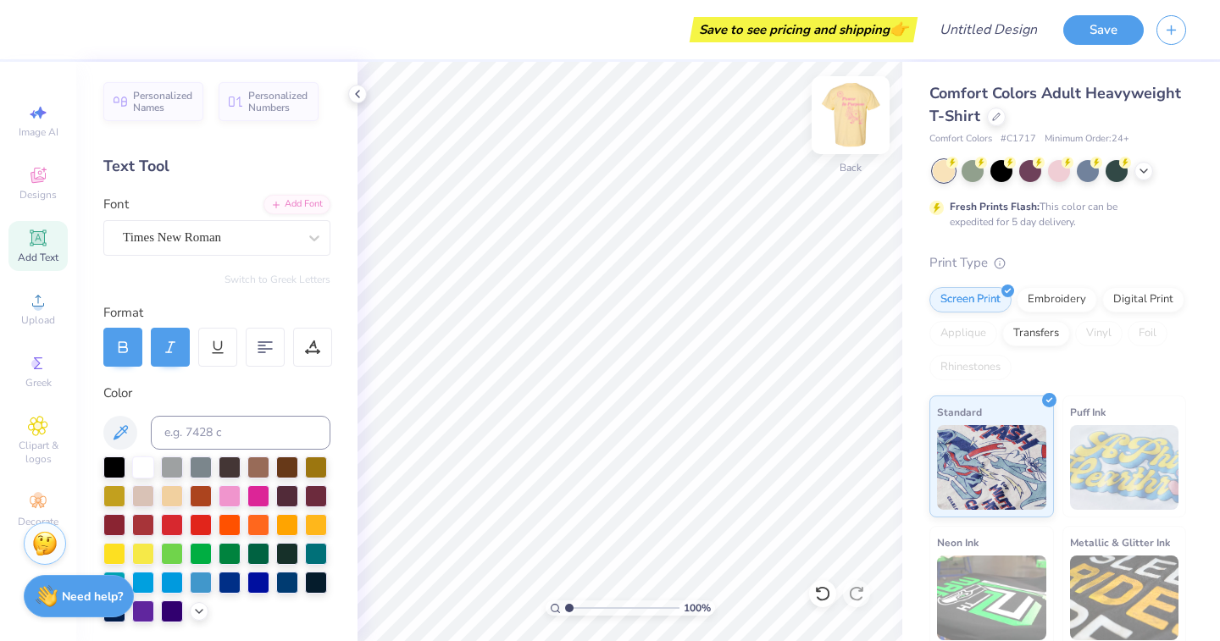
click at [855, 109] on img at bounding box center [850, 115] width 68 height 68
click at [853, 122] on img at bounding box center [850, 115] width 68 height 68
click at [44, 111] on icon at bounding box center [38, 112] width 20 height 20
select select "4"
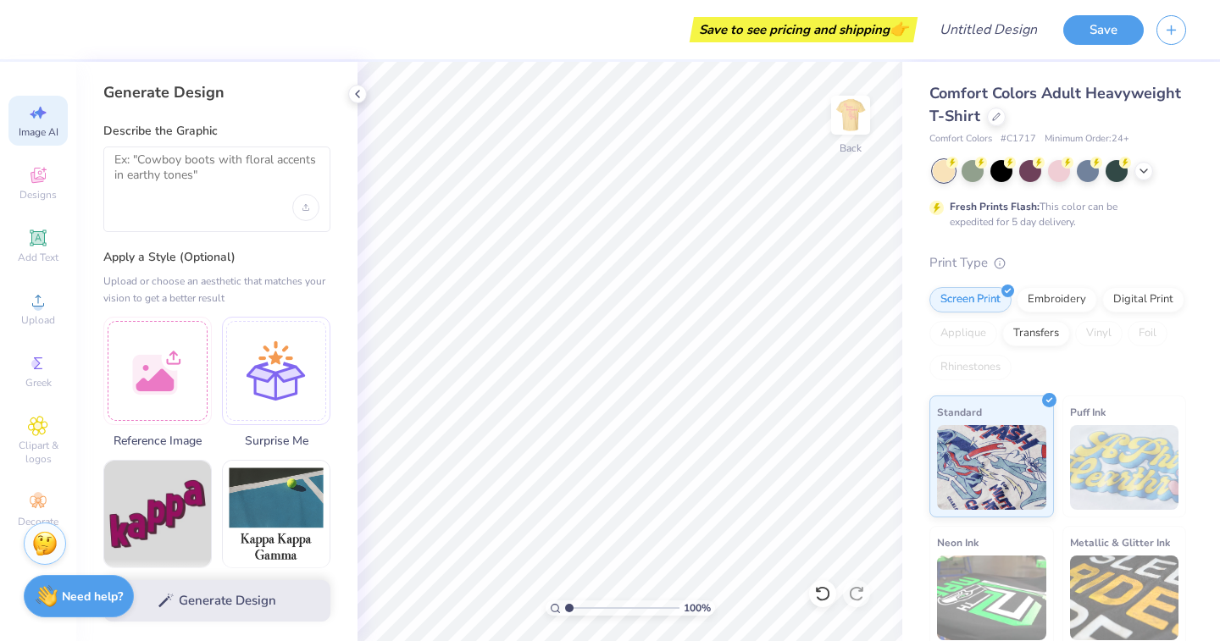
click at [165, 204] on div at bounding box center [216, 190] width 227 height 86
click at [165, 182] on textarea at bounding box center [216, 173] width 205 height 42
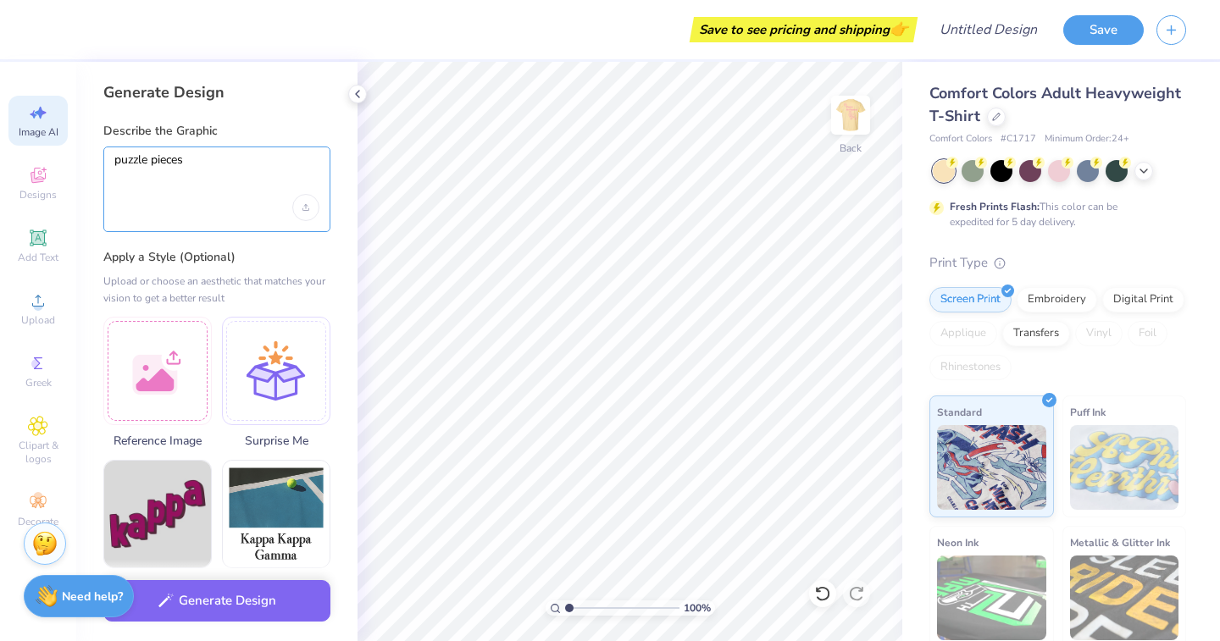
type textarea "puzzle pieces"
click at [274, 216] on div "puzzle pieces" at bounding box center [216, 190] width 227 height 86
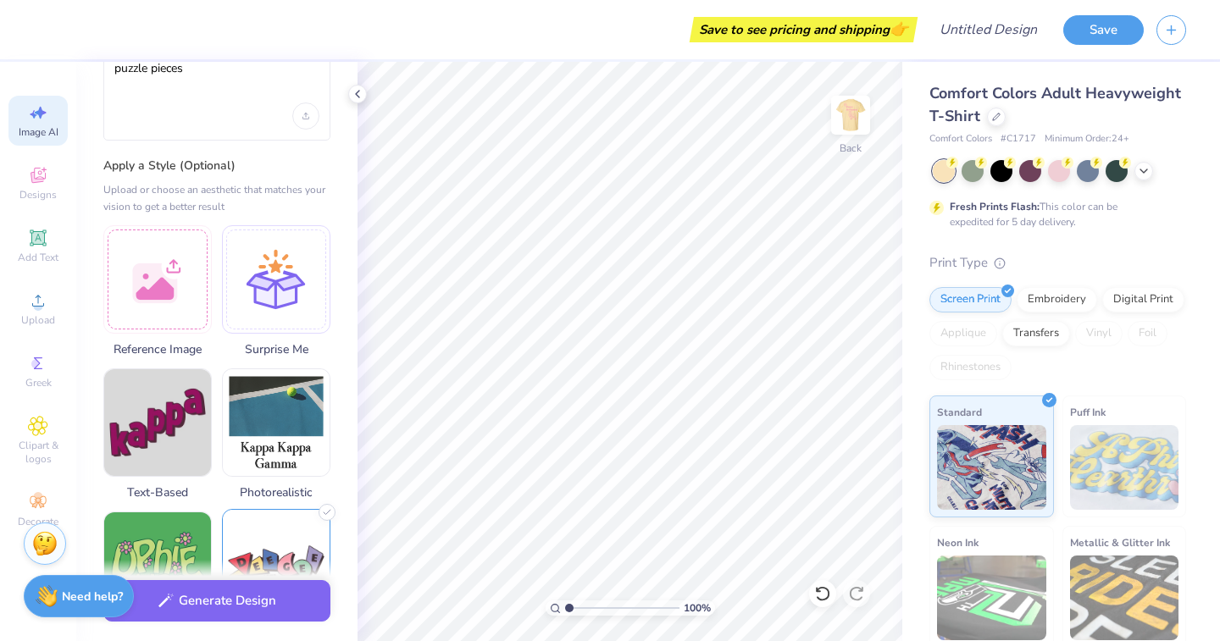
scroll to position [96, 0]
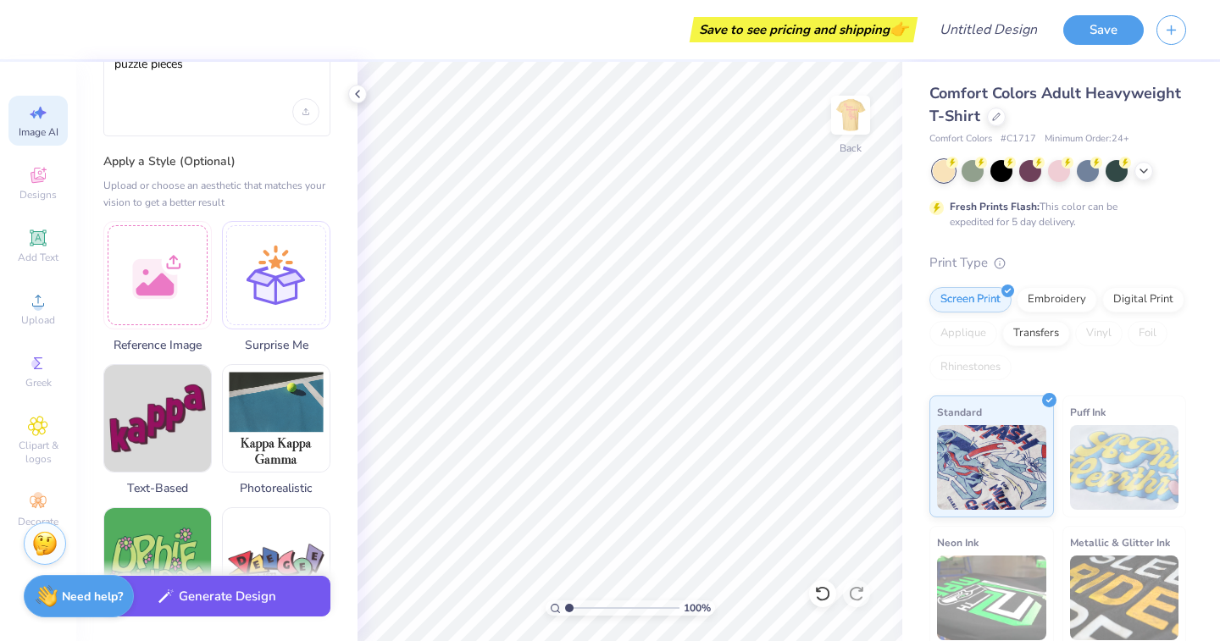
click at [285, 591] on button "Generate Design" at bounding box center [216, 597] width 227 height 42
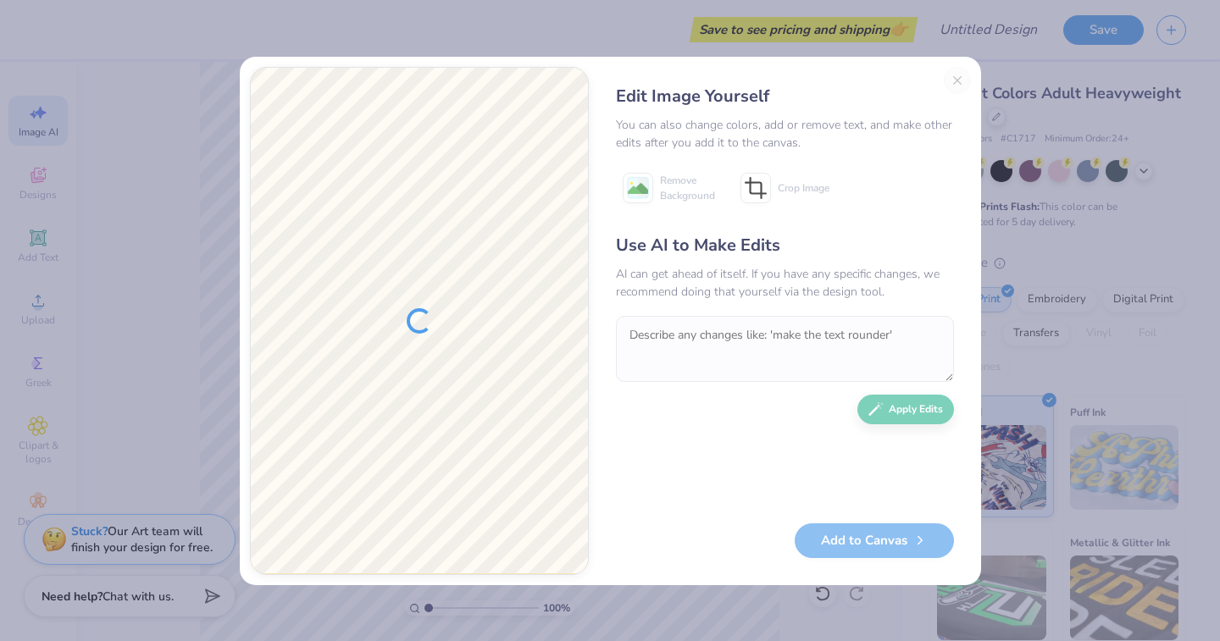
click at [495, 203] on div at bounding box center [419, 321] width 337 height 506
click at [963, 79] on div "Edit Image Yourself You can also change colors, add or remove text, and make ot…" at bounding box center [785, 321] width 372 height 508
click at [956, 79] on div "Edit Image Yourself You can also change colors, add or remove text, and make ot…" at bounding box center [785, 321] width 372 height 508
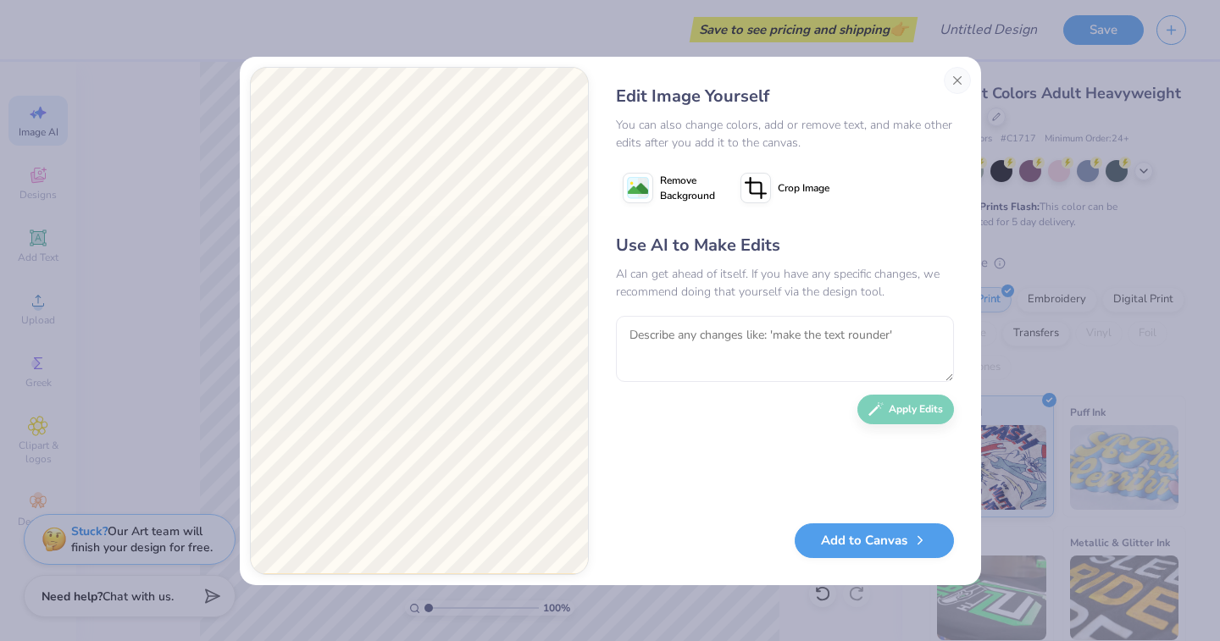
click at [956, 79] on button "Close" at bounding box center [957, 80] width 27 height 27
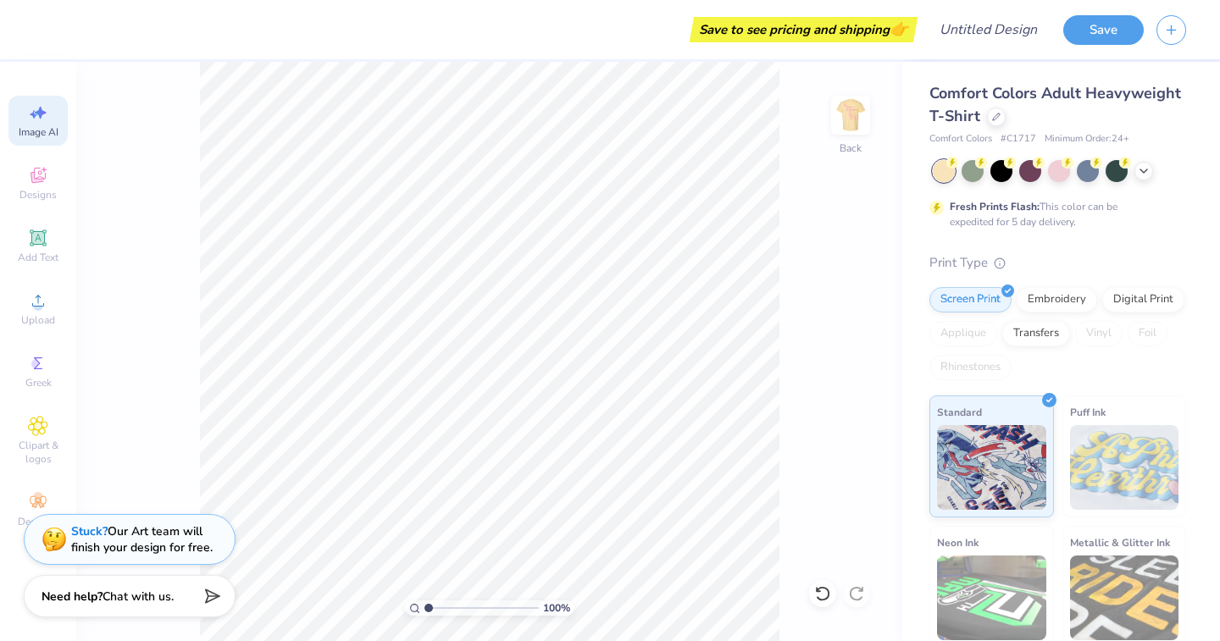
click at [884, 258] on div "100 % Back" at bounding box center [489, 351] width 826 height 579
click at [855, 119] on img at bounding box center [850, 115] width 68 height 68
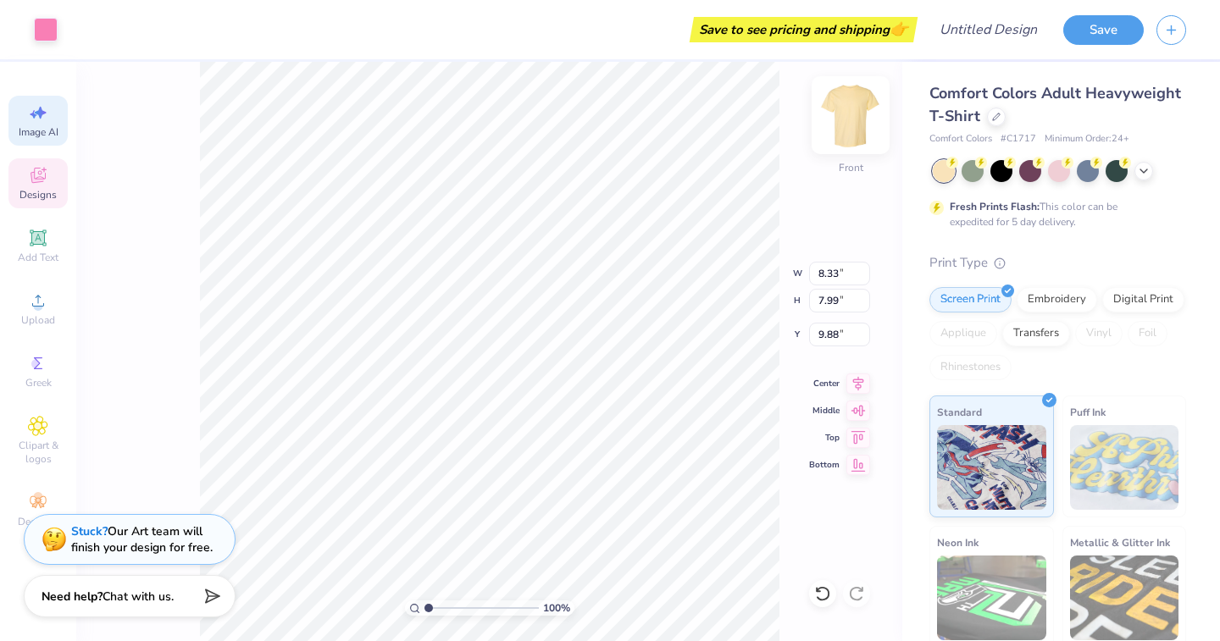
type input "11.19"
type input "10.27"
type input "4.14"
type input "5.74"
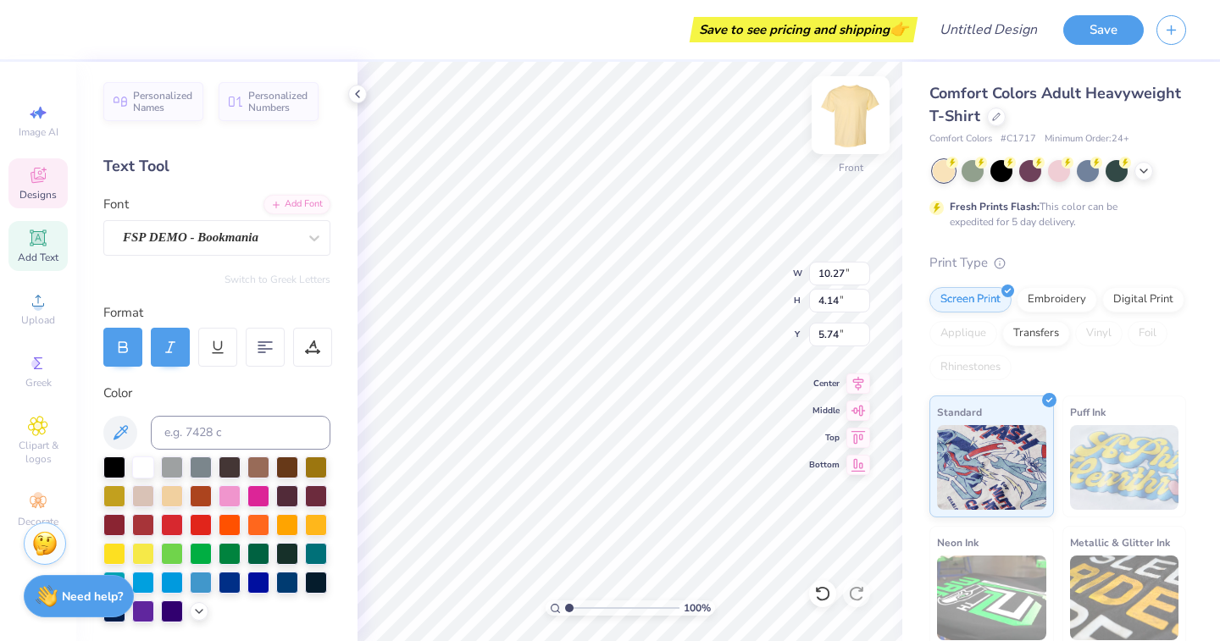
type input "6.69"
click at [868, 127] on img at bounding box center [850, 115] width 68 height 68
